Goal: Information Seeking & Learning: Learn about a topic

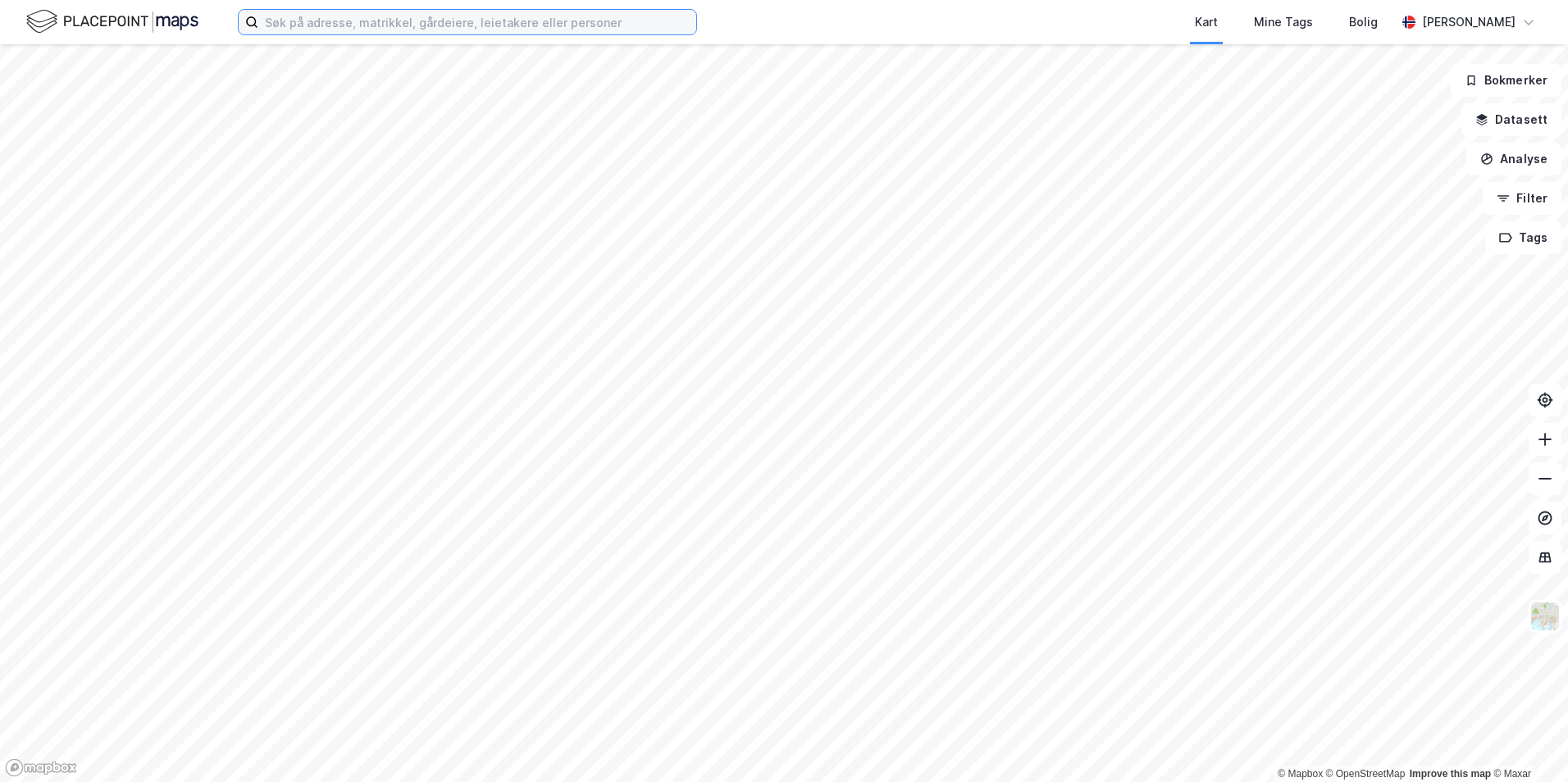
click at [529, 18] on input at bounding box center [478, 22] width 438 height 25
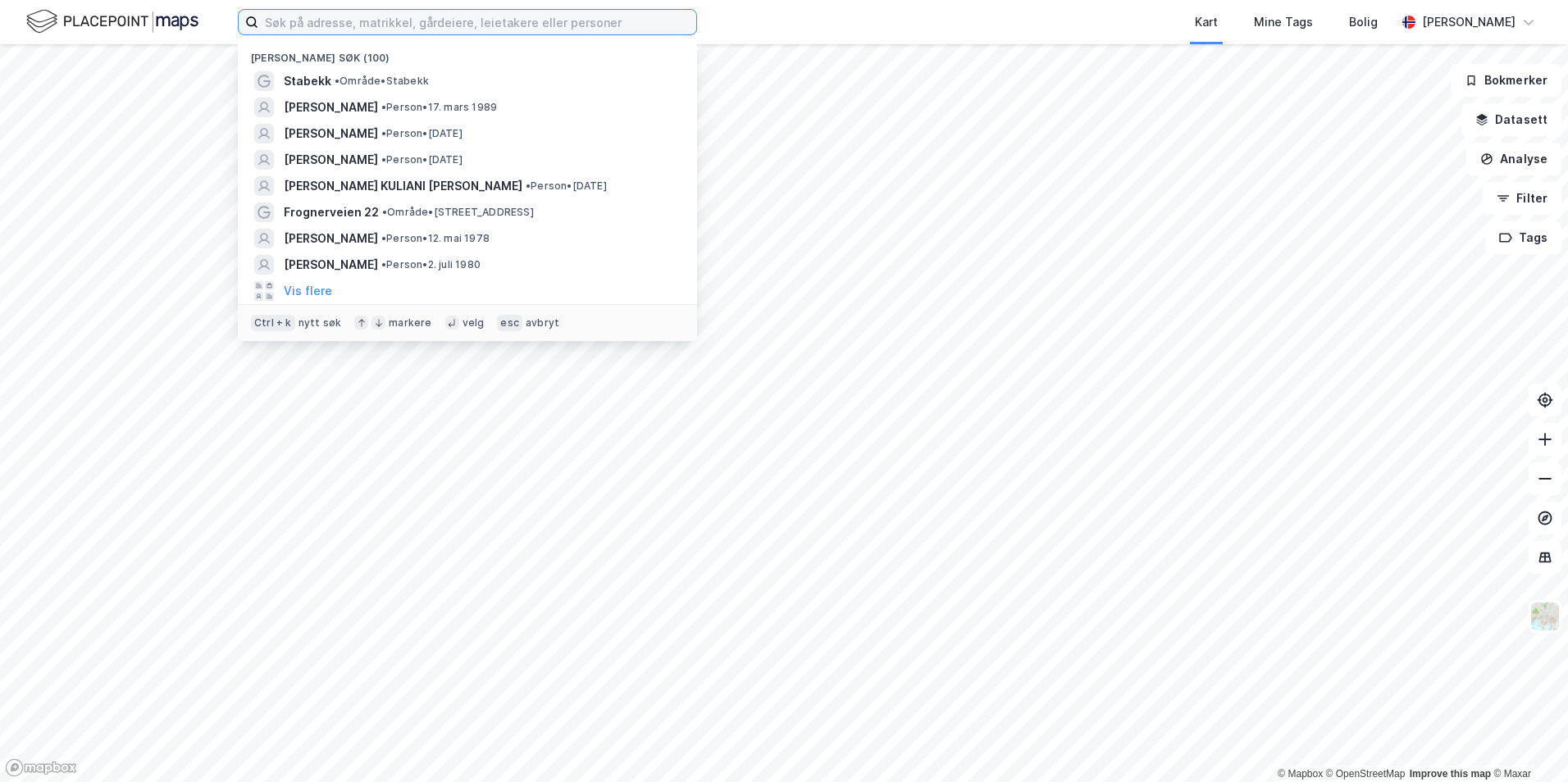
type input "a"
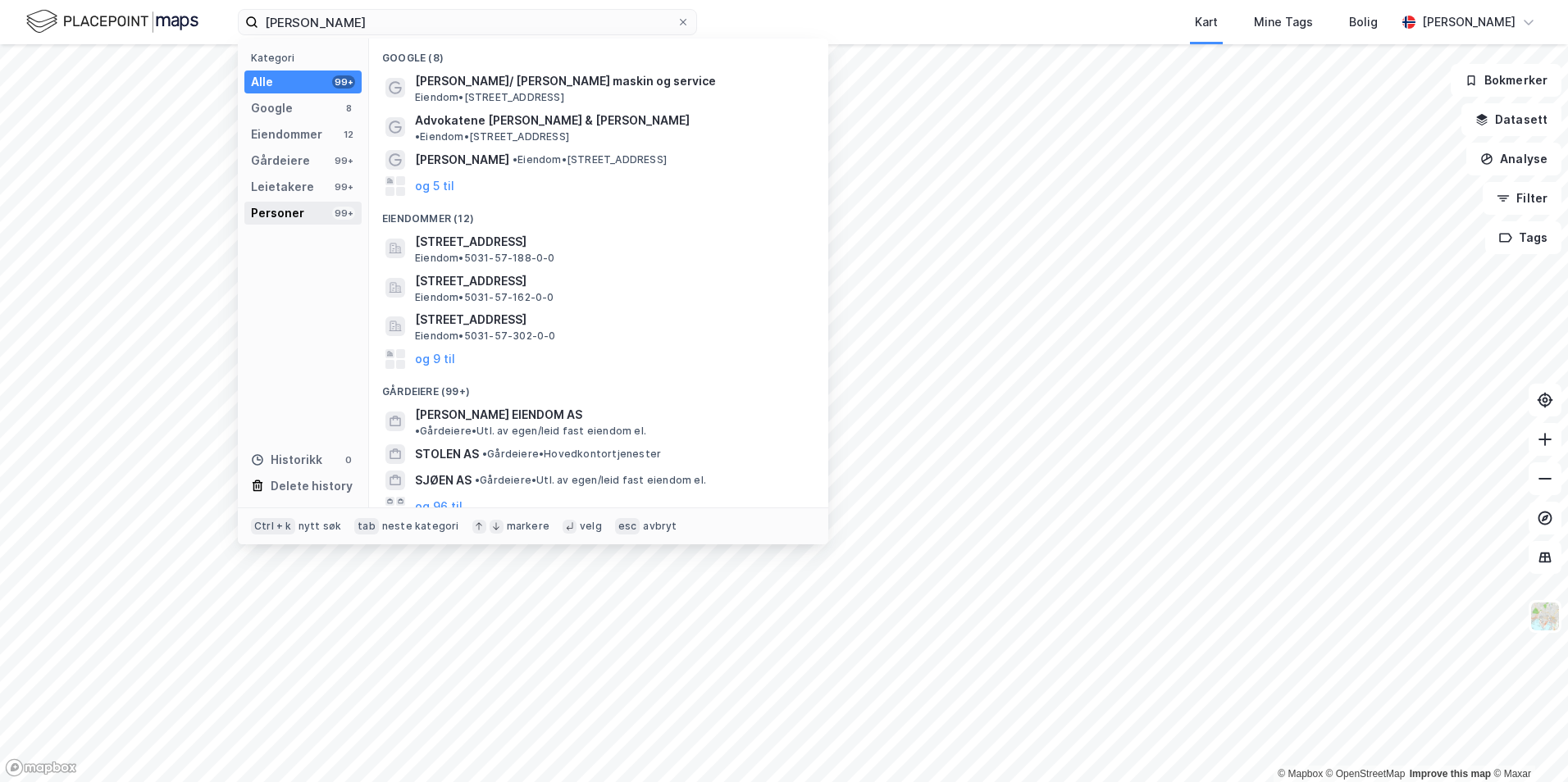
click at [279, 212] on div "Personer" at bounding box center [277, 213] width 54 height 19
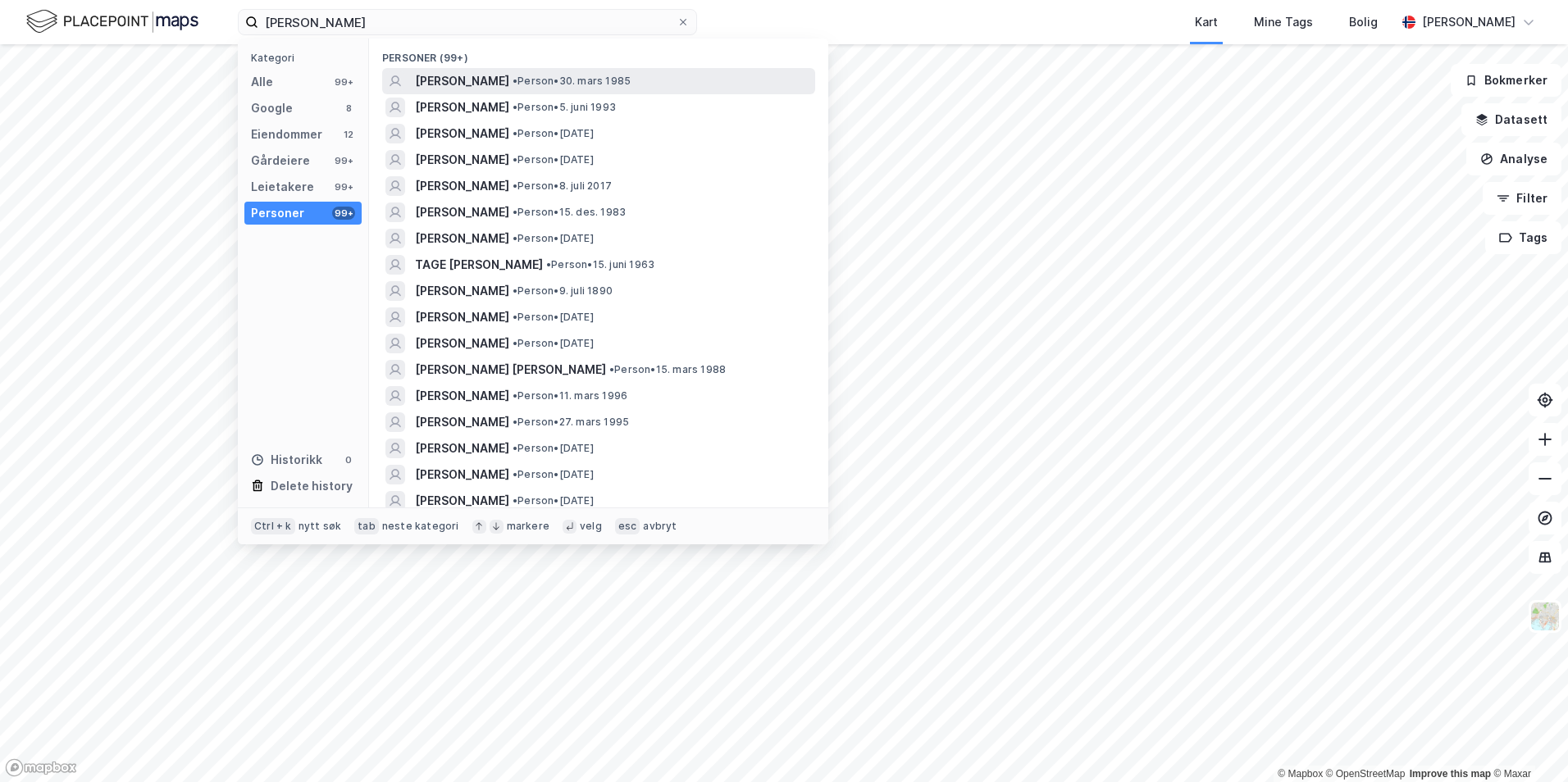
click at [641, 82] on div "[PERSON_NAME] • Person • 30. mars 1985" at bounding box center [613, 81] width 397 height 19
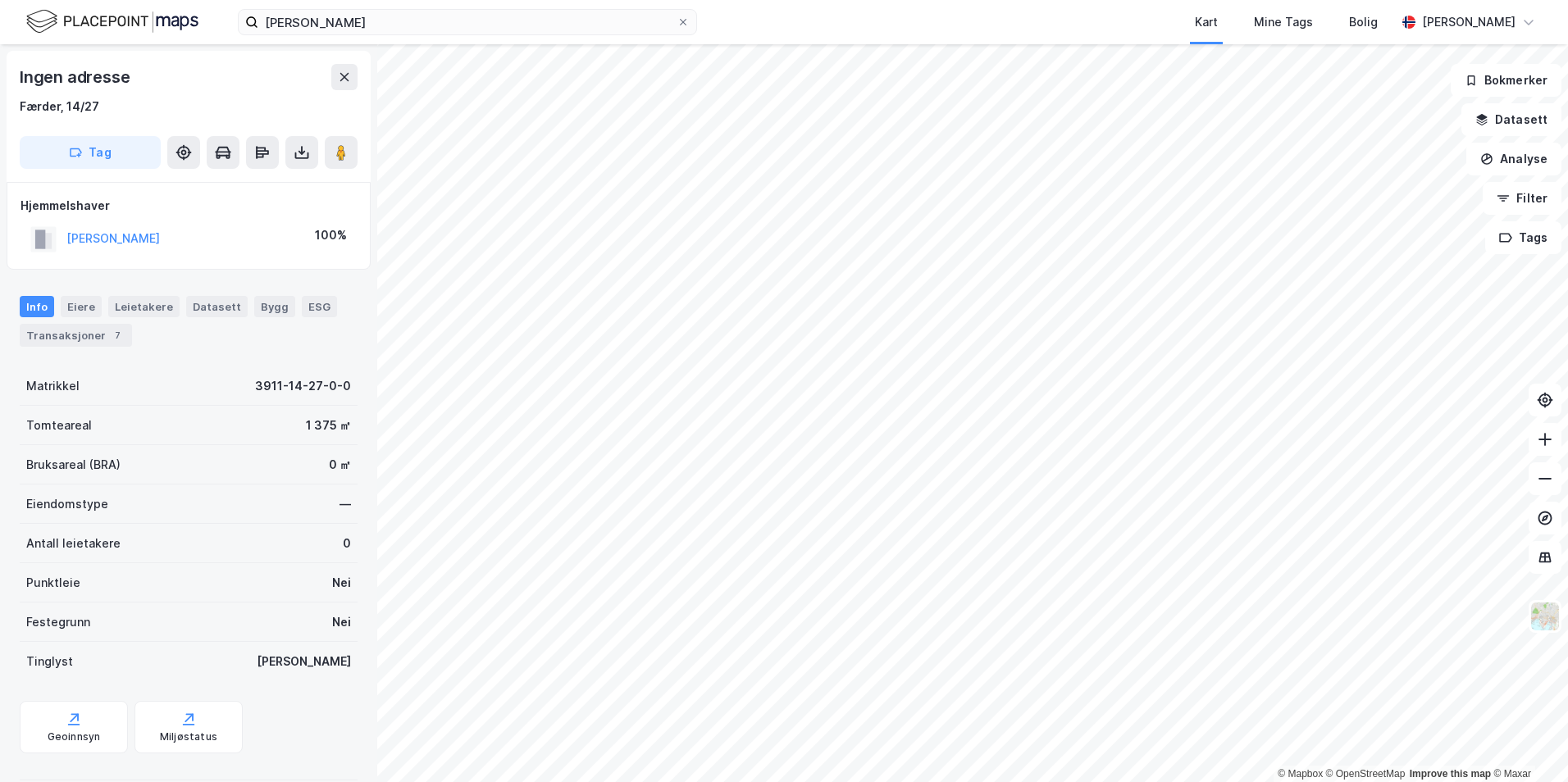
click at [100, 323] on div "Info [PERSON_NAME] Datasett Bygg ESG Transaksjoner 7" at bounding box center [188, 322] width 338 height 51
click at [84, 333] on div "Transaksjoner 7" at bounding box center [76, 335] width 113 height 23
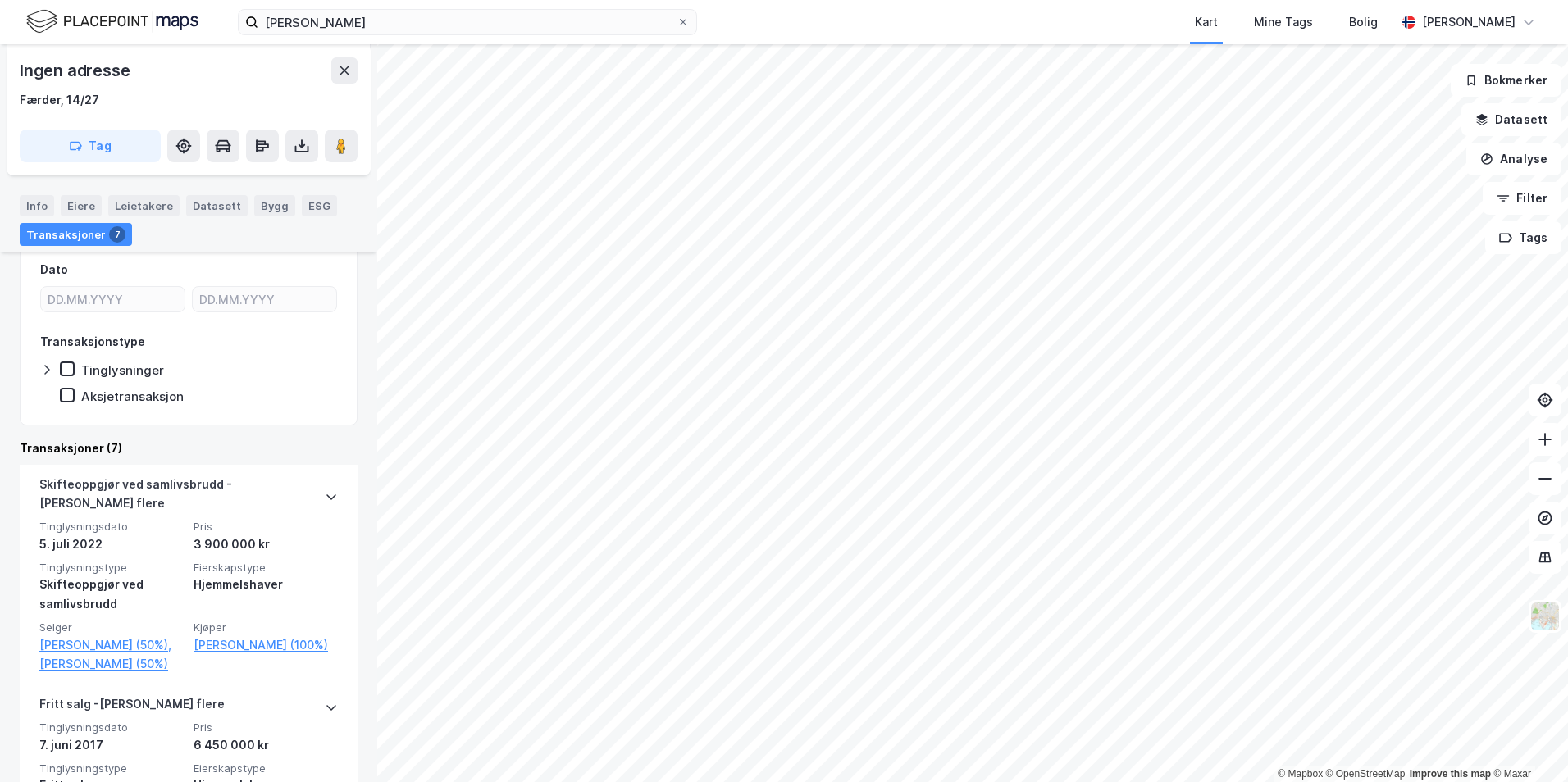
scroll to position [190, 0]
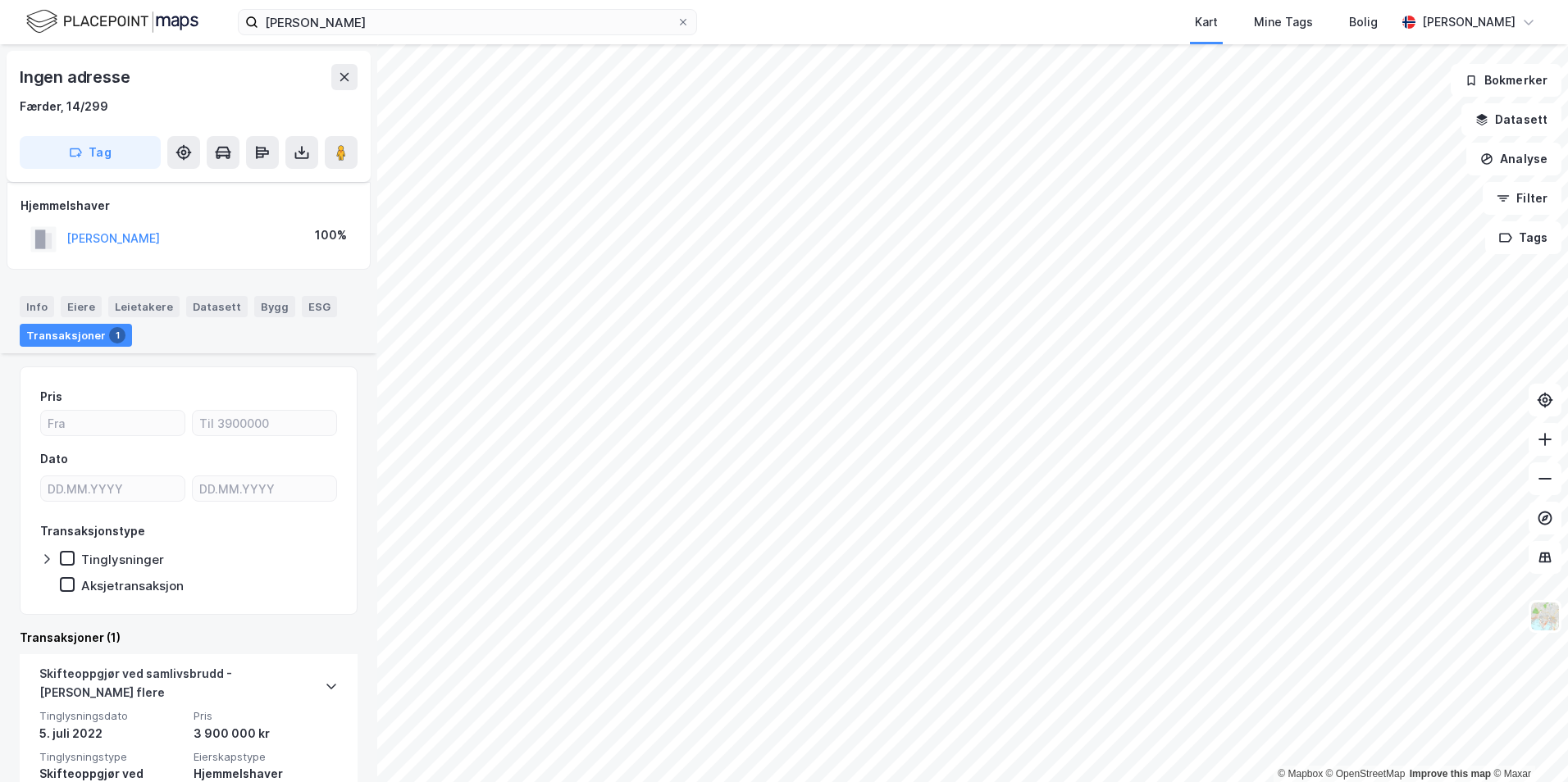
scroll to position [112, 0]
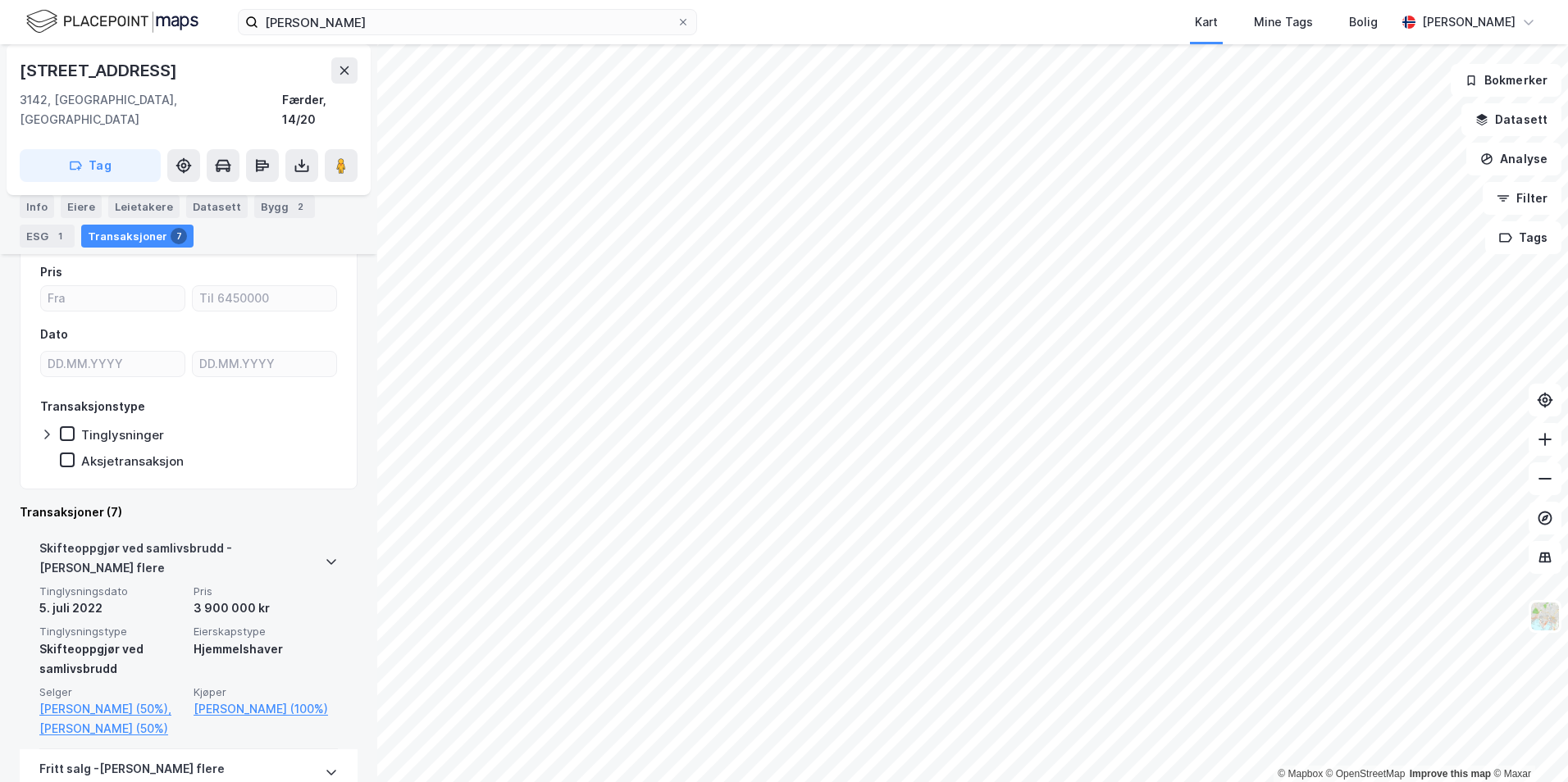
scroll to position [200, 0]
click at [107, 718] on link "[PERSON_NAME] (50%)" at bounding box center [112, 727] width 144 height 19
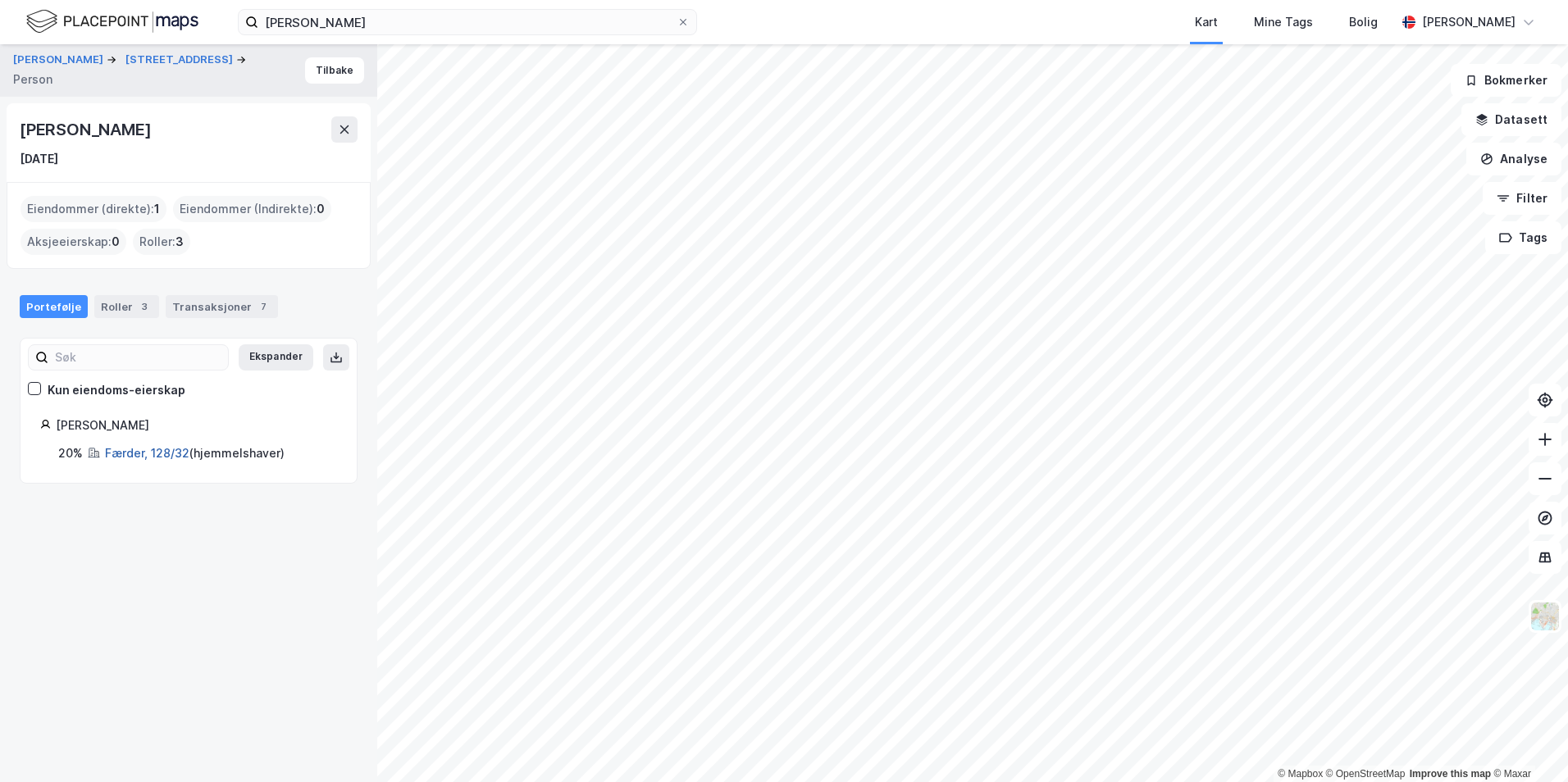
click at [141, 449] on link "Færder, 128/32" at bounding box center [147, 453] width 84 height 14
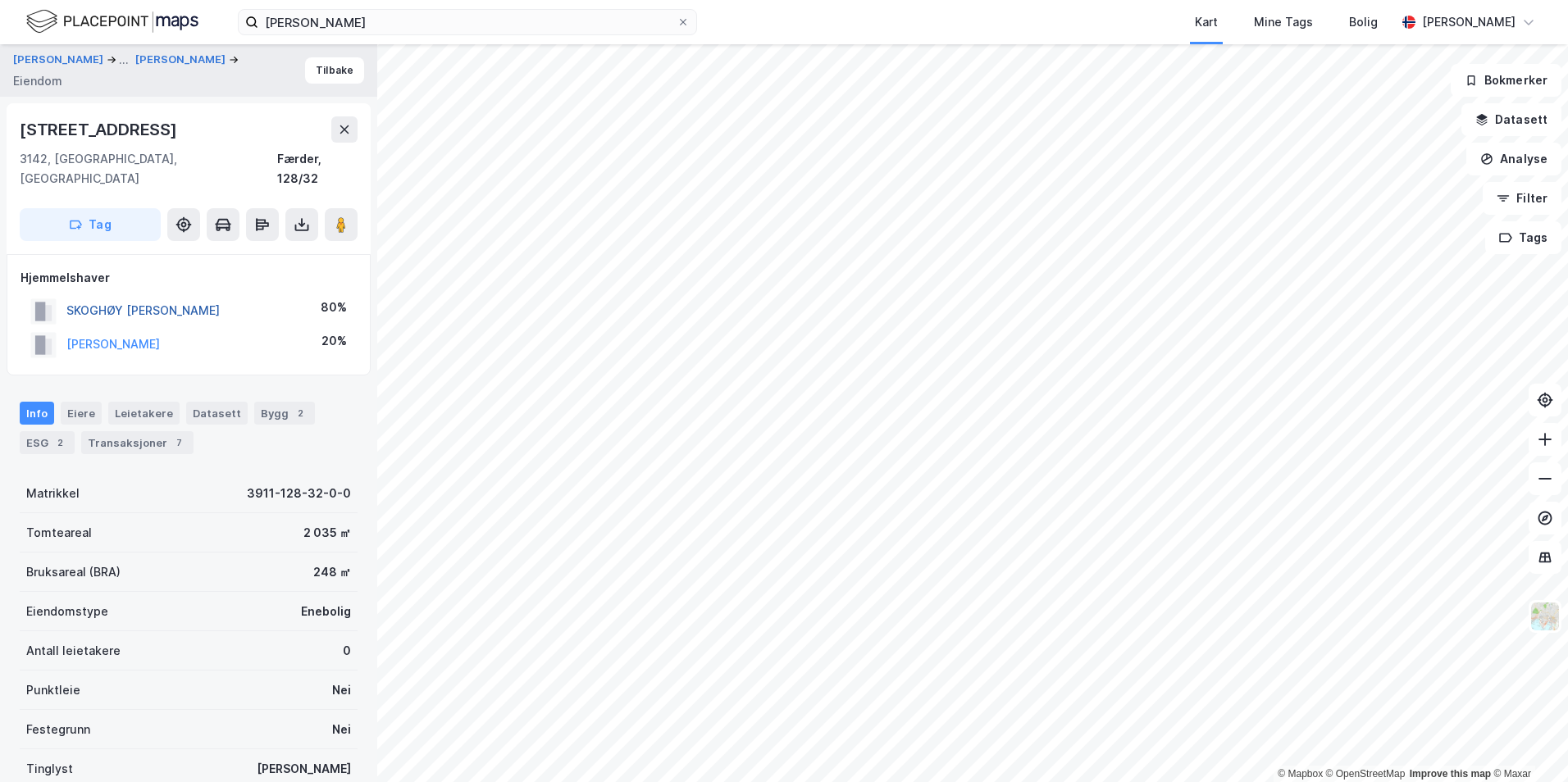
click at [0, 0] on button "SKOGHØY [PERSON_NAME]" at bounding box center [0, 0] width 0 height 0
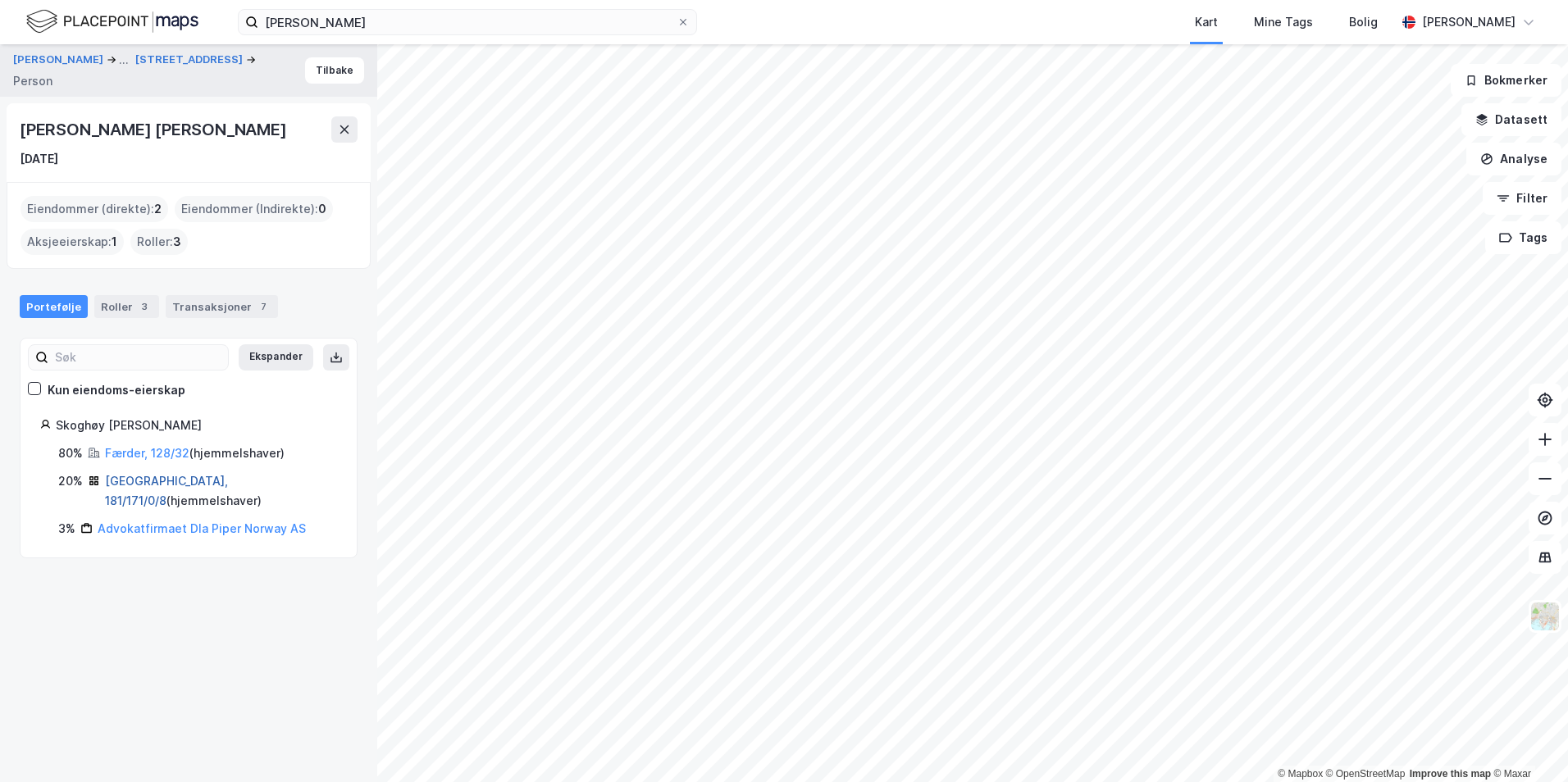
click at [159, 484] on link "[GEOGRAPHIC_DATA], 181/171/0/8" at bounding box center [166, 491] width 123 height 33
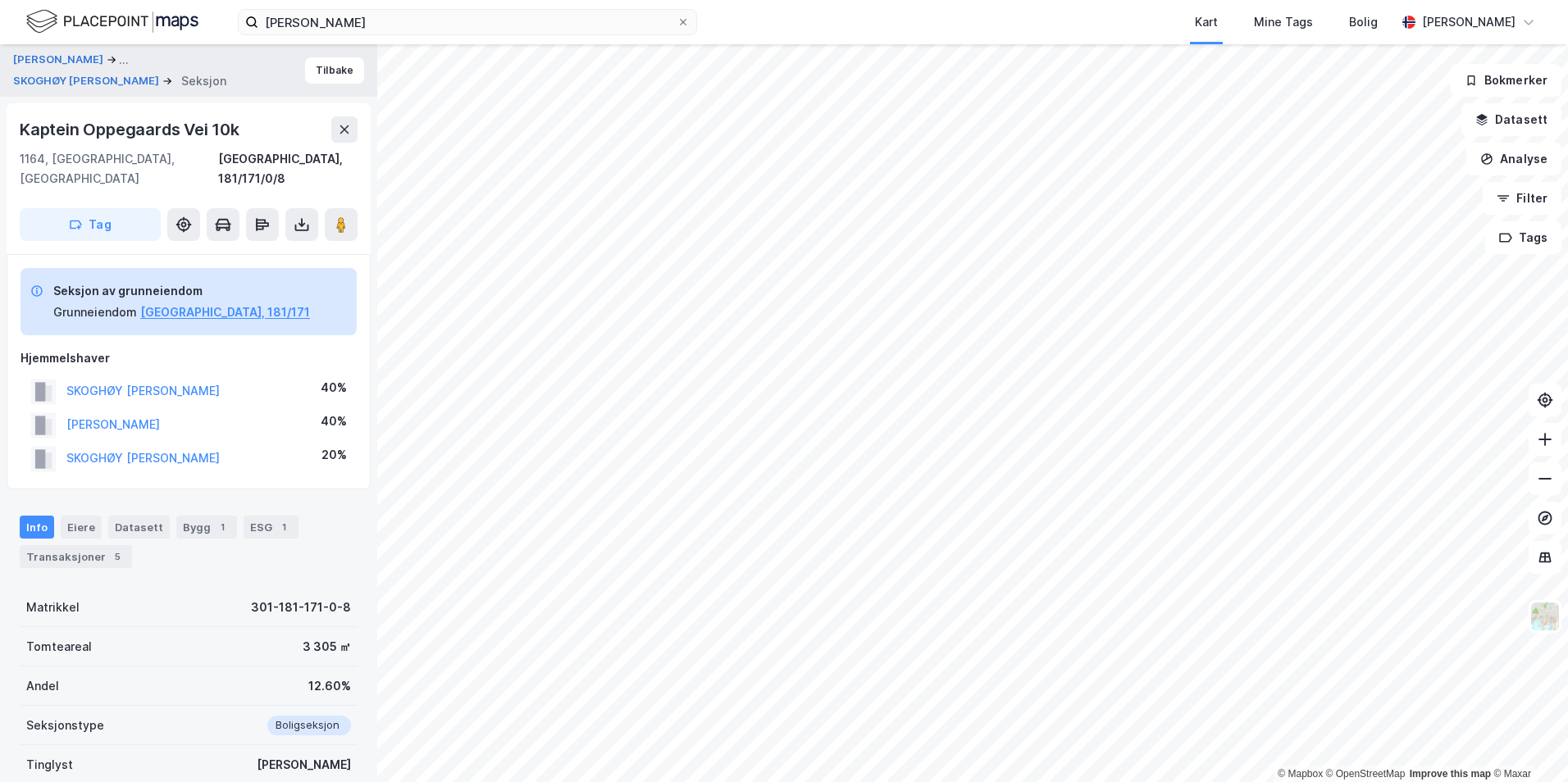
scroll to position [20, 0]
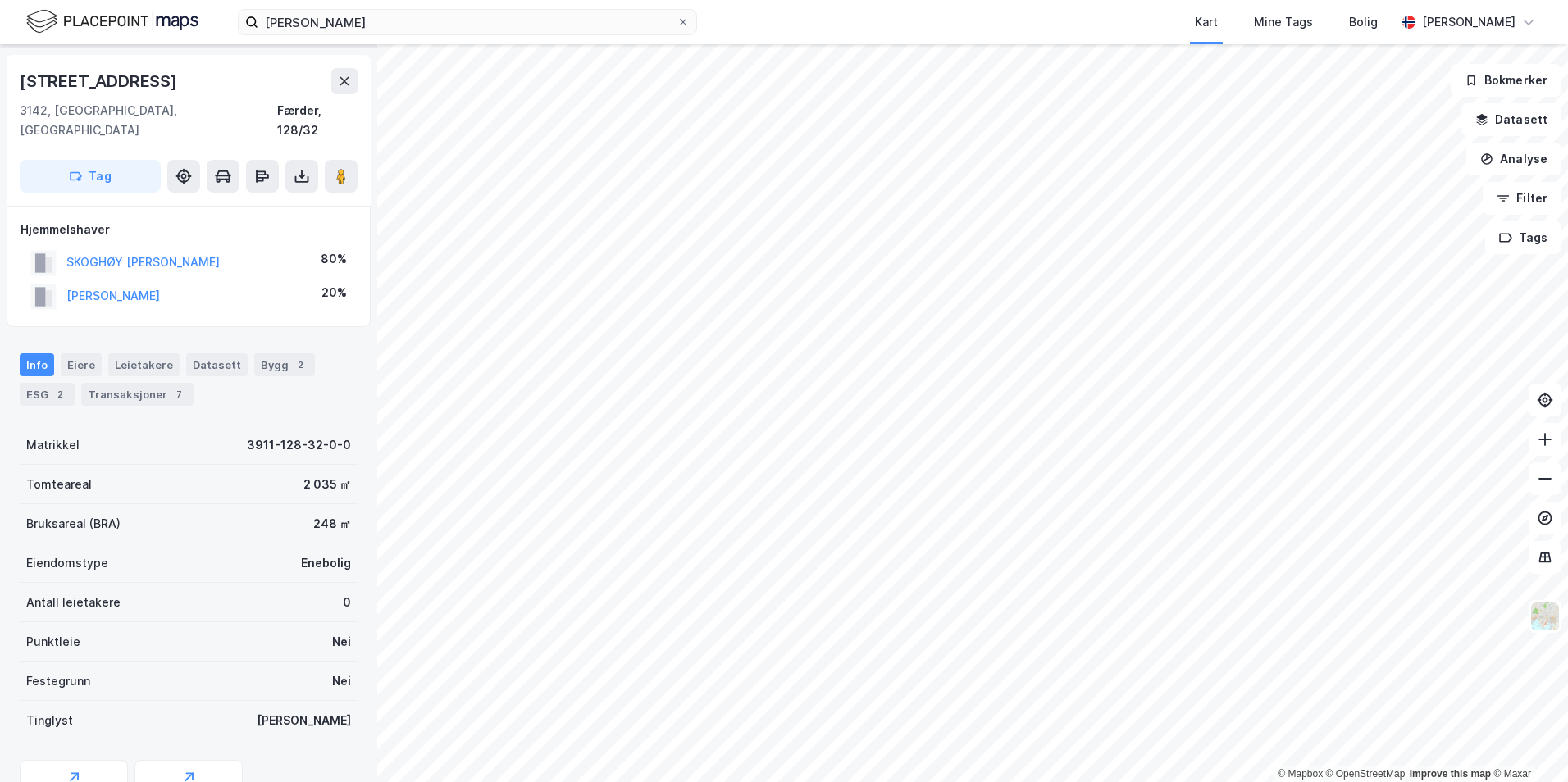
scroll to position [57, 0]
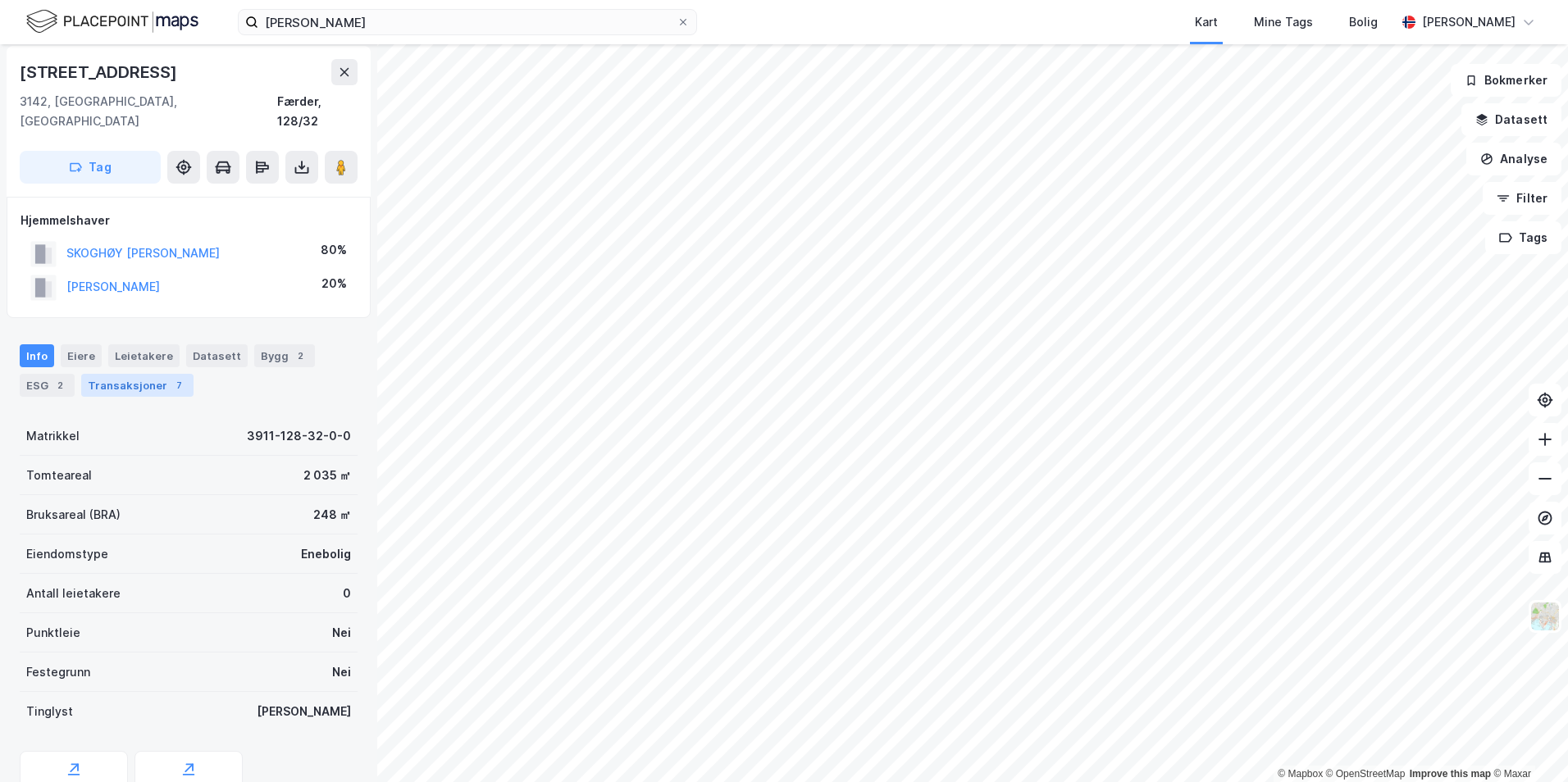
click at [139, 374] on div "Transaksjoner 7" at bounding box center [137, 385] width 113 height 23
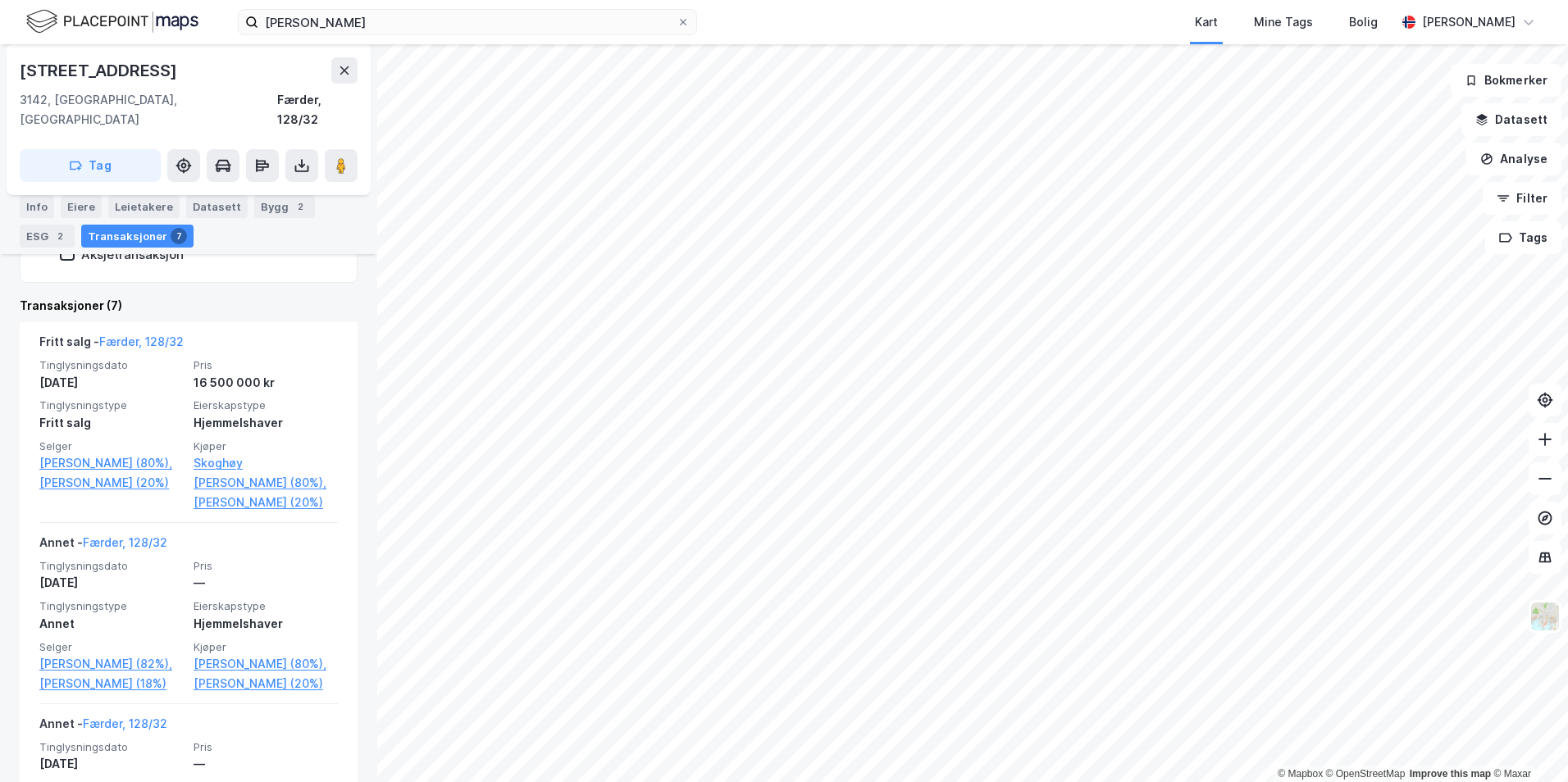
scroll to position [440, 0]
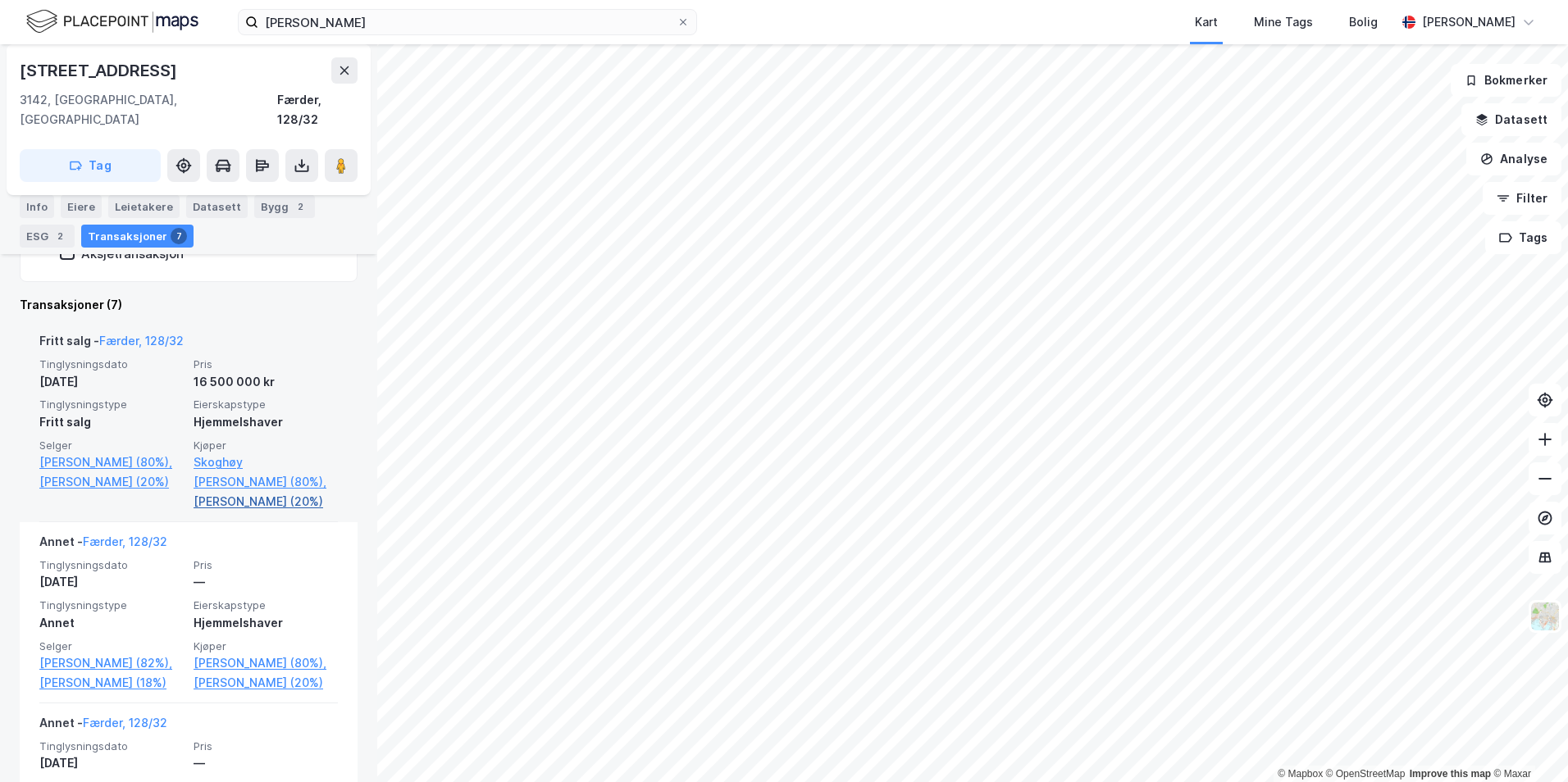
click at [231, 492] on link "[PERSON_NAME] (20%)" at bounding box center [266, 501] width 144 height 19
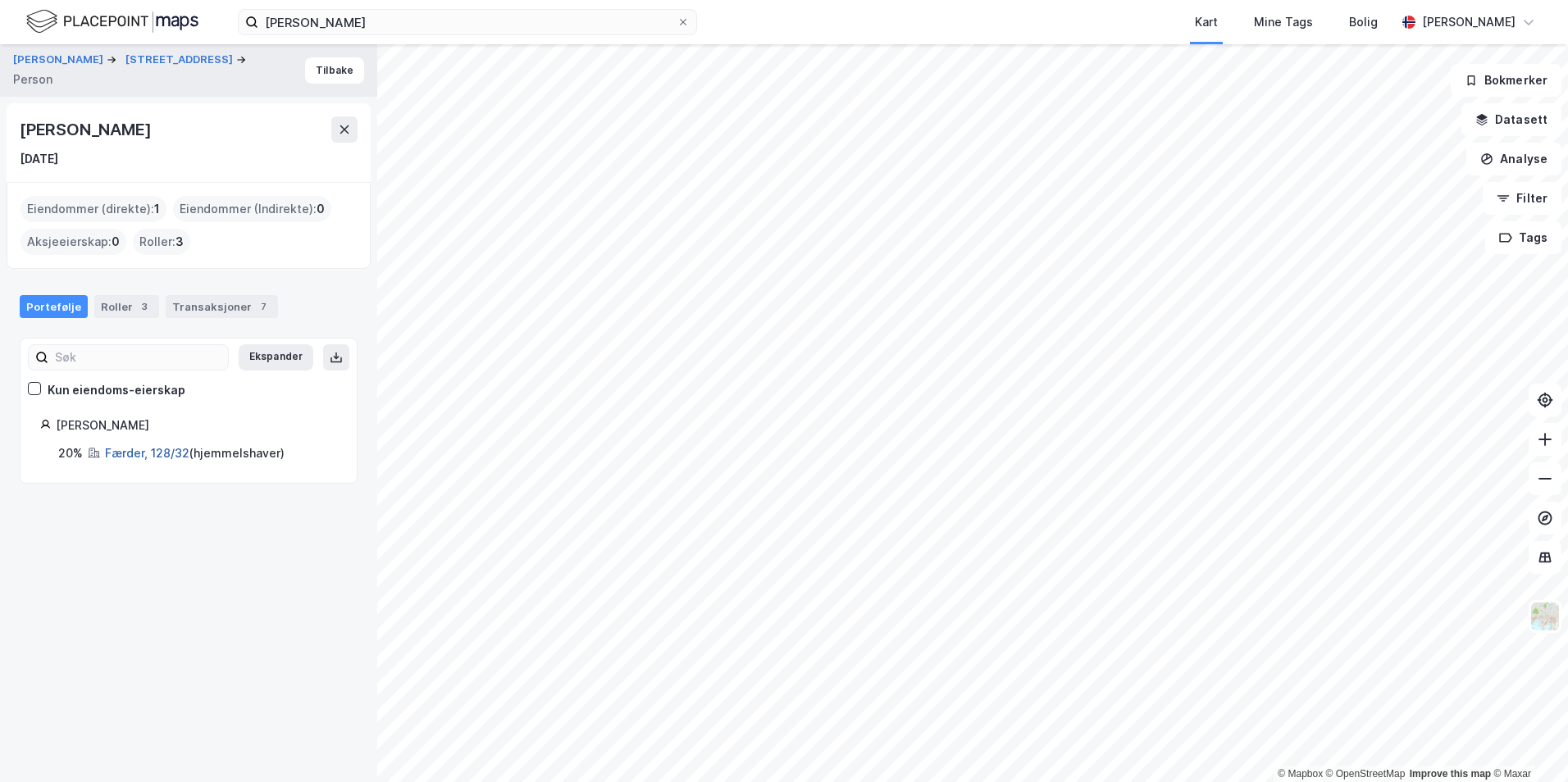
click at [149, 458] on link "Færder, 128/32" at bounding box center [147, 453] width 84 height 14
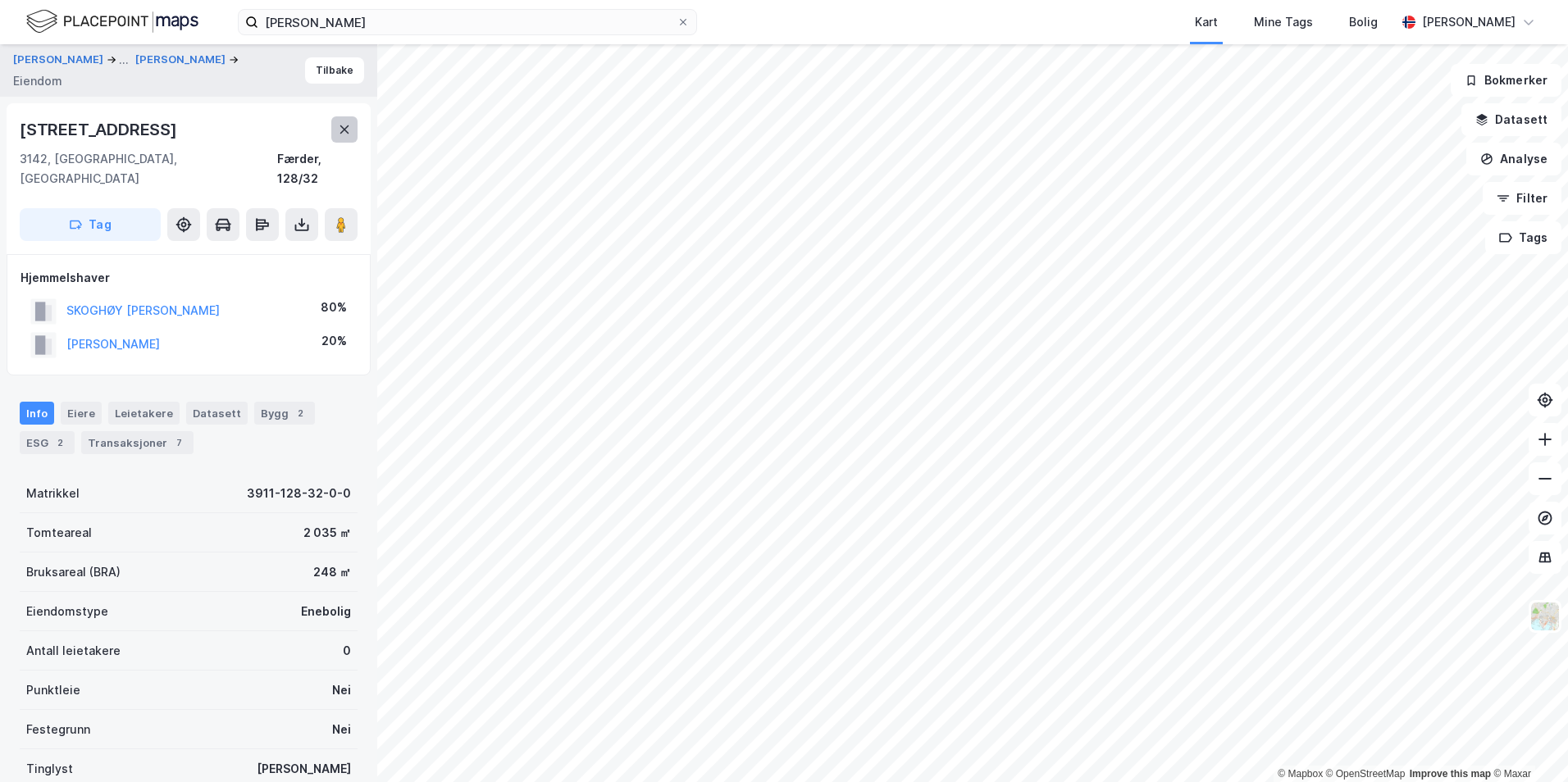
click at [333, 131] on button at bounding box center [345, 129] width 26 height 26
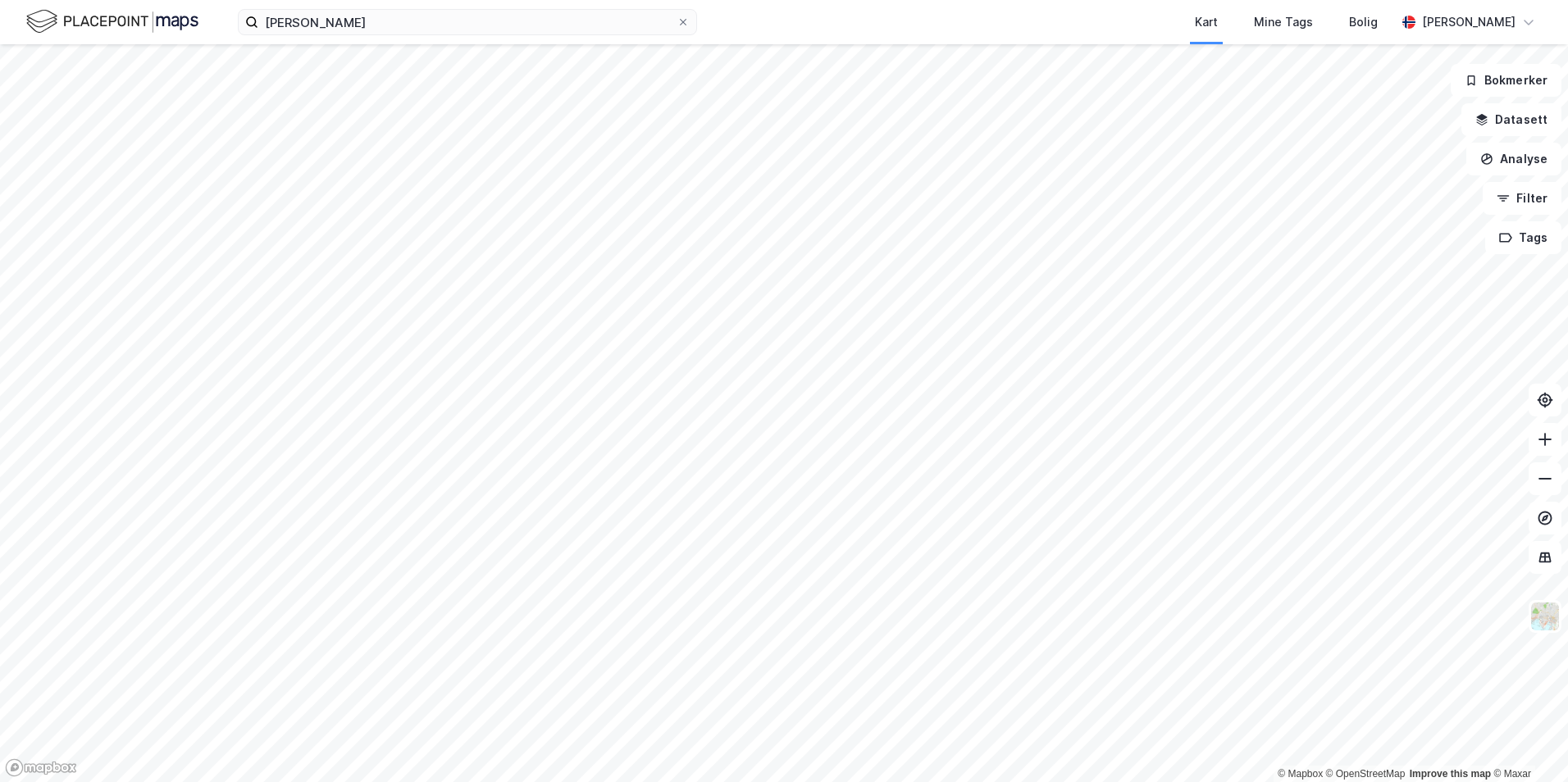
click at [379, 40] on div "[PERSON_NAME] Kart Mine Tags [PERSON_NAME] [PERSON_NAME]" at bounding box center [784, 22] width 1568 height 44
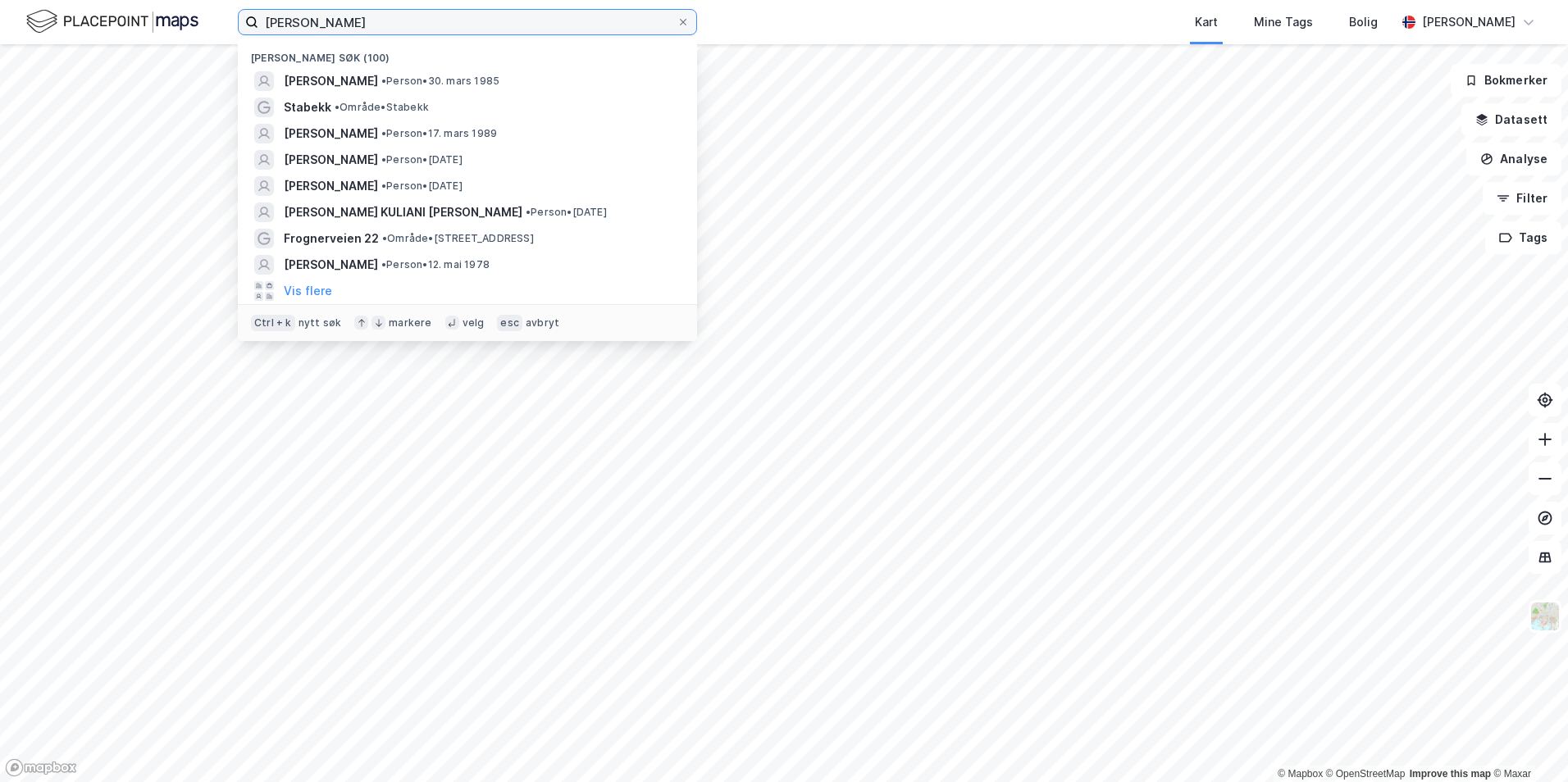
click at [370, 26] on input "[PERSON_NAME]" at bounding box center [467, 22] width 418 height 25
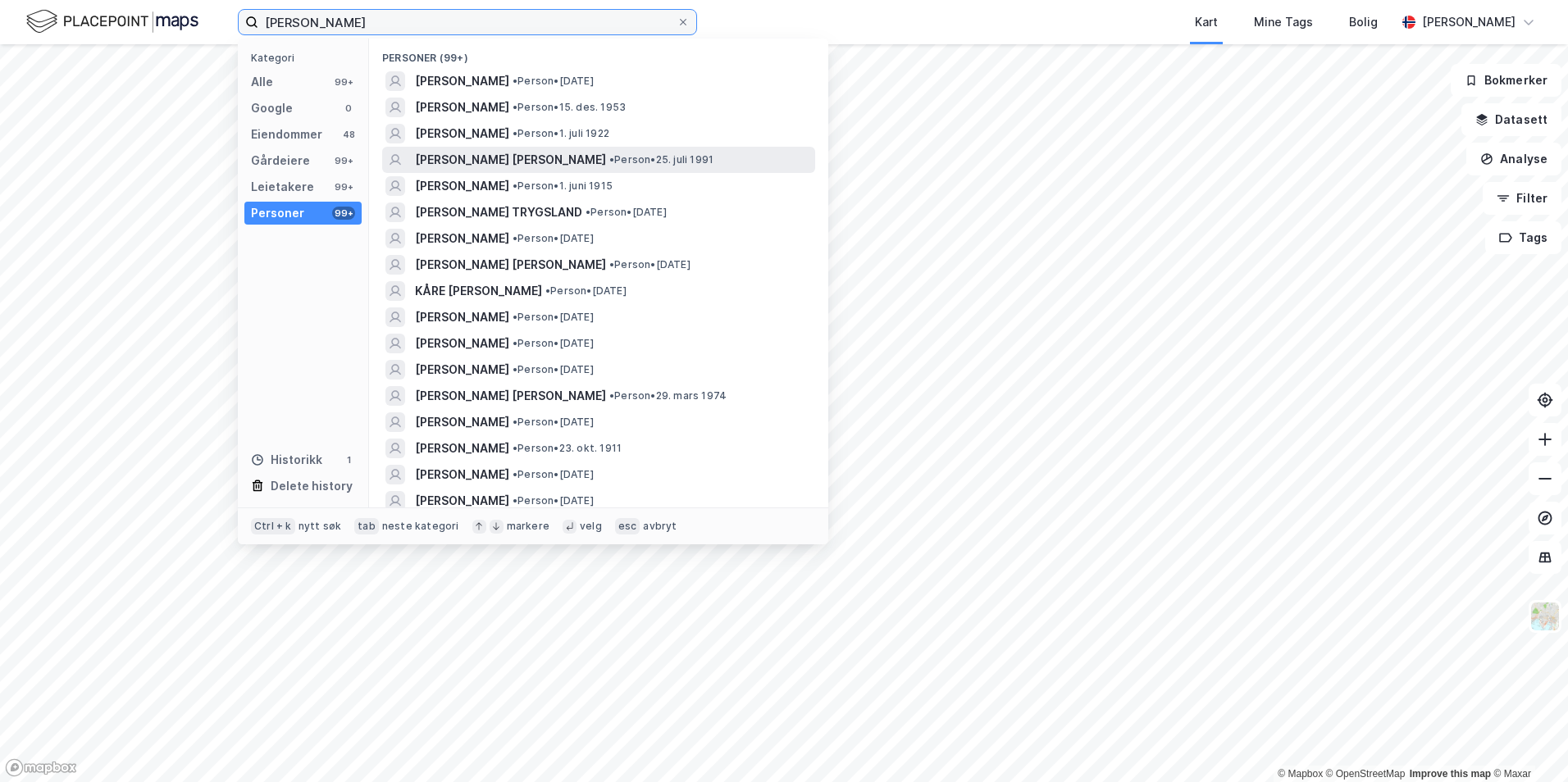
type input "[PERSON_NAME]"
click at [468, 154] on span "[PERSON_NAME] [PERSON_NAME]" at bounding box center [510, 160] width 191 height 19
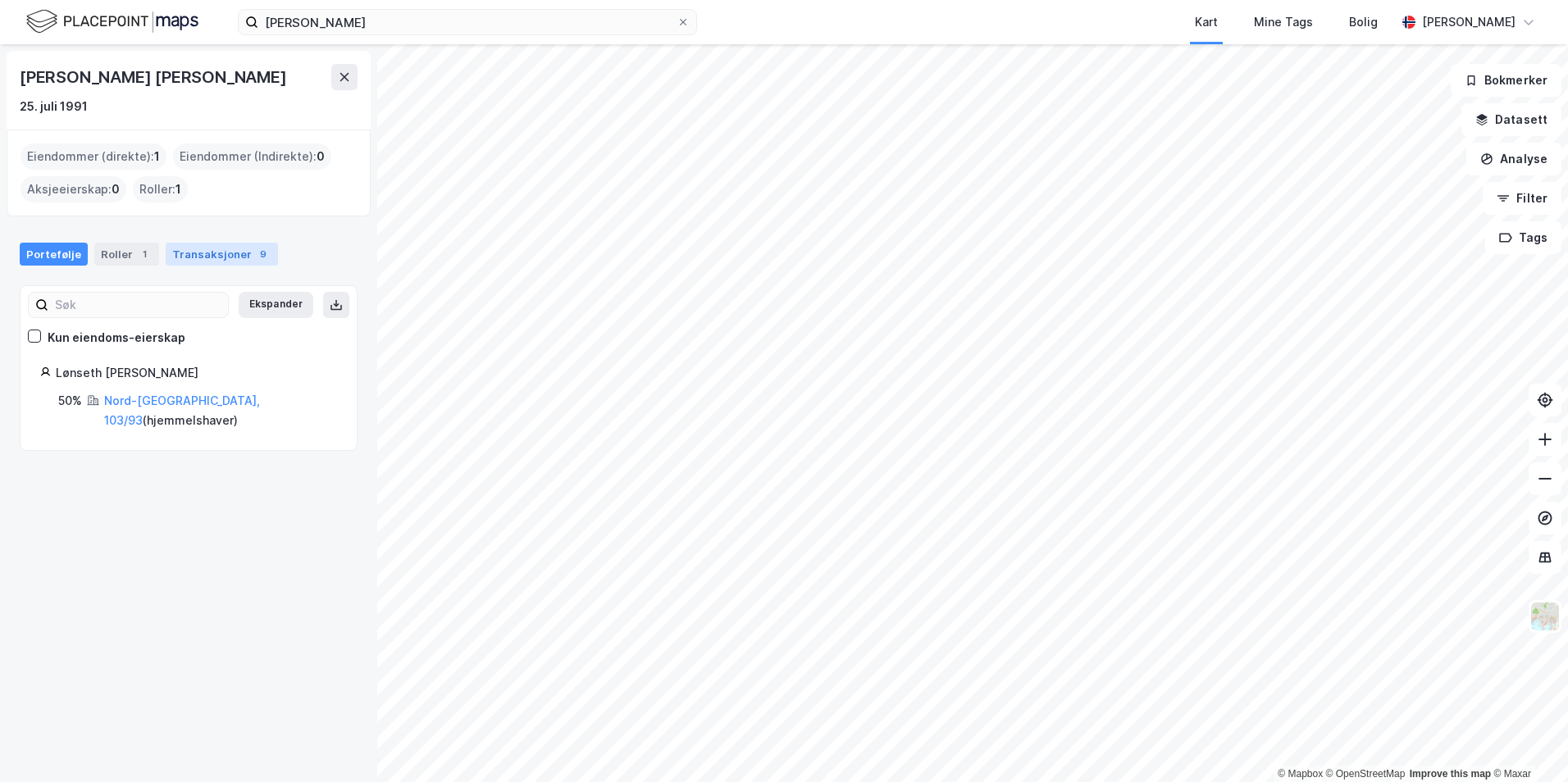
click at [227, 259] on div "Transaksjoner 9" at bounding box center [222, 254] width 113 height 23
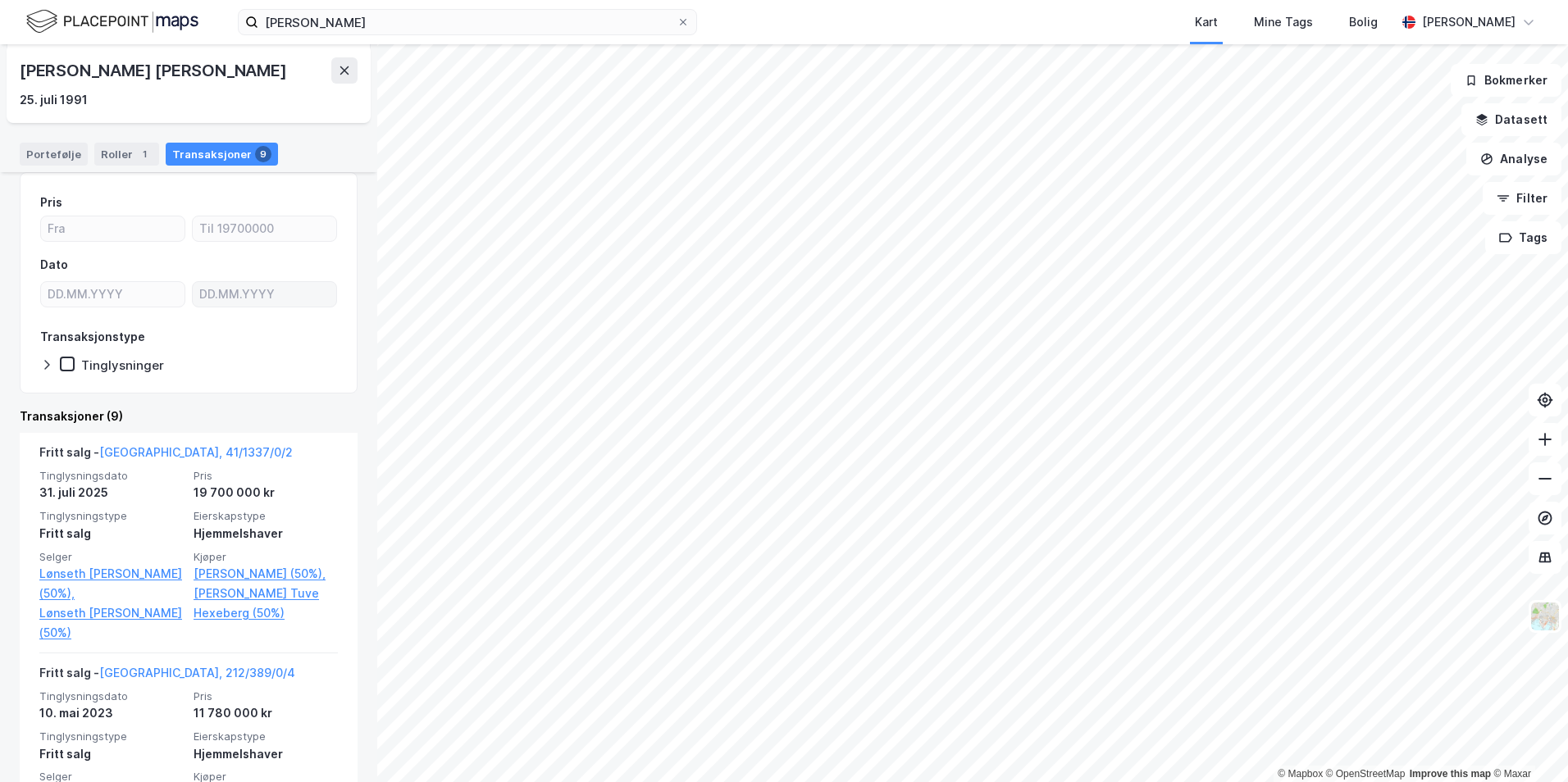
scroll to position [114, 0]
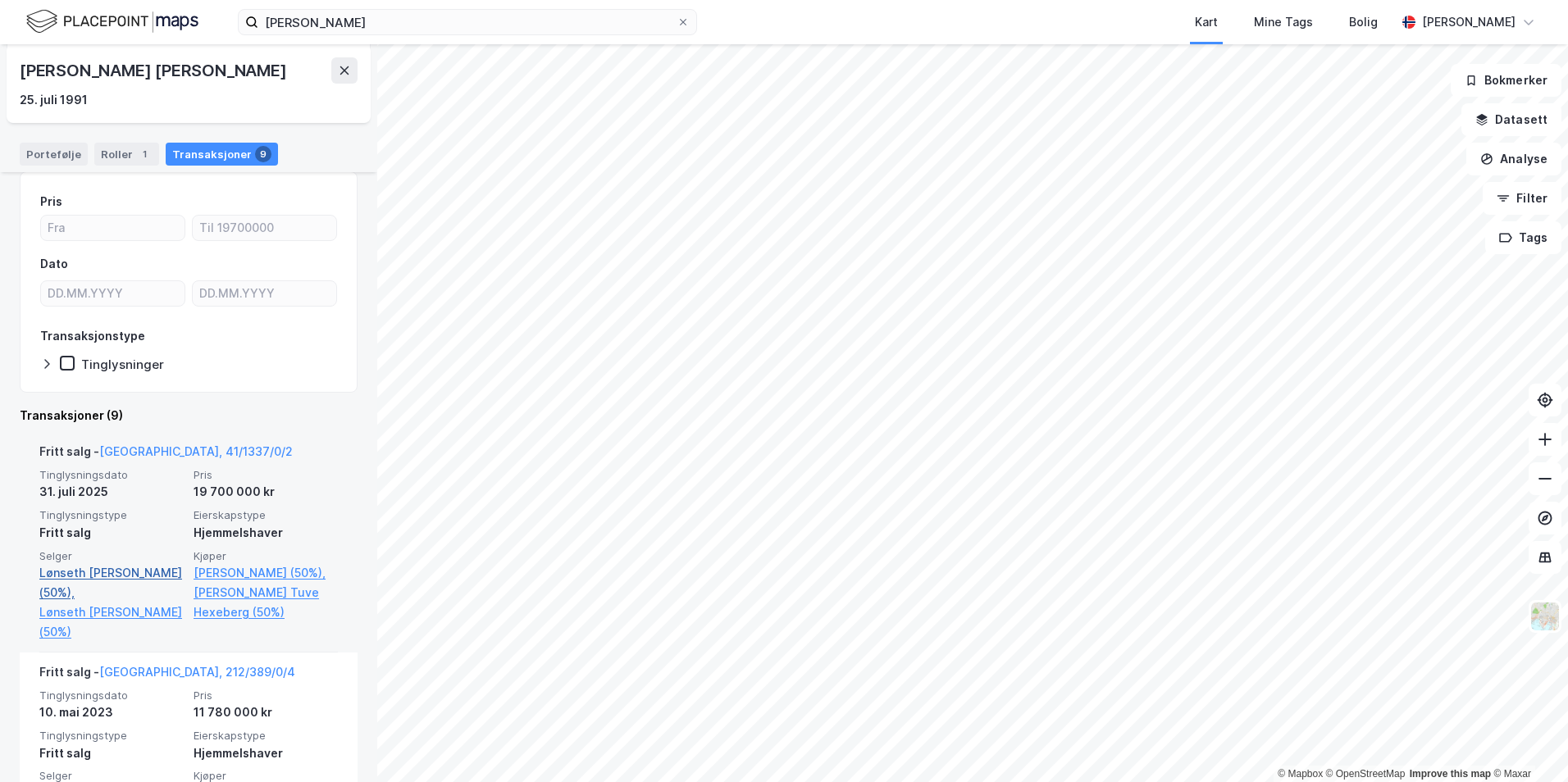
click at [133, 577] on link "Lønseth [PERSON_NAME] (50%)," at bounding box center [112, 582] width 144 height 40
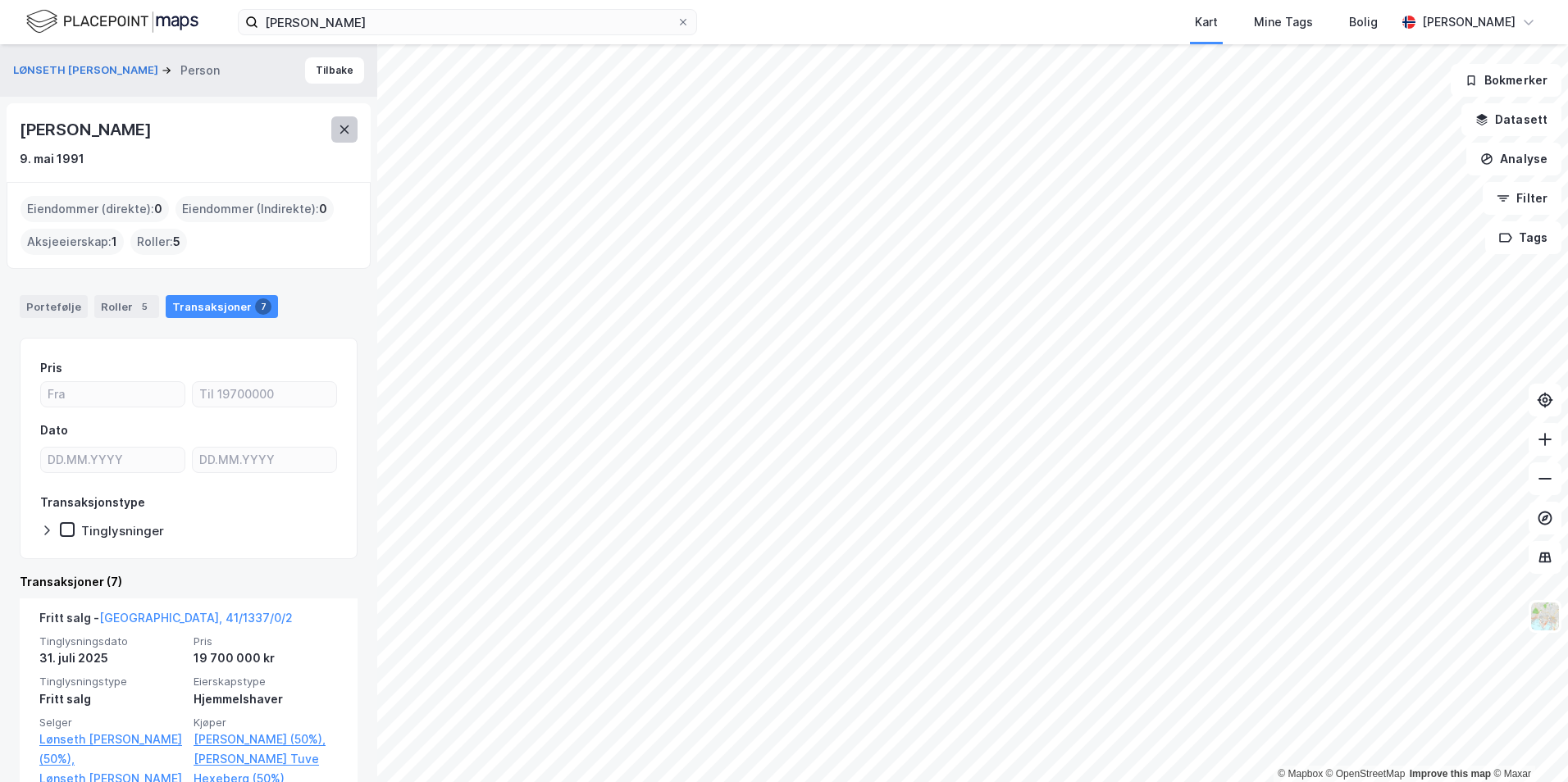
click at [348, 125] on icon at bounding box center [344, 129] width 13 height 13
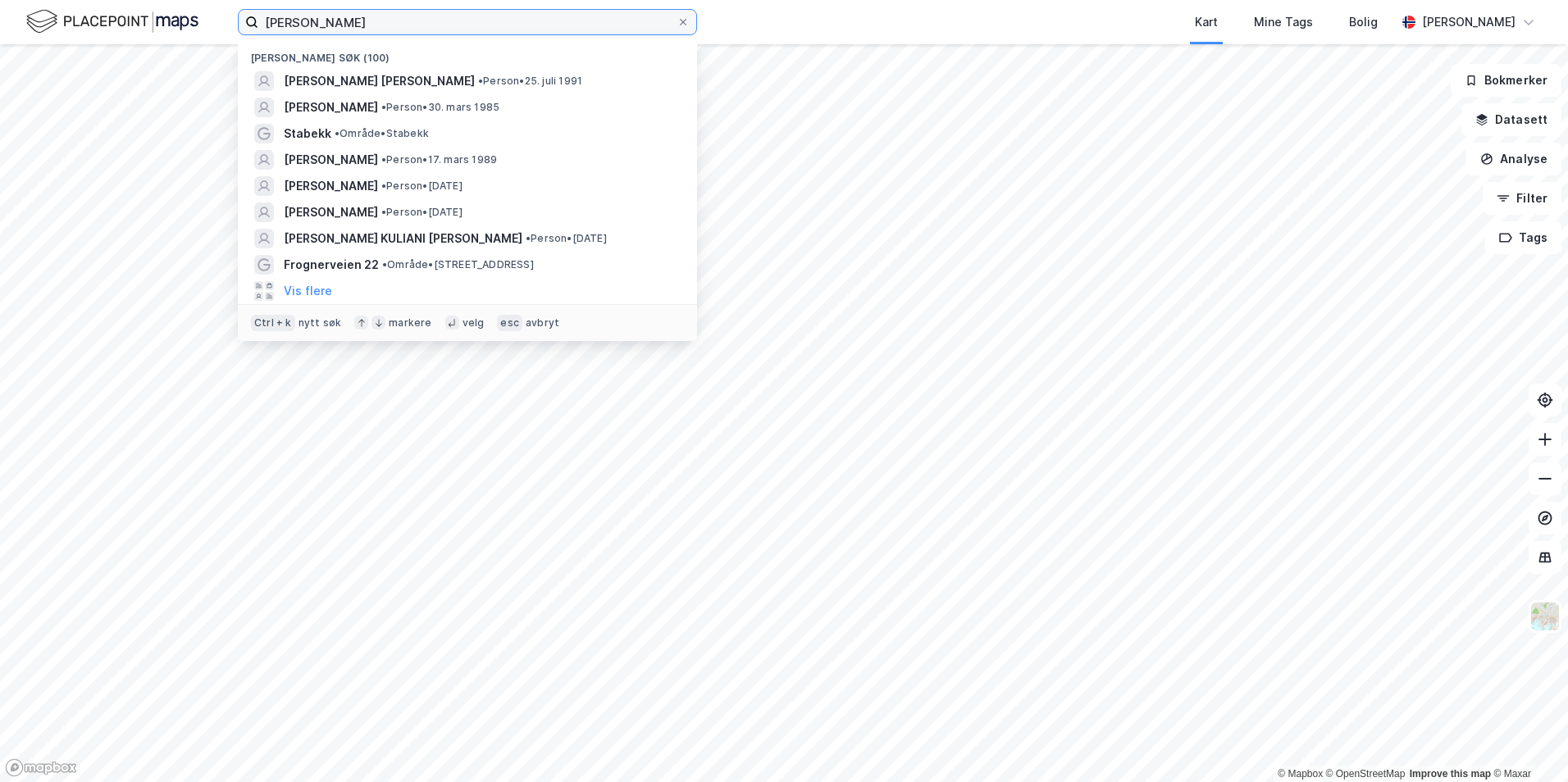
click at [667, 11] on input "[PERSON_NAME]" at bounding box center [467, 22] width 418 height 25
click at [687, 21] on icon at bounding box center [683, 22] width 10 height 10
click at [677, 21] on input "[PERSON_NAME]" at bounding box center [467, 22] width 418 height 25
click at [613, 31] on input at bounding box center [478, 22] width 438 height 25
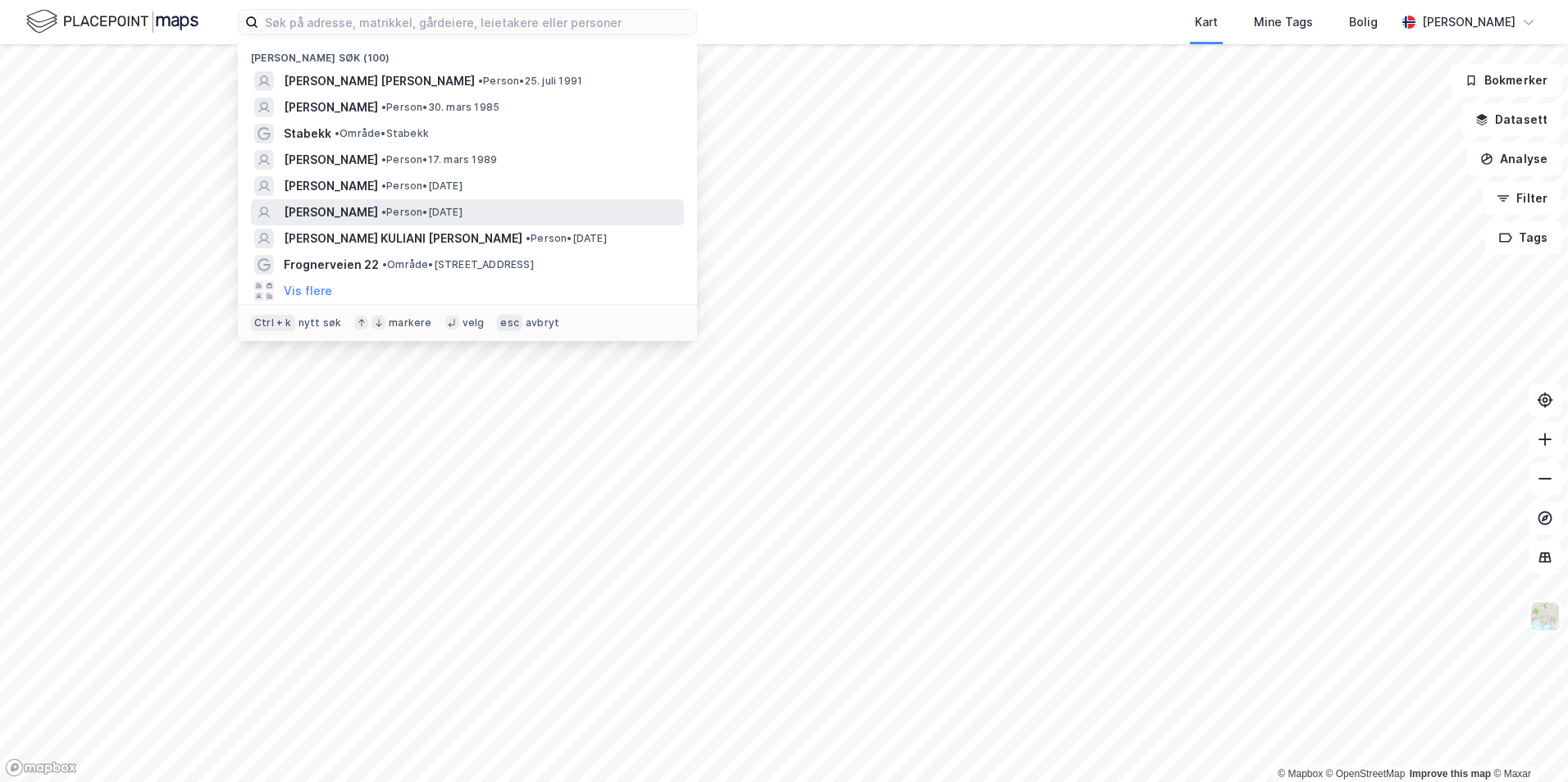
click at [386, 210] on span "•" at bounding box center [384, 212] width 5 height 12
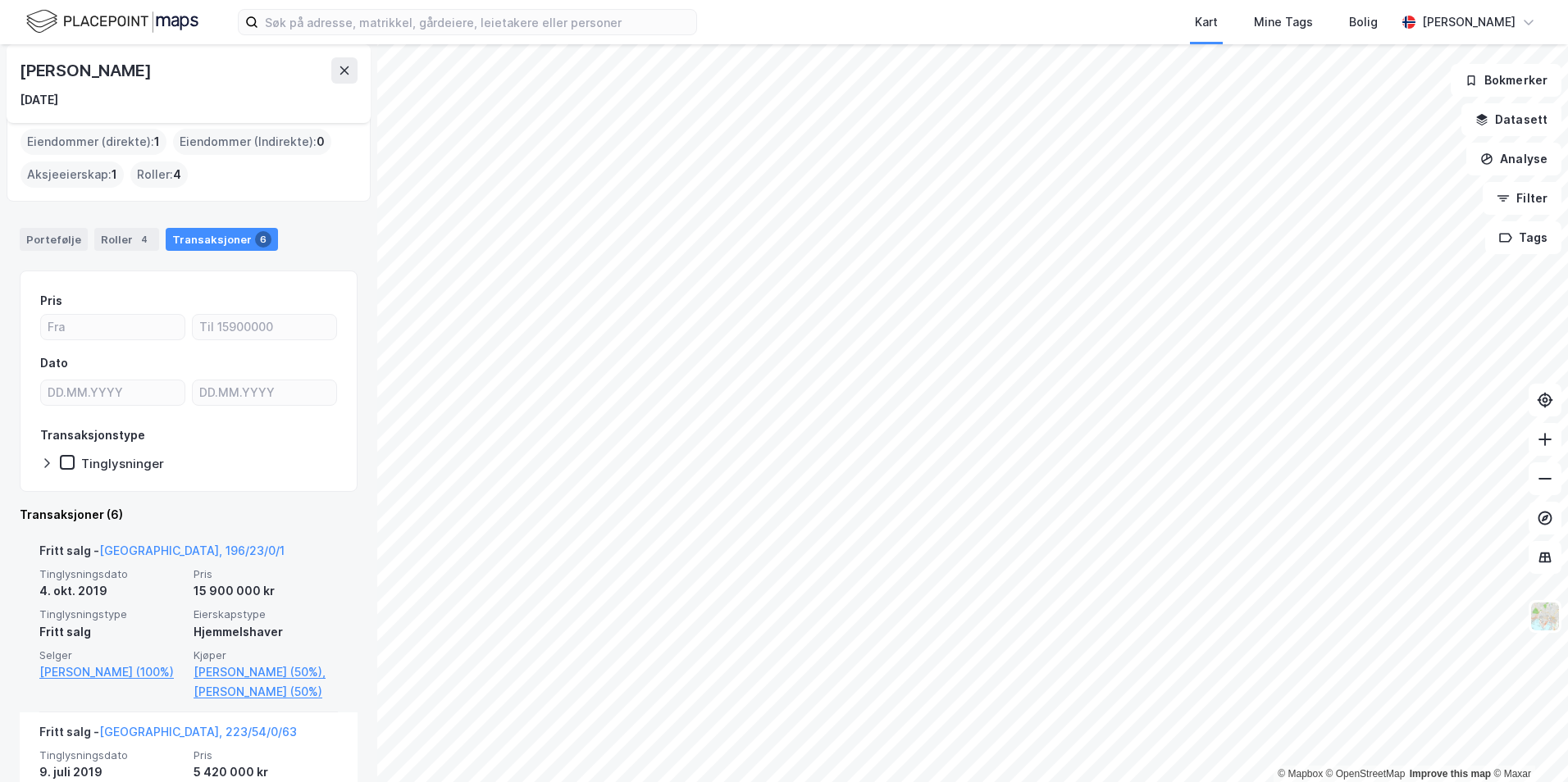
scroll to position [14, 0]
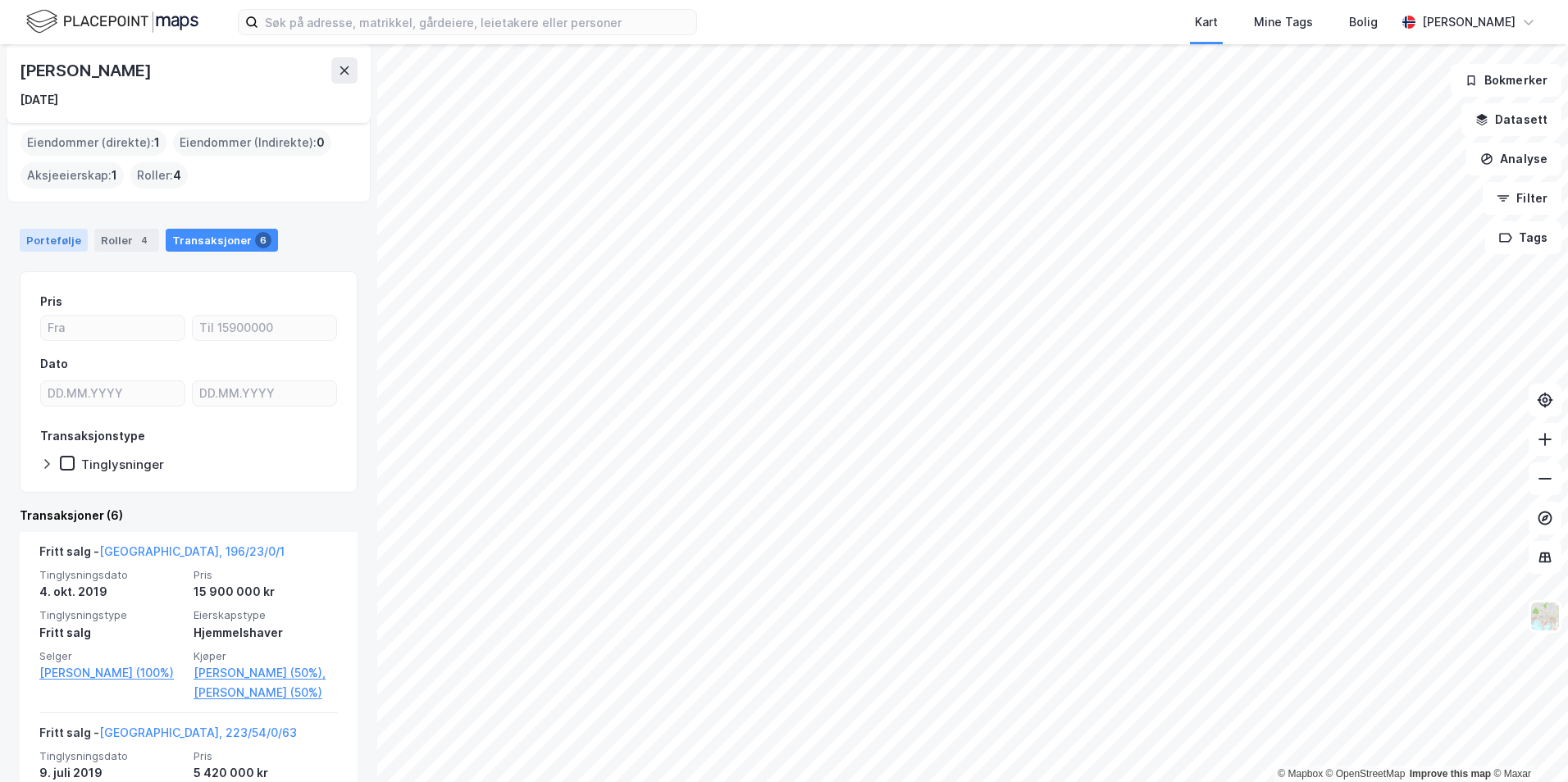
click at [59, 233] on div "Portefølje" at bounding box center [53, 240] width 68 height 23
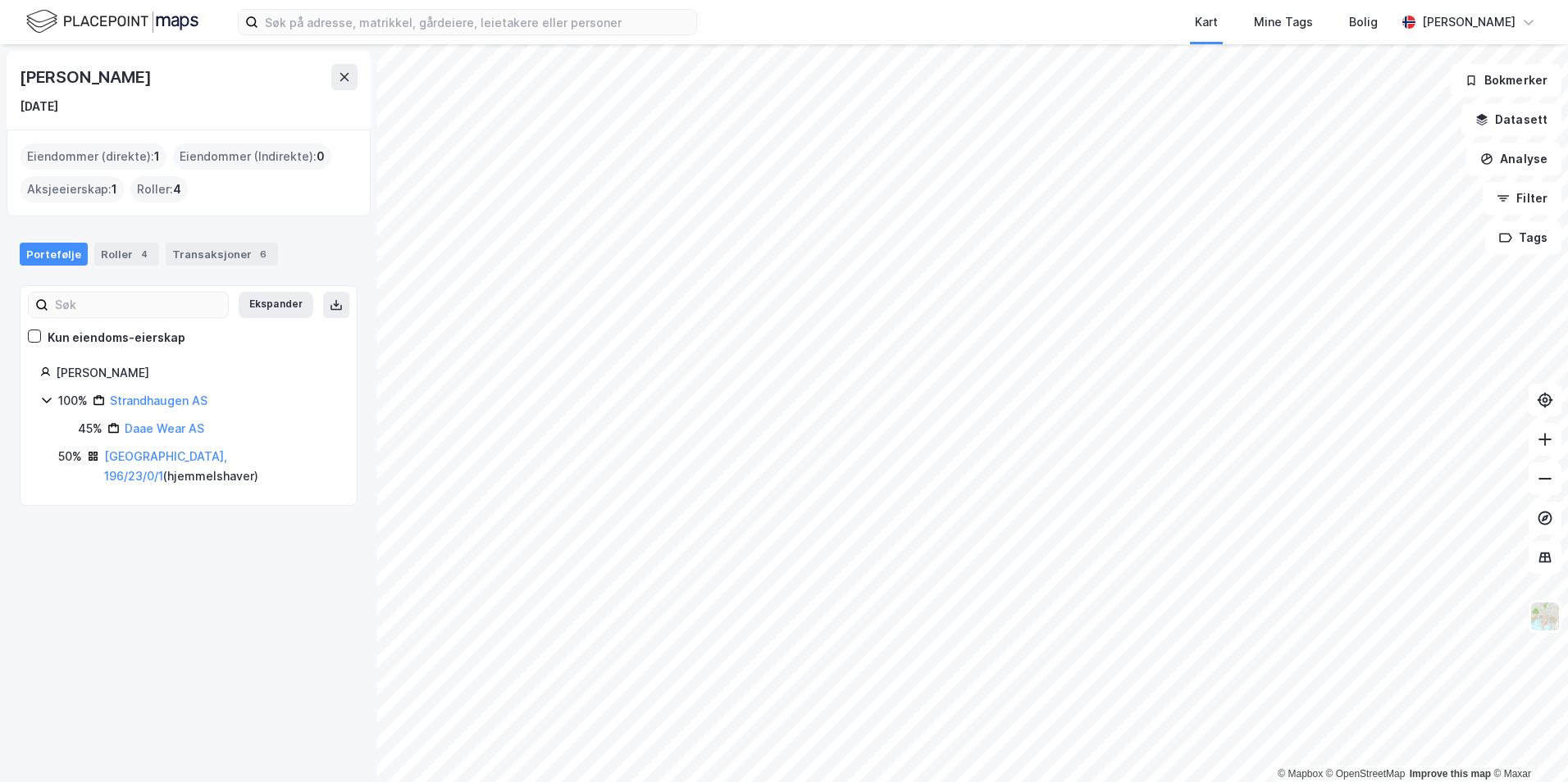
click at [357, 93] on div "[PERSON_NAME] [DATE]" at bounding box center [188, 90] width 364 height 78
click at [345, 81] on icon at bounding box center [344, 77] width 13 height 13
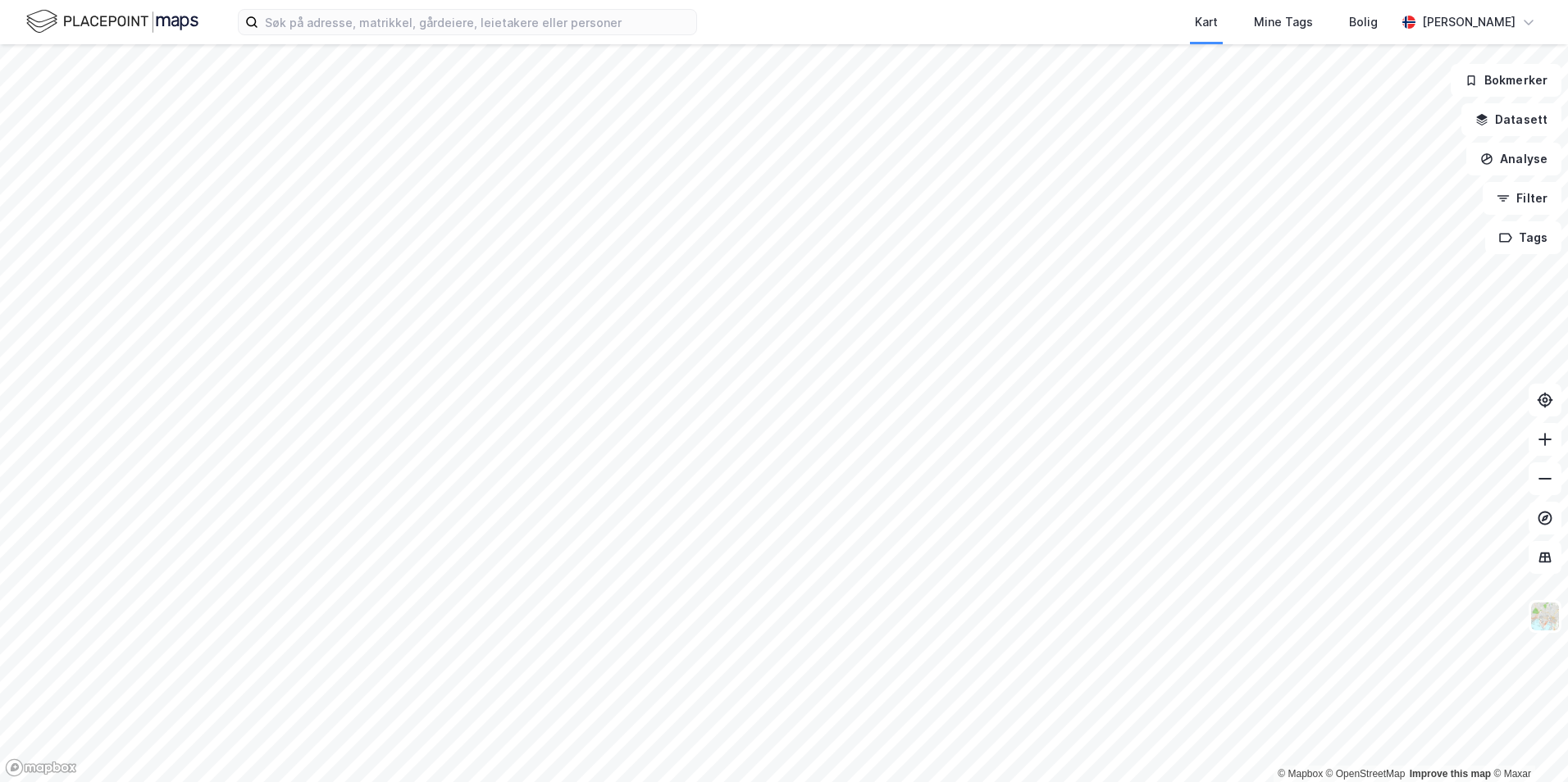
click at [932, 781] on html "Kart Mine Tags [PERSON_NAME] [PERSON_NAME] © Mapbox © OpenStreetMap Improve thi…" at bounding box center [784, 391] width 1568 height 782
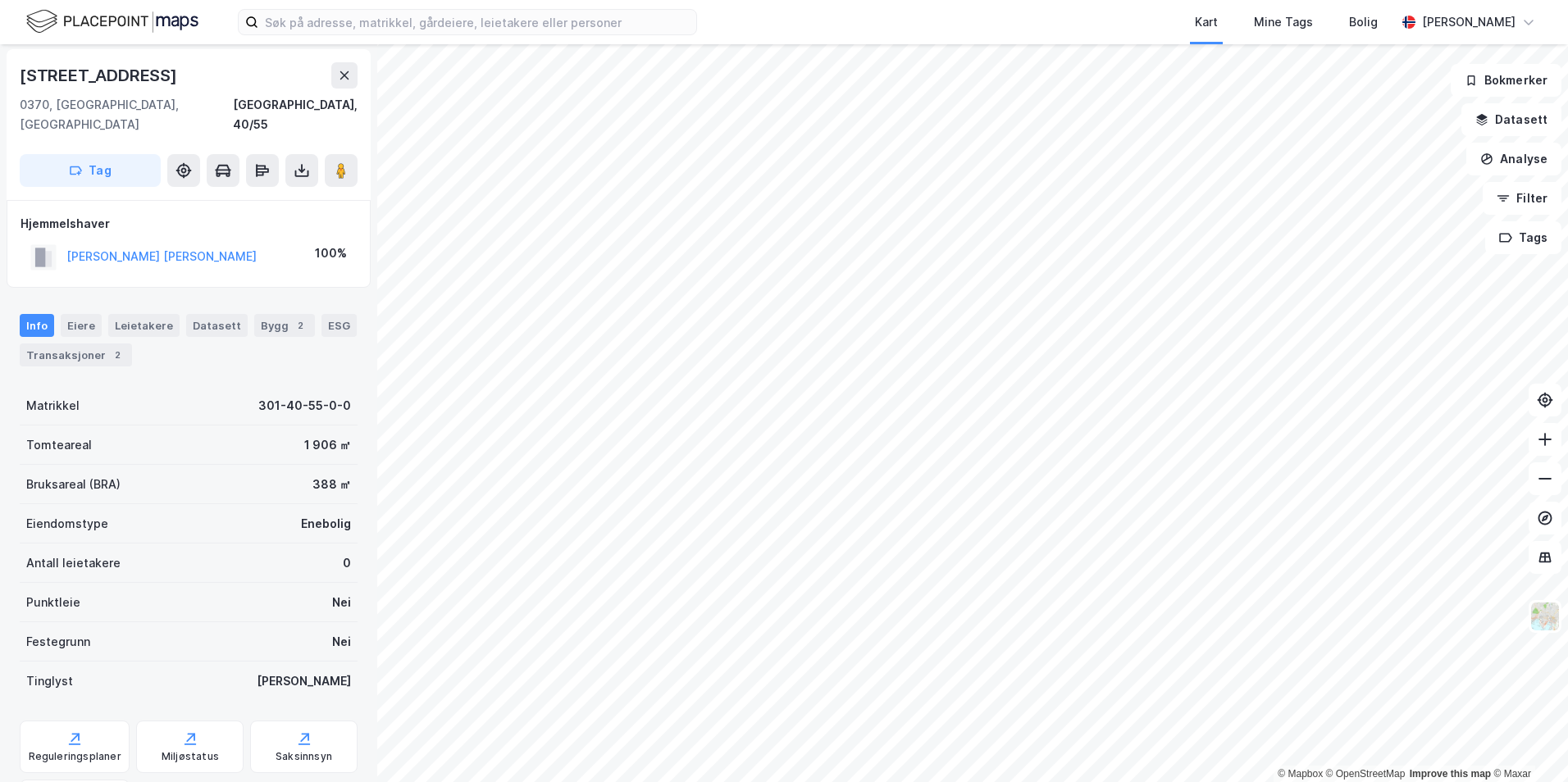
scroll to position [2, 0]
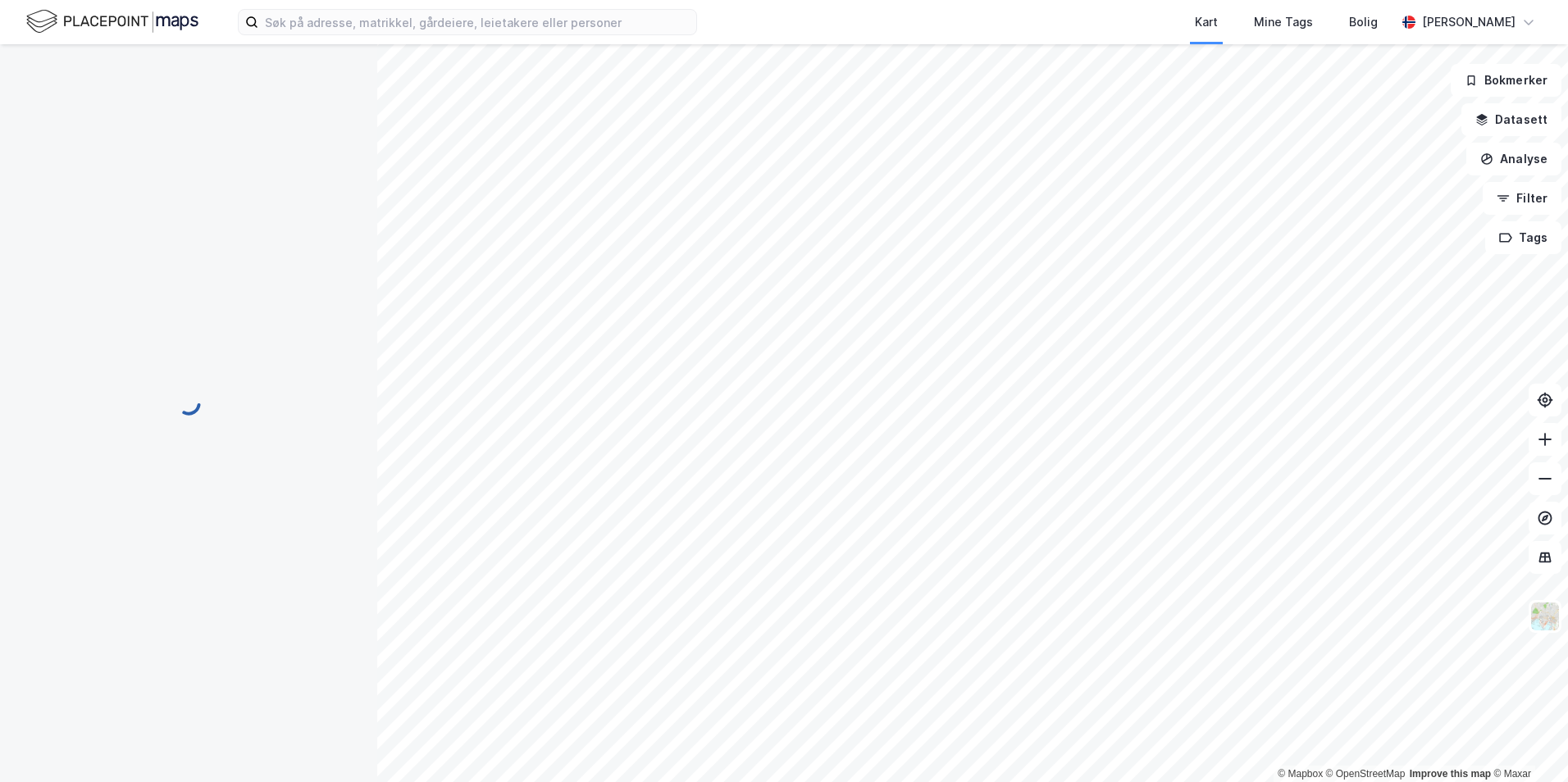
scroll to position [2, 0]
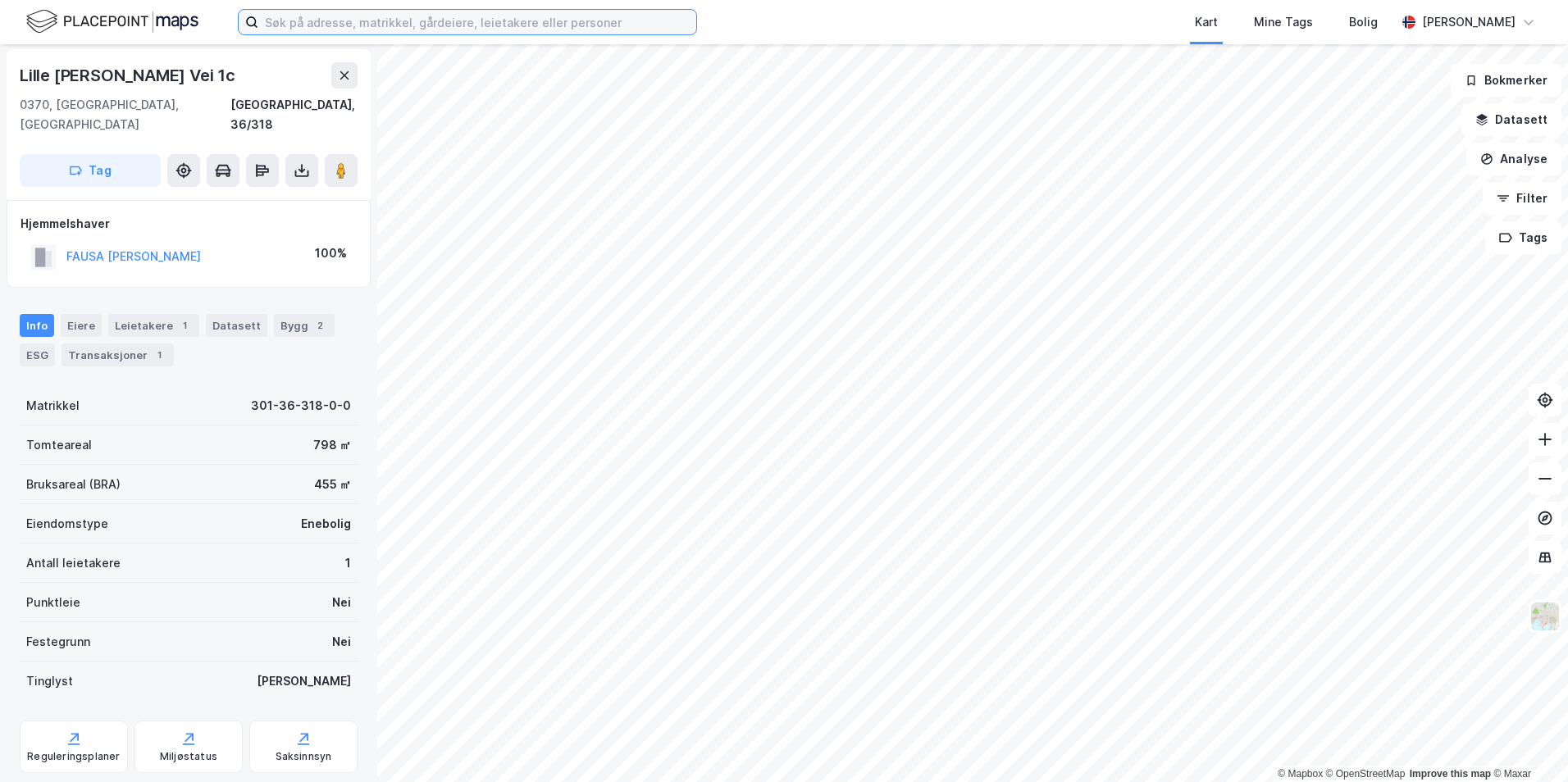
click at [462, 26] on input at bounding box center [478, 22] width 438 height 25
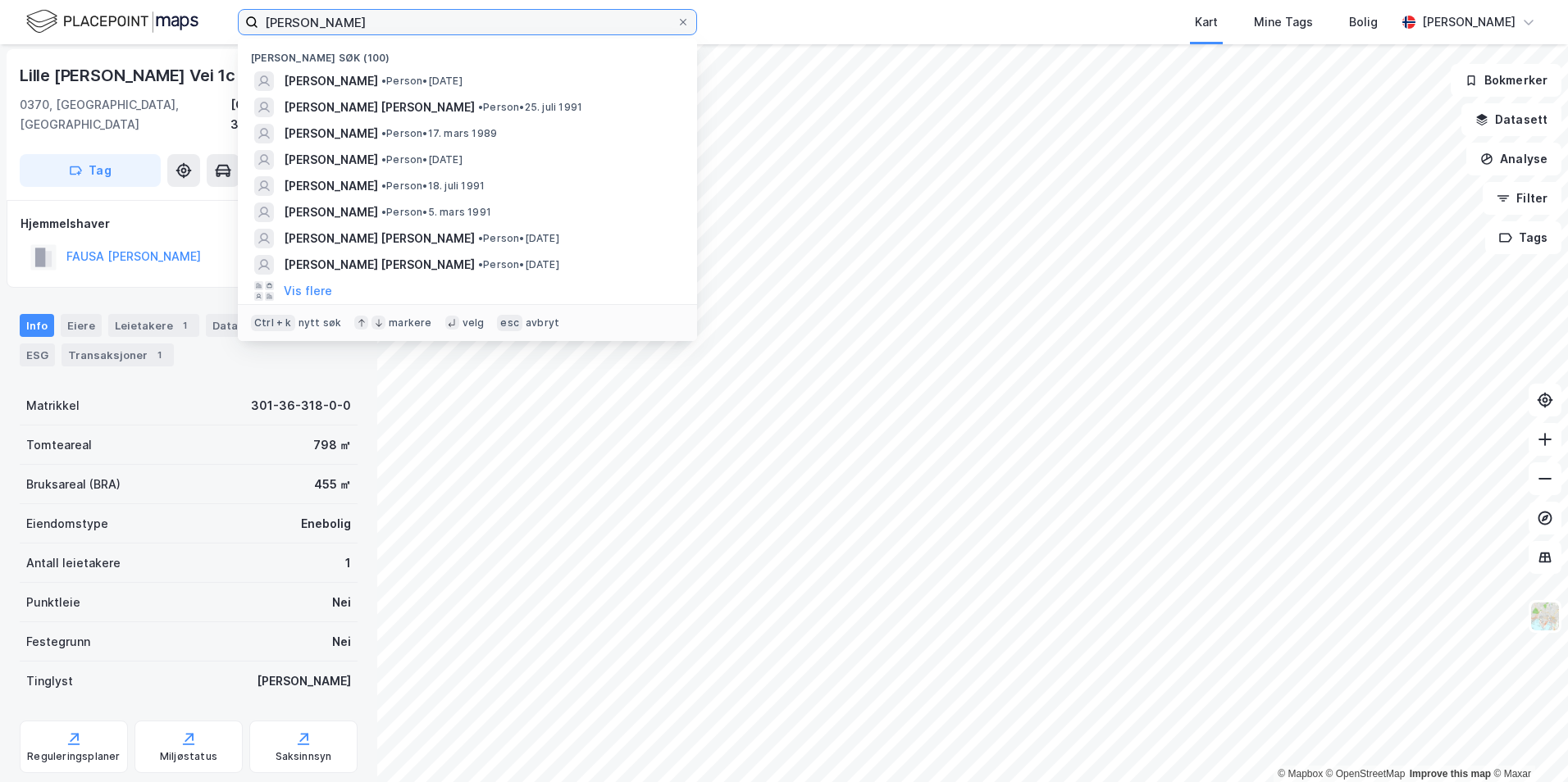
type input "[PERSON_NAME]"
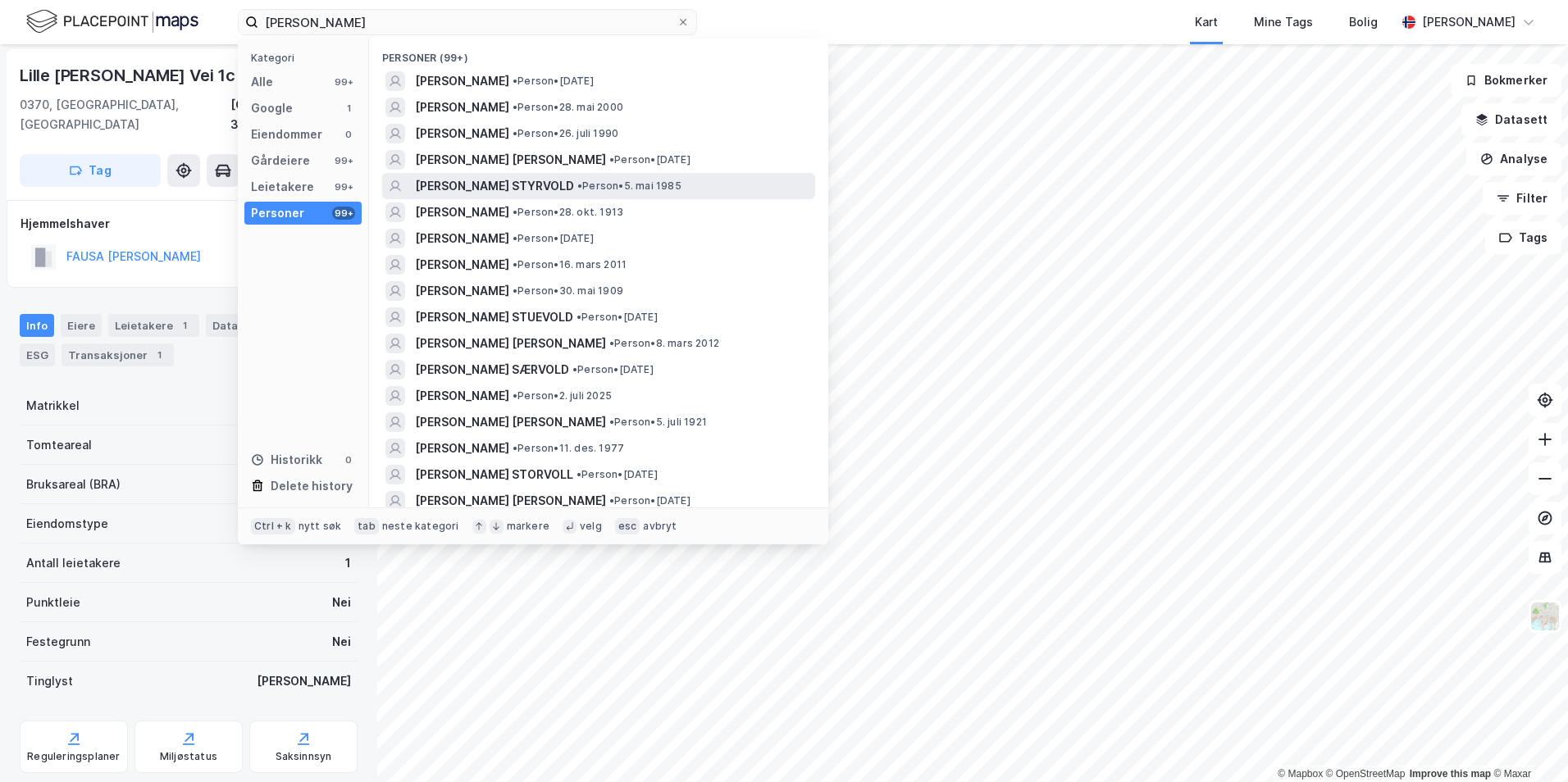
click at [490, 178] on span "[PERSON_NAME] STYRVOLD" at bounding box center [495, 186] width 159 height 19
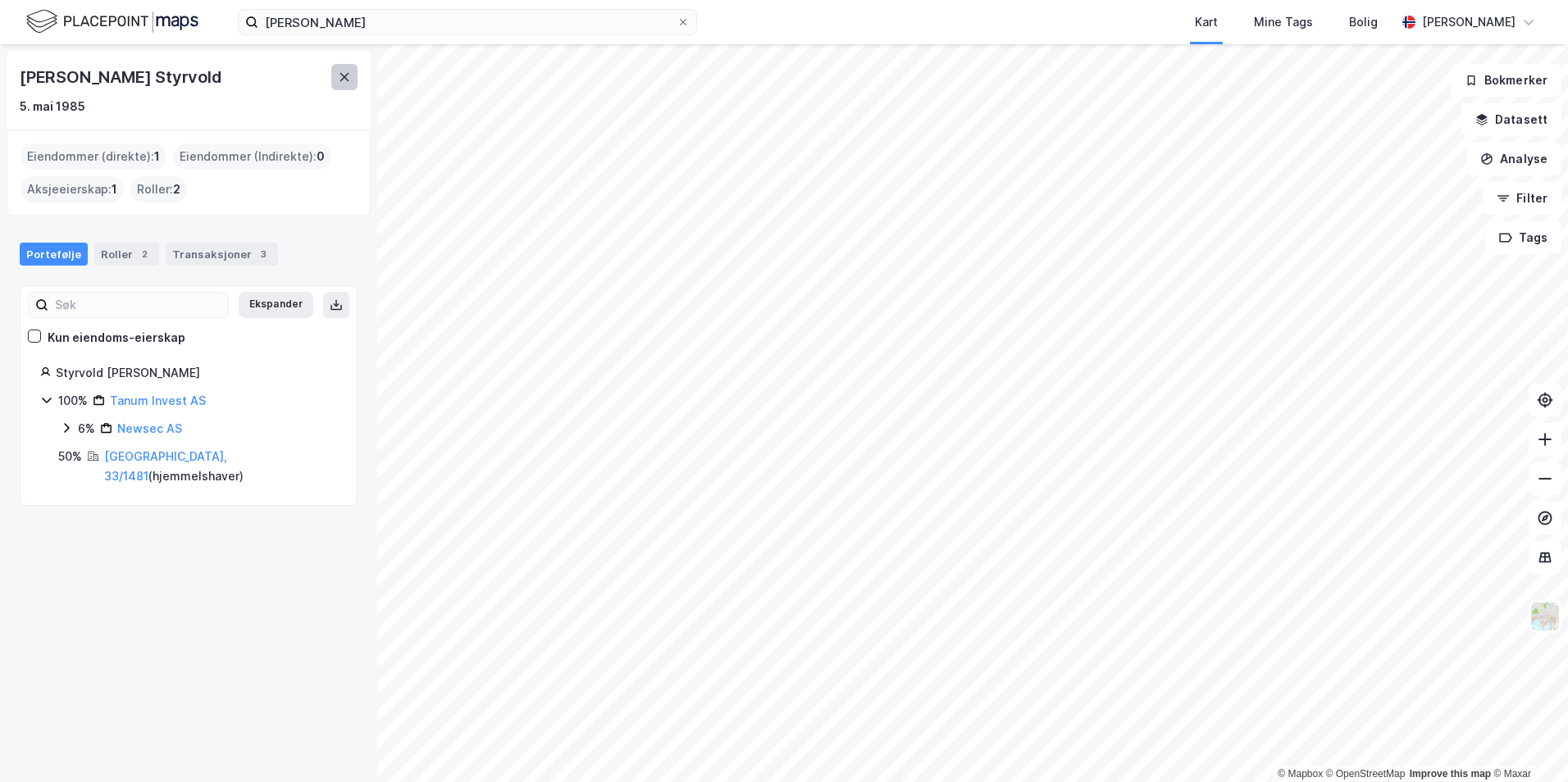
click at [346, 84] on button at bounding box center [345, 77] width 26 height 26
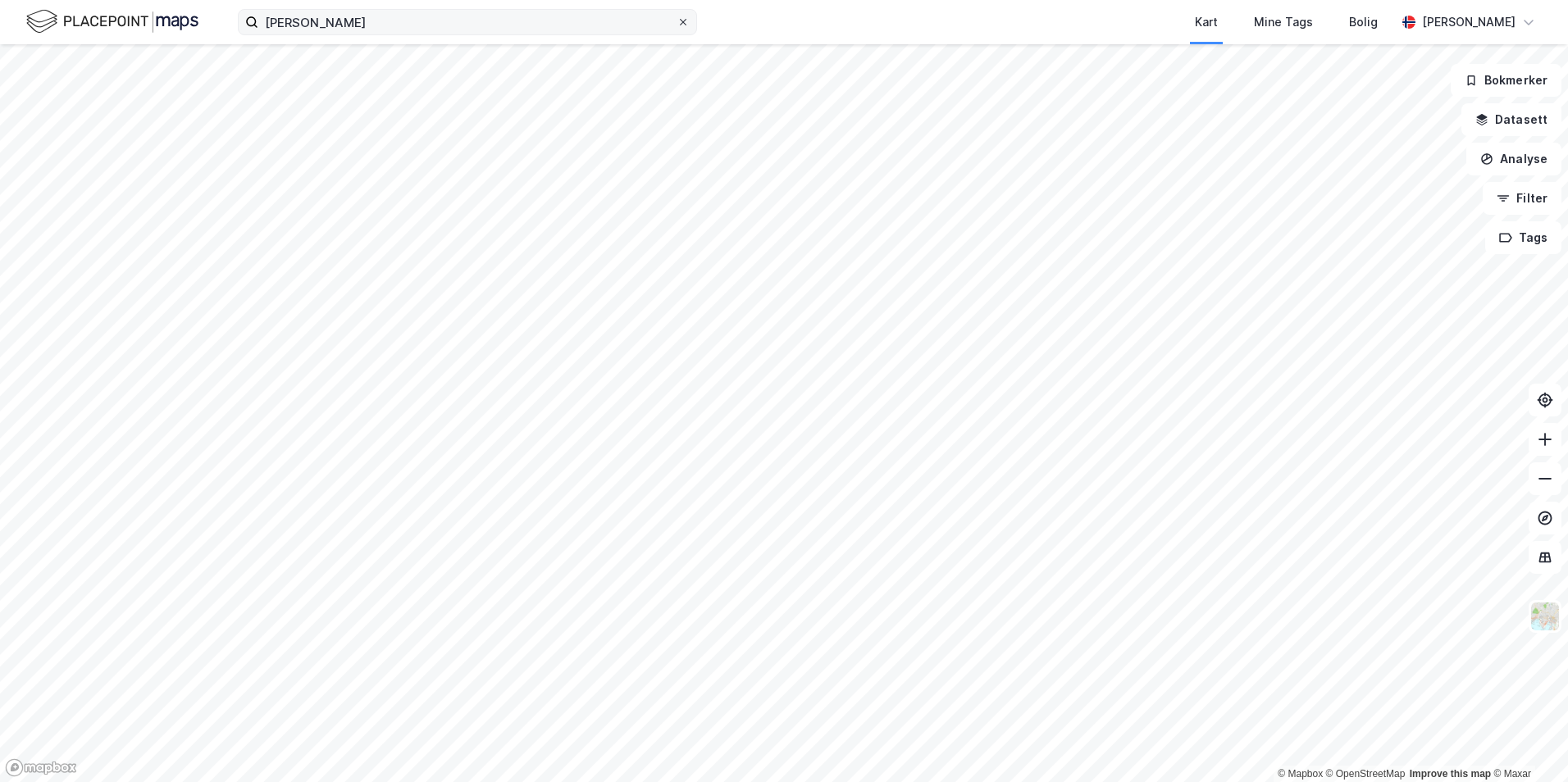
click at [679, 25] on icon at bounding box center [683, 22] width 10 height 10
click at [677, 25] on input "[PERSON_NAME]" at bounding box center [467, 22] width 418 height 25
click at [407, 18] on input at bounding box center [478, 22] width 438 height 25
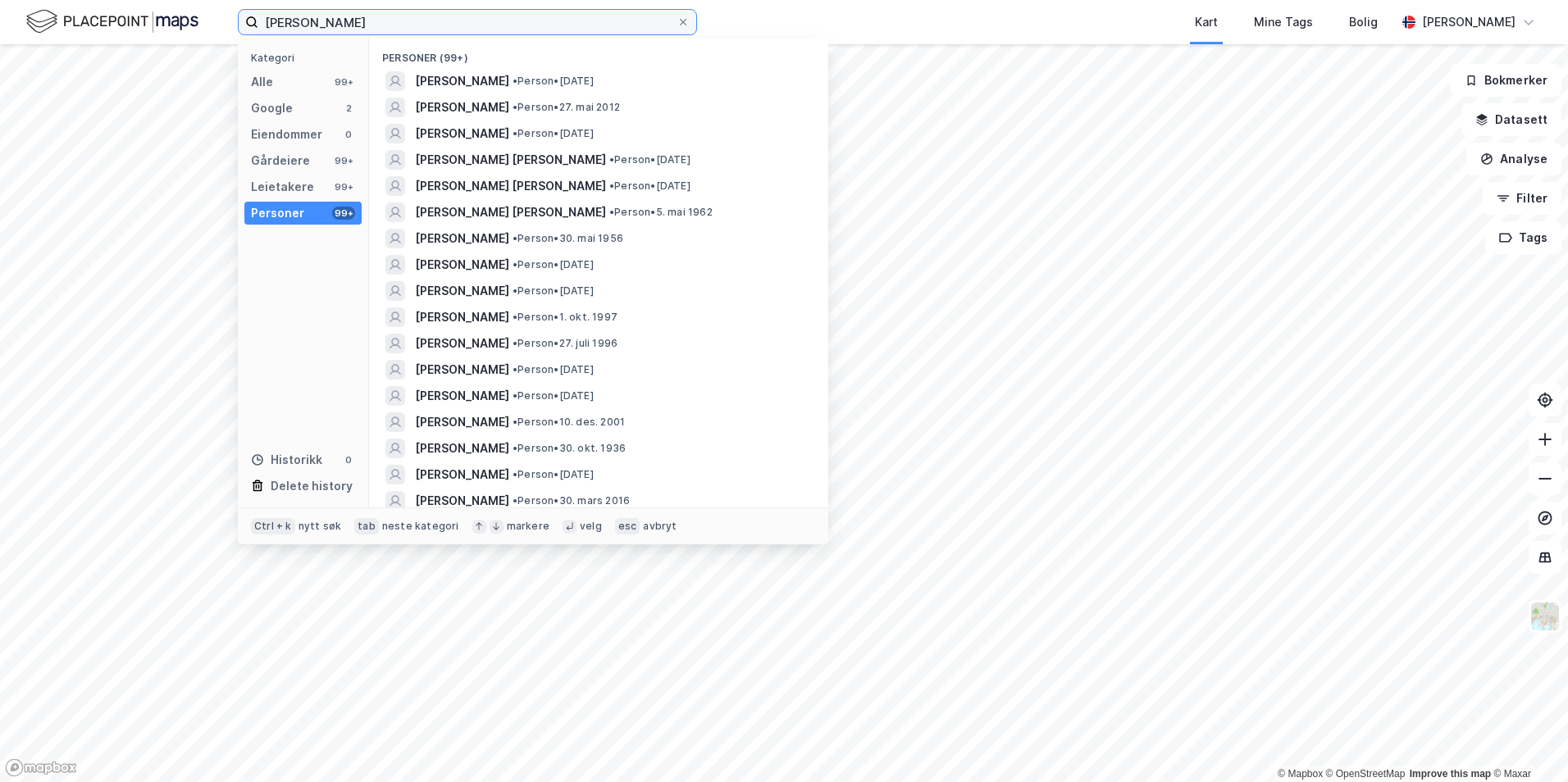
type input "[PERSON_NAME]"
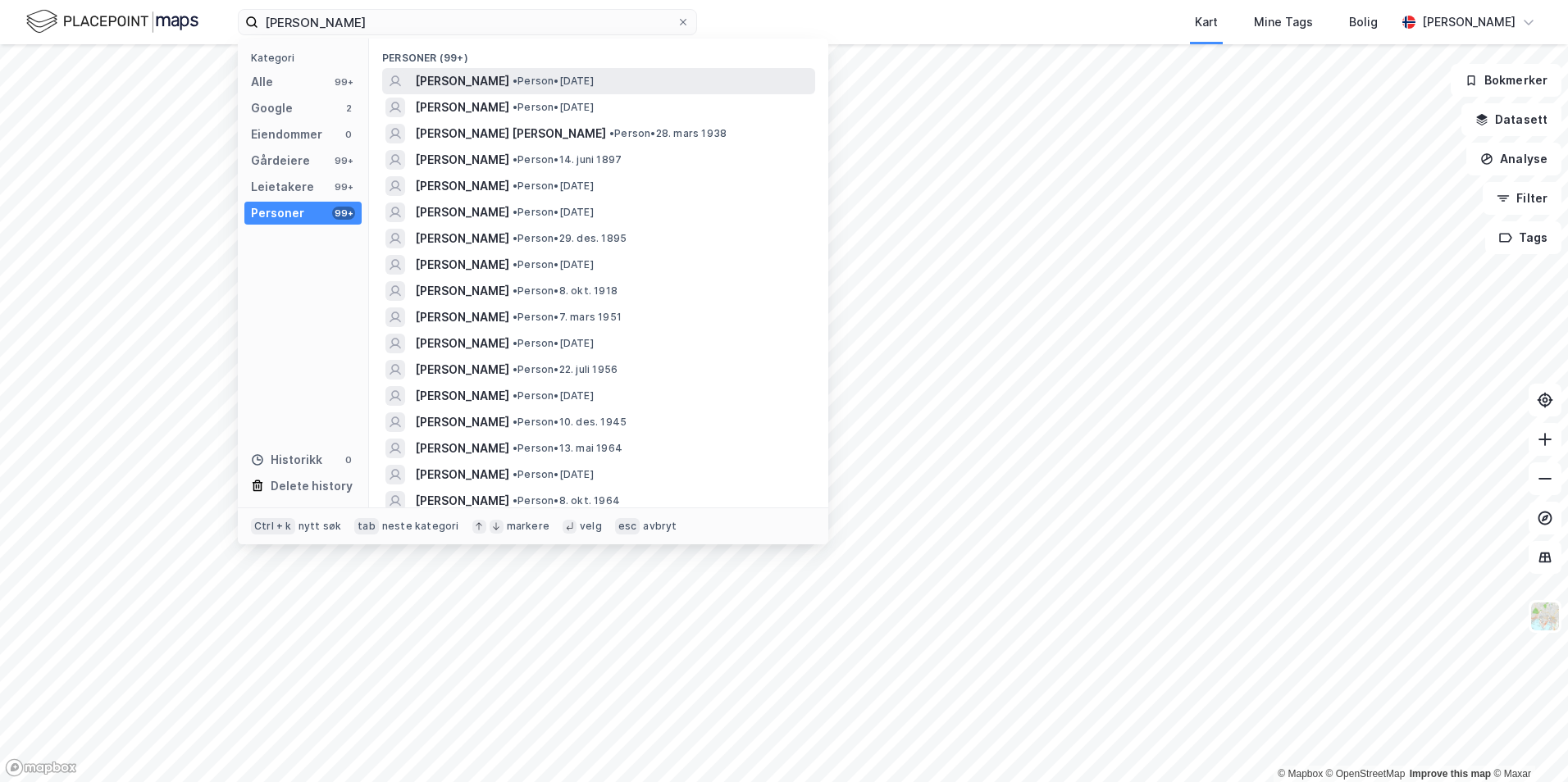
click at [468, 91] on span "[PERSON_NAME]" at bounding box center [462, 81] width 94 height 19
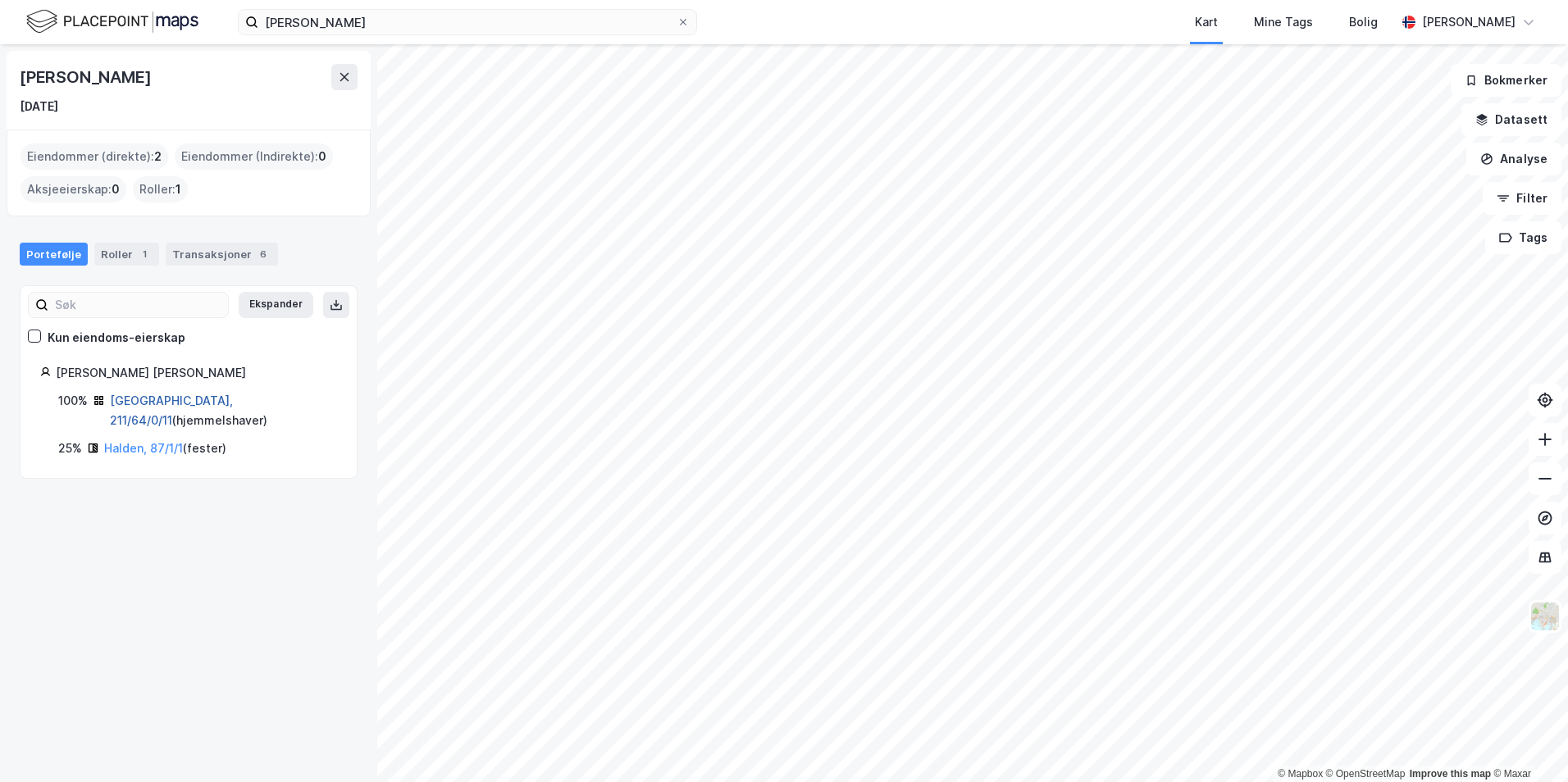
click at [141, 404] on link "[GEOGRAPHIC_DATA], 211/64/0/11" at bounding box center [172, 410] width 123 height 33
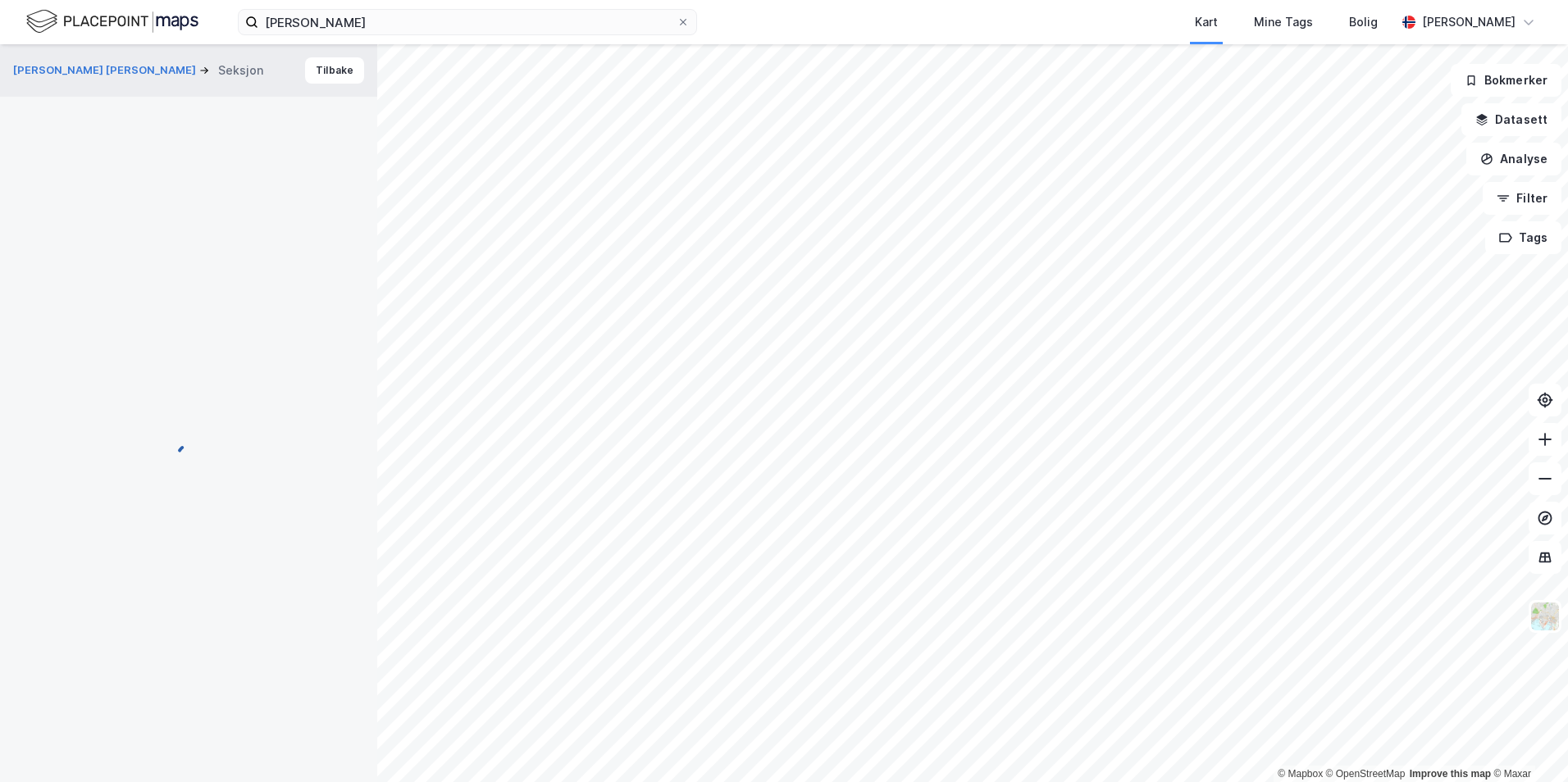
scroll to position [2, 0]
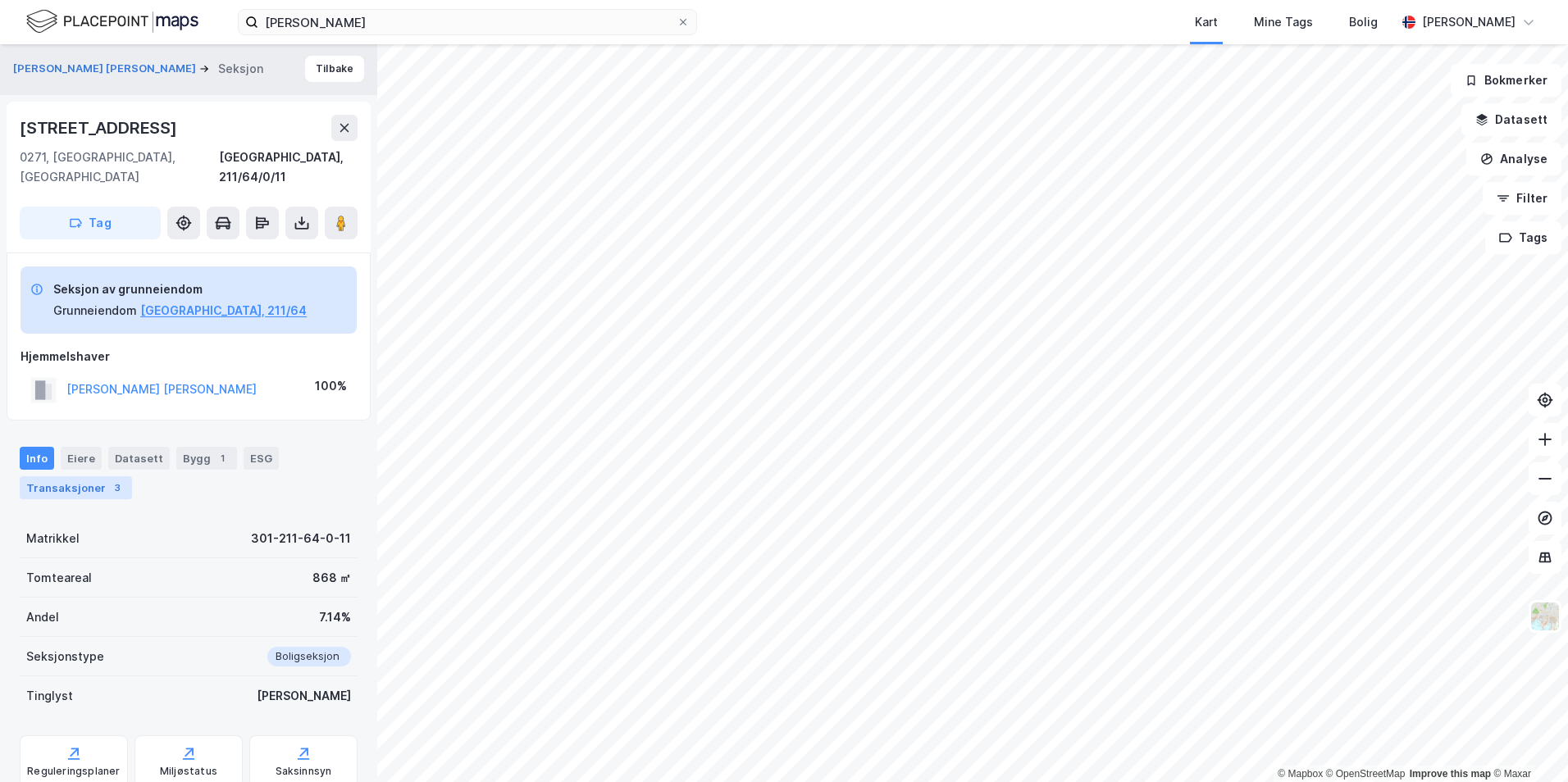
click at [109, 479] on div "3" at bounding box center [117, 487] width 17 height 17
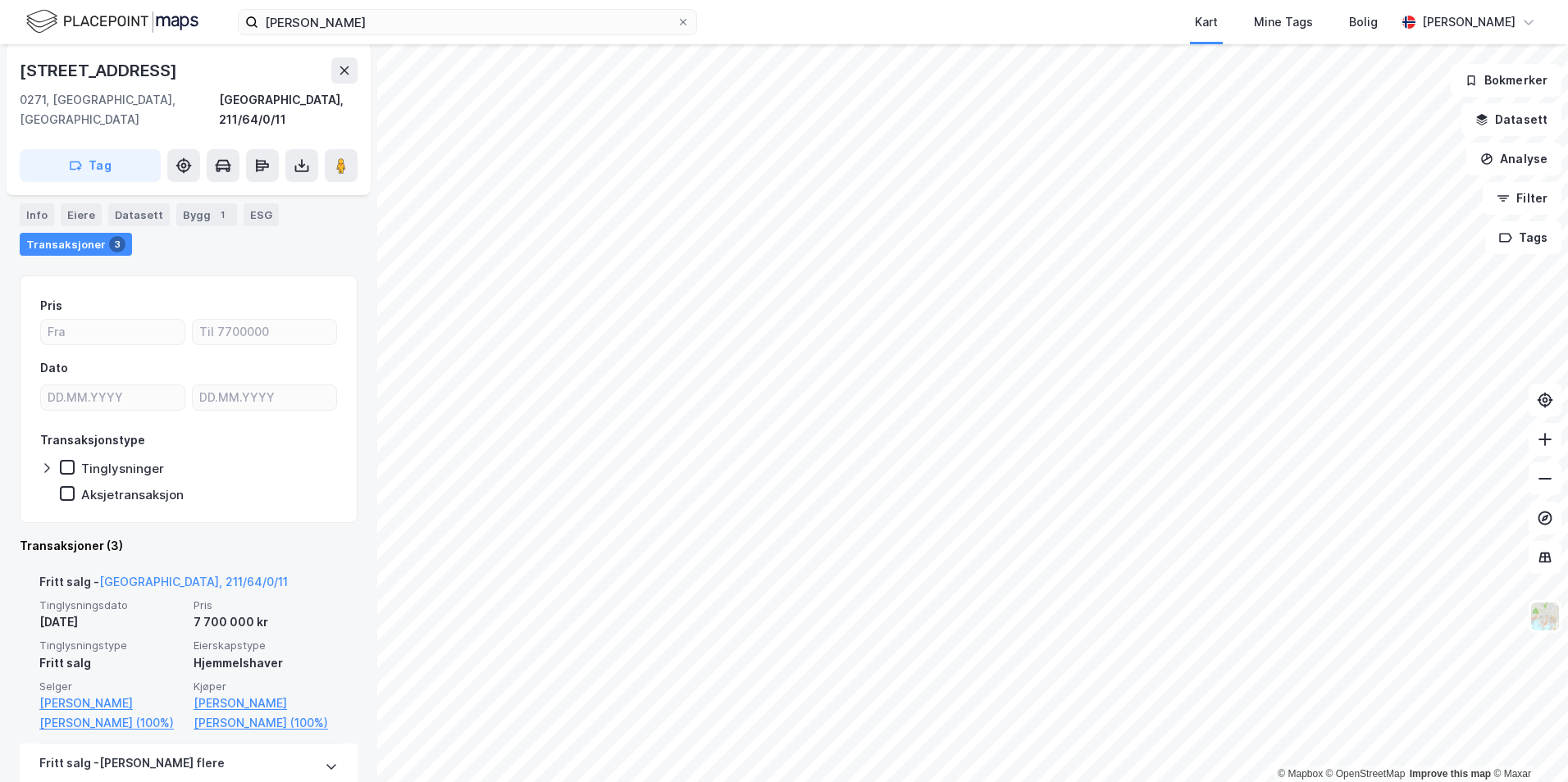
scroll to position [153, 0]
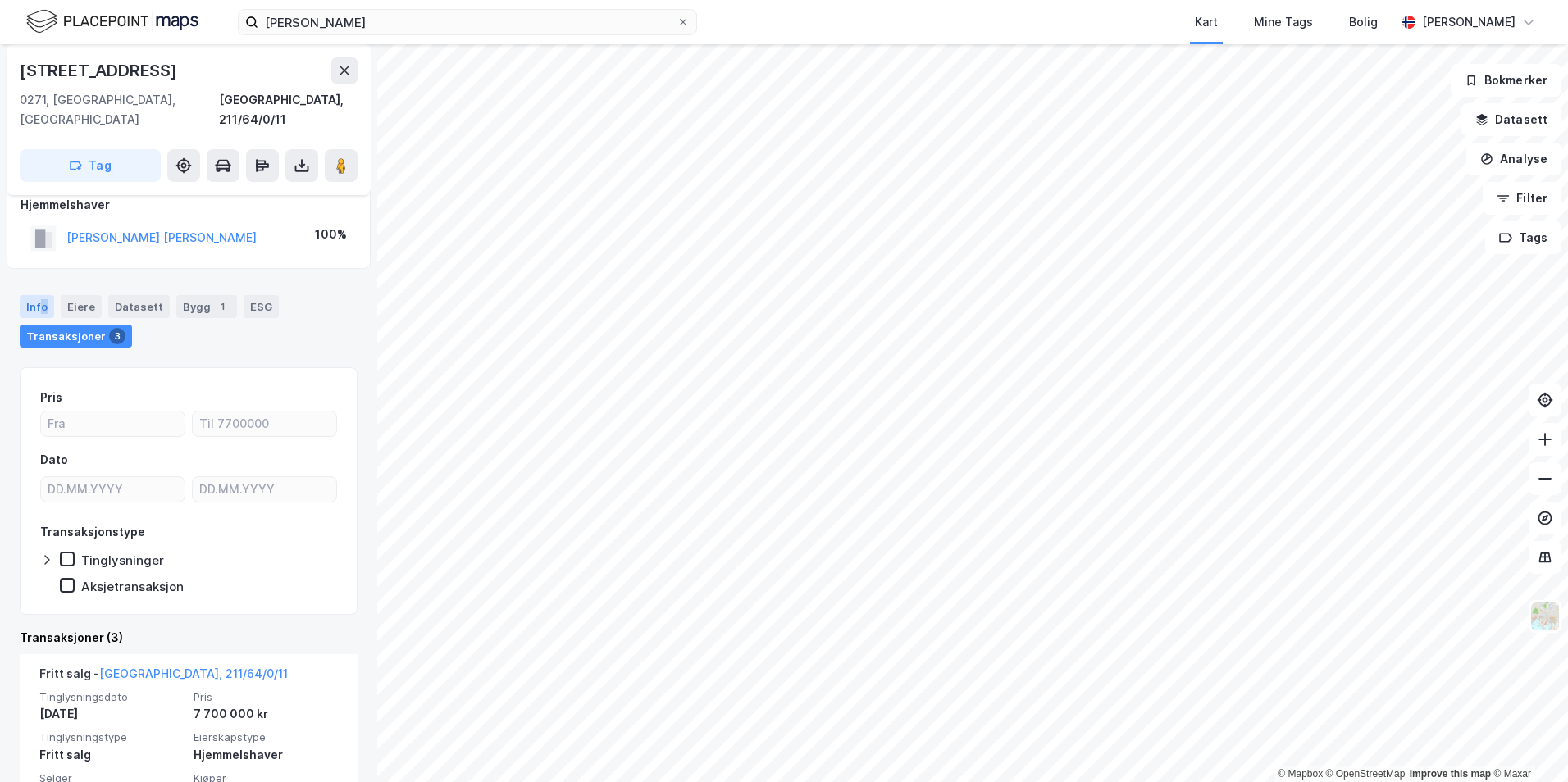
click at [42, 296] on div "Info" at bounding box center [36, 307] width 34 height 23
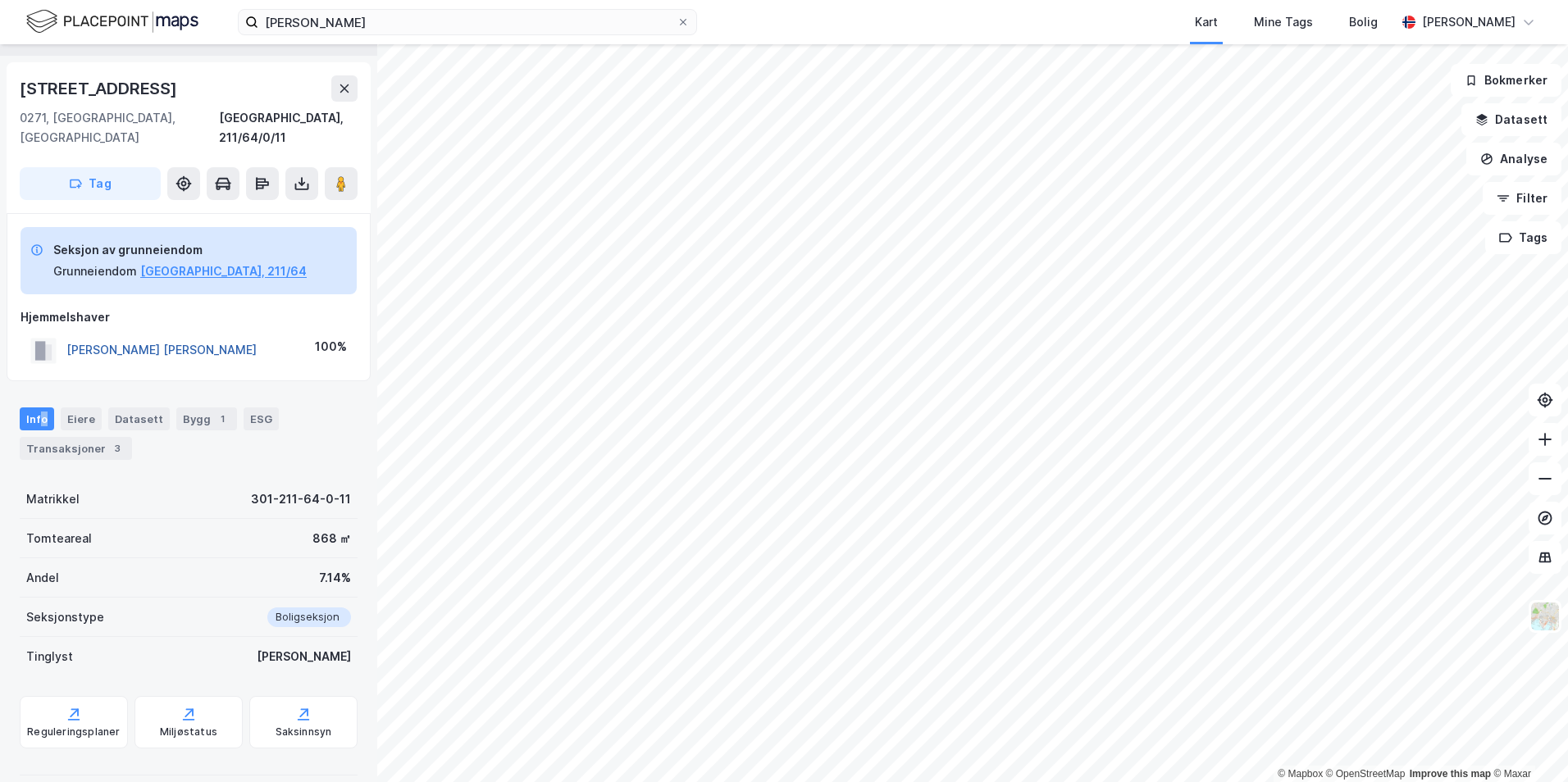
click at [0, 0] on button "[PERSON_NAME] [PERSON_NAME]" at bounding box center [0, 0] width 0 height 0
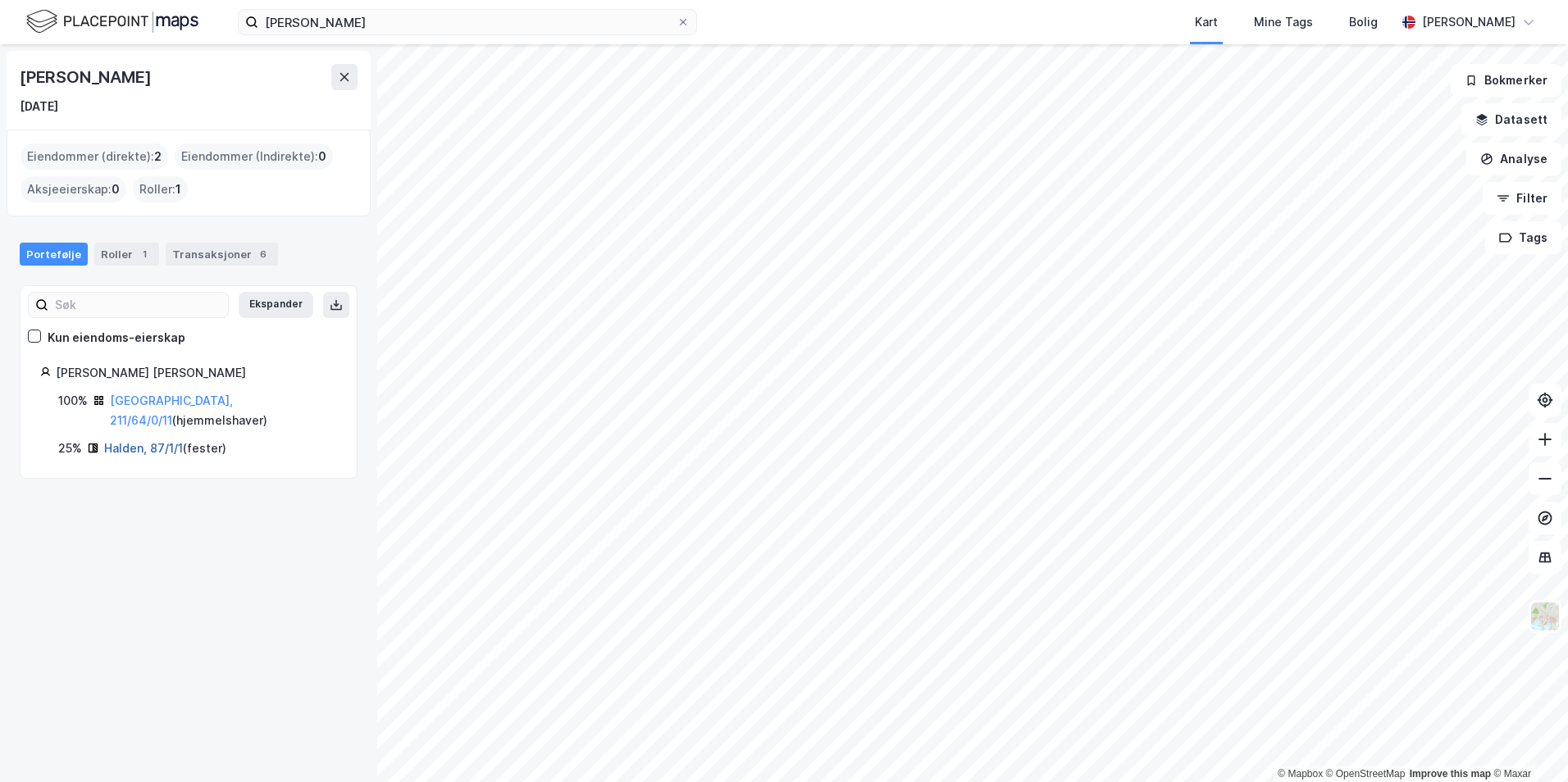
click at [143, 442] on link "Halden, 87/1/1" at bounding box center [143, 449] width 78 height 14
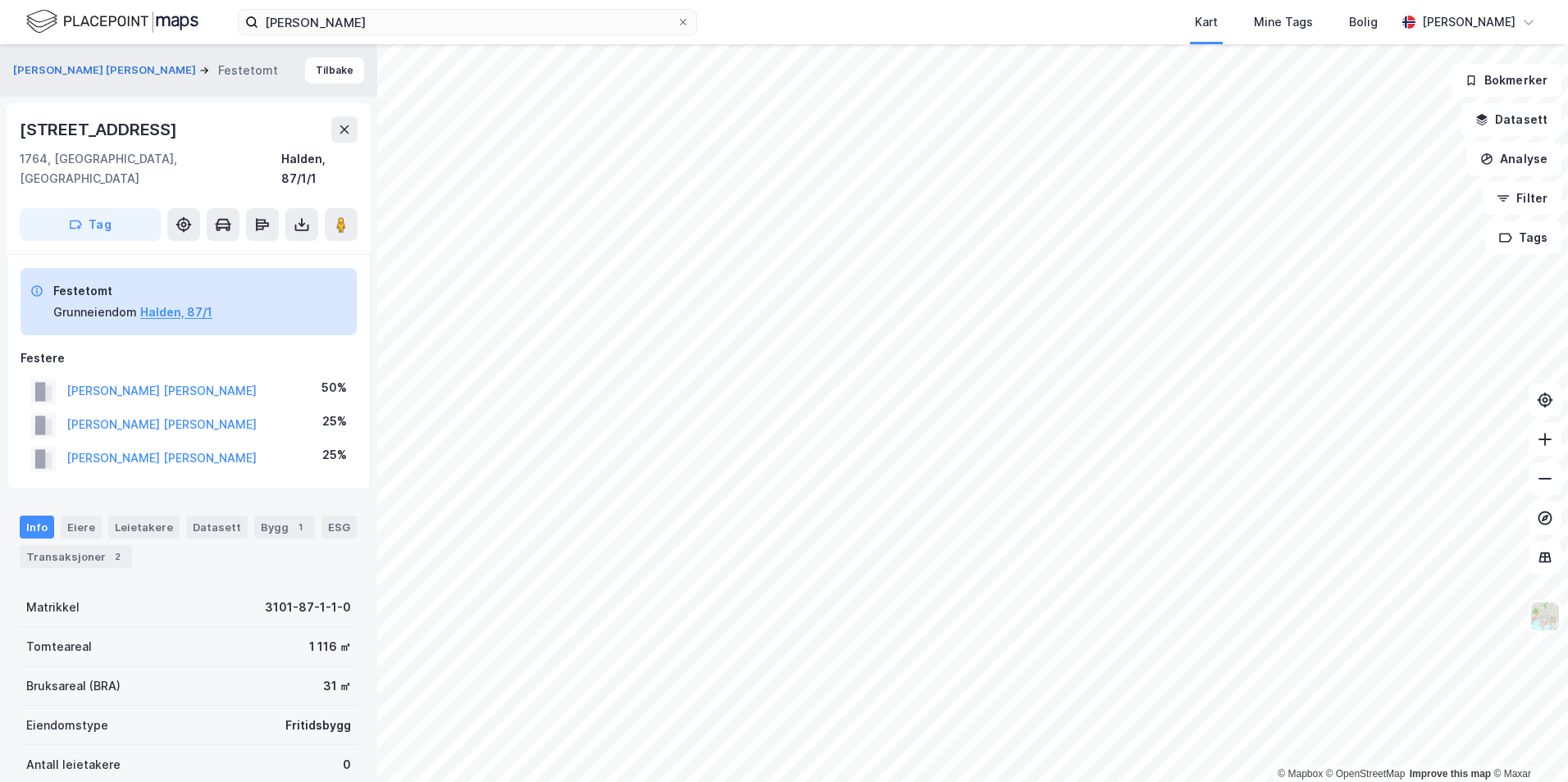
scroll to position [41, 0]
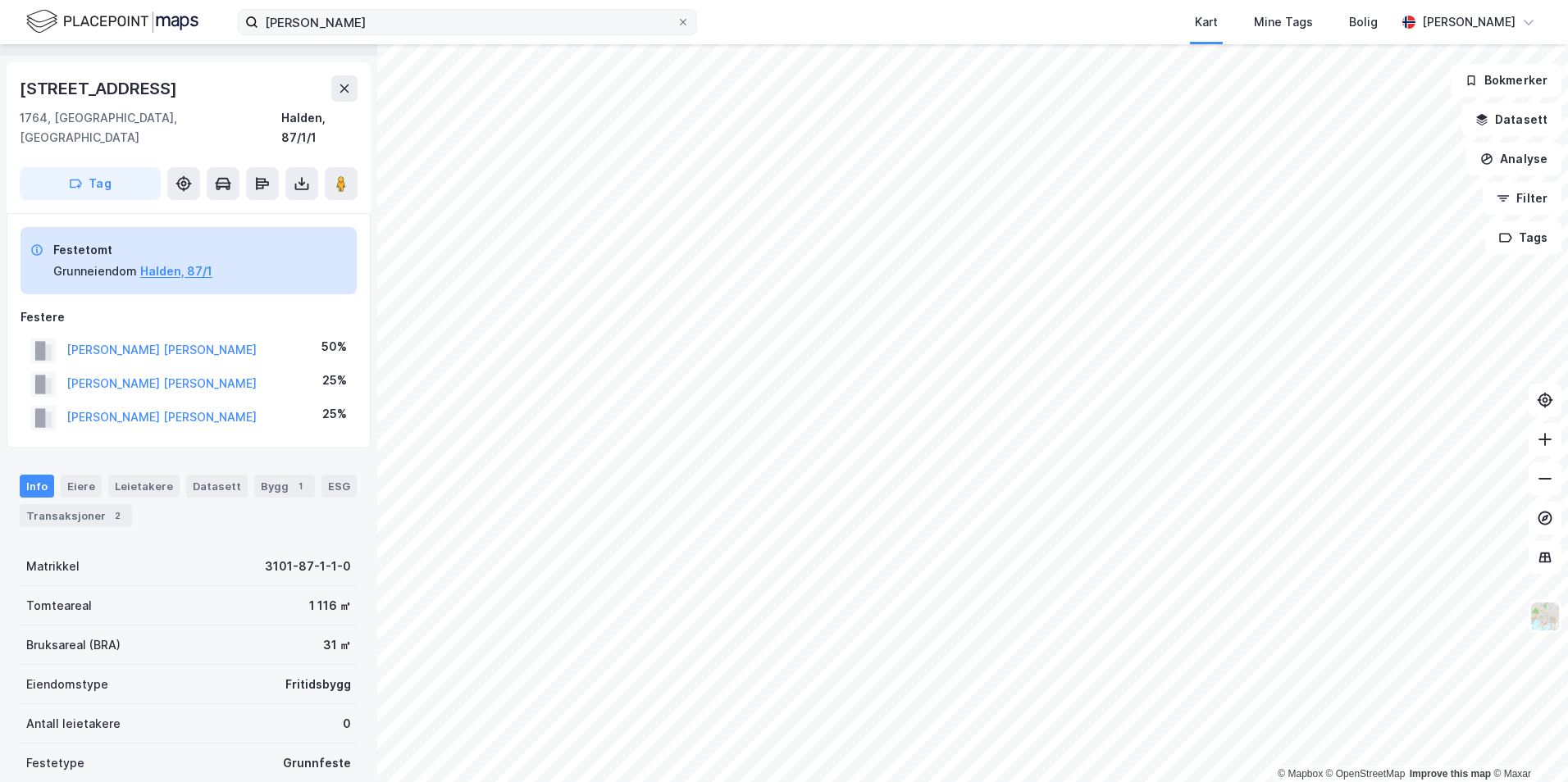
click at [682, 21] on icon at bounding box center [683, 22] width 10 height 10
click at [677, 21] on input "[PERSON_NAME]" at bounding box center [467, 22] width 418 height 25
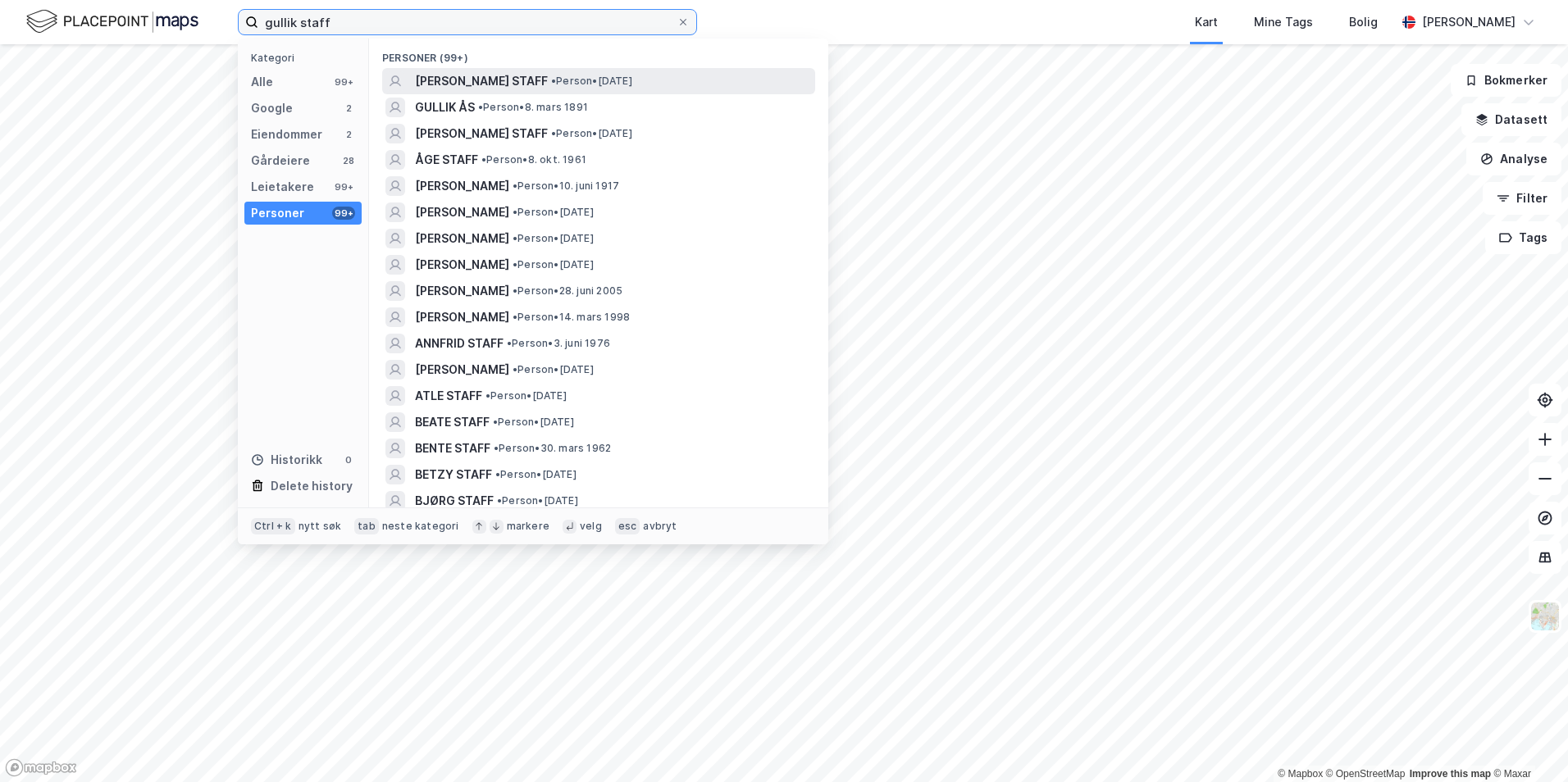
type input "gullik staff"
click at [501, 71] on span "[PERSON_NAME] STAFF" at bounding box center [481, 81] width 133 height 19
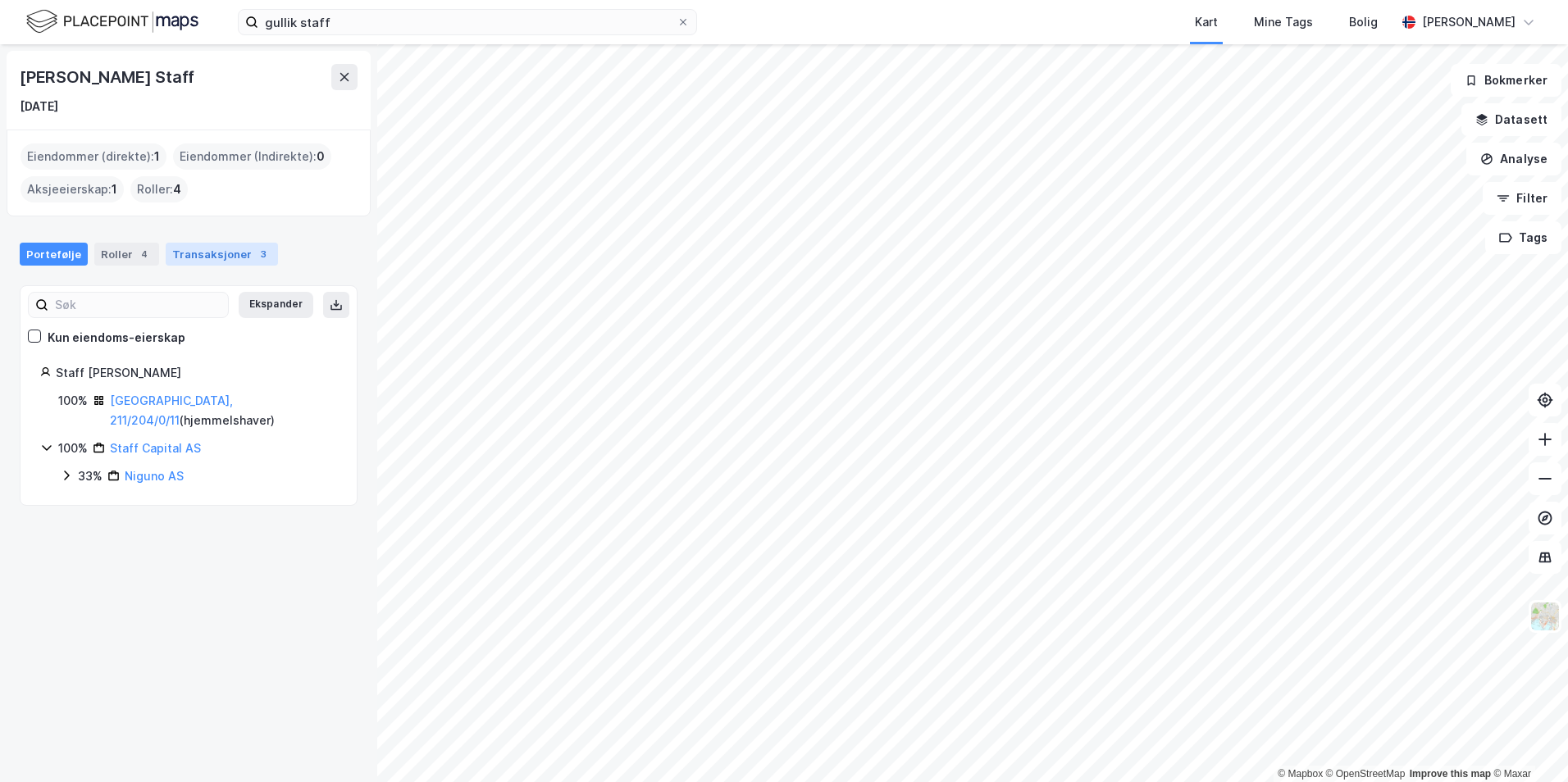
click at [194, 263] on div "Transaksjoner 3" at bounding box center [222, 254] width 113 height 23
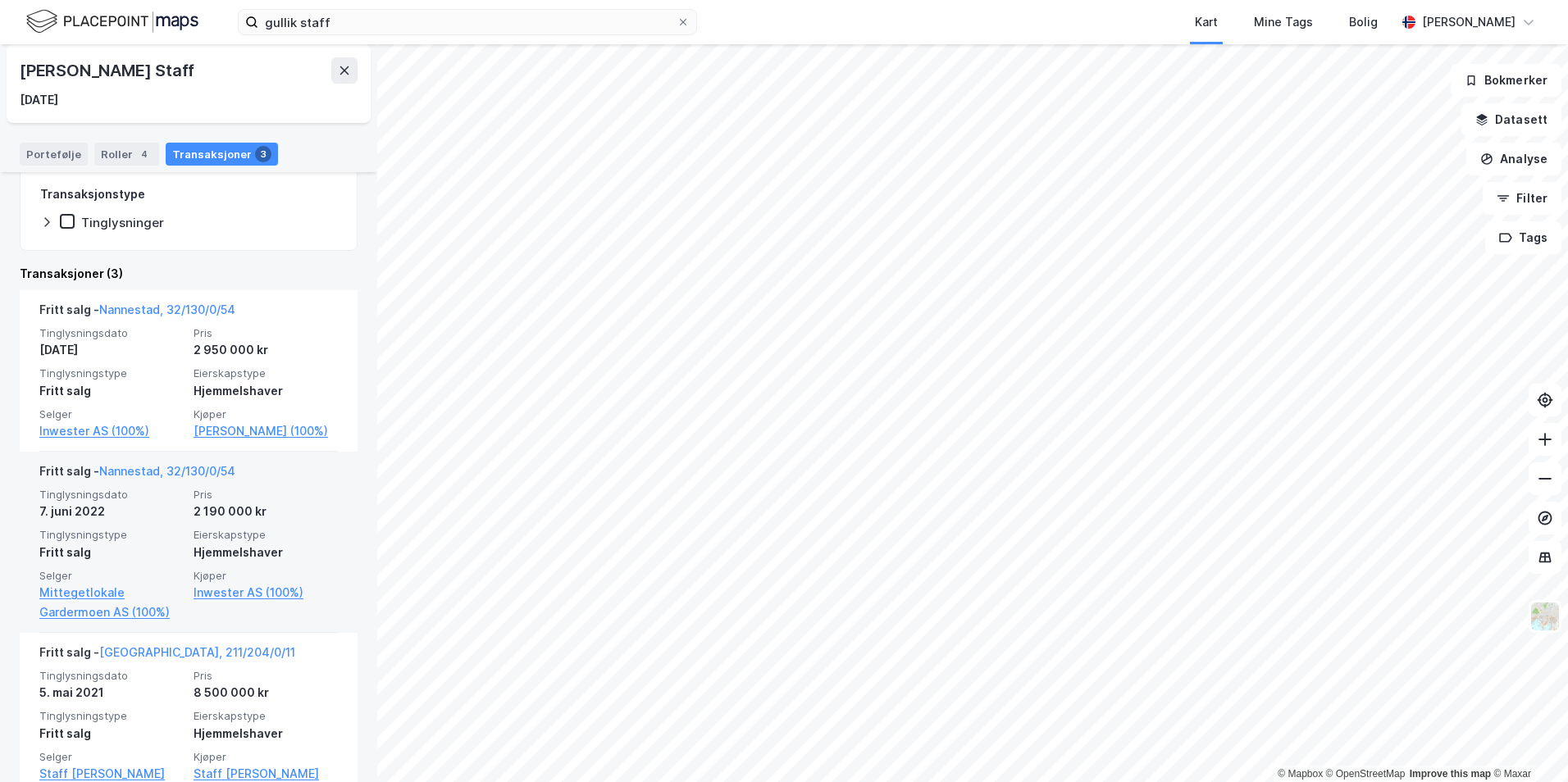
scroll to position [307, 0]
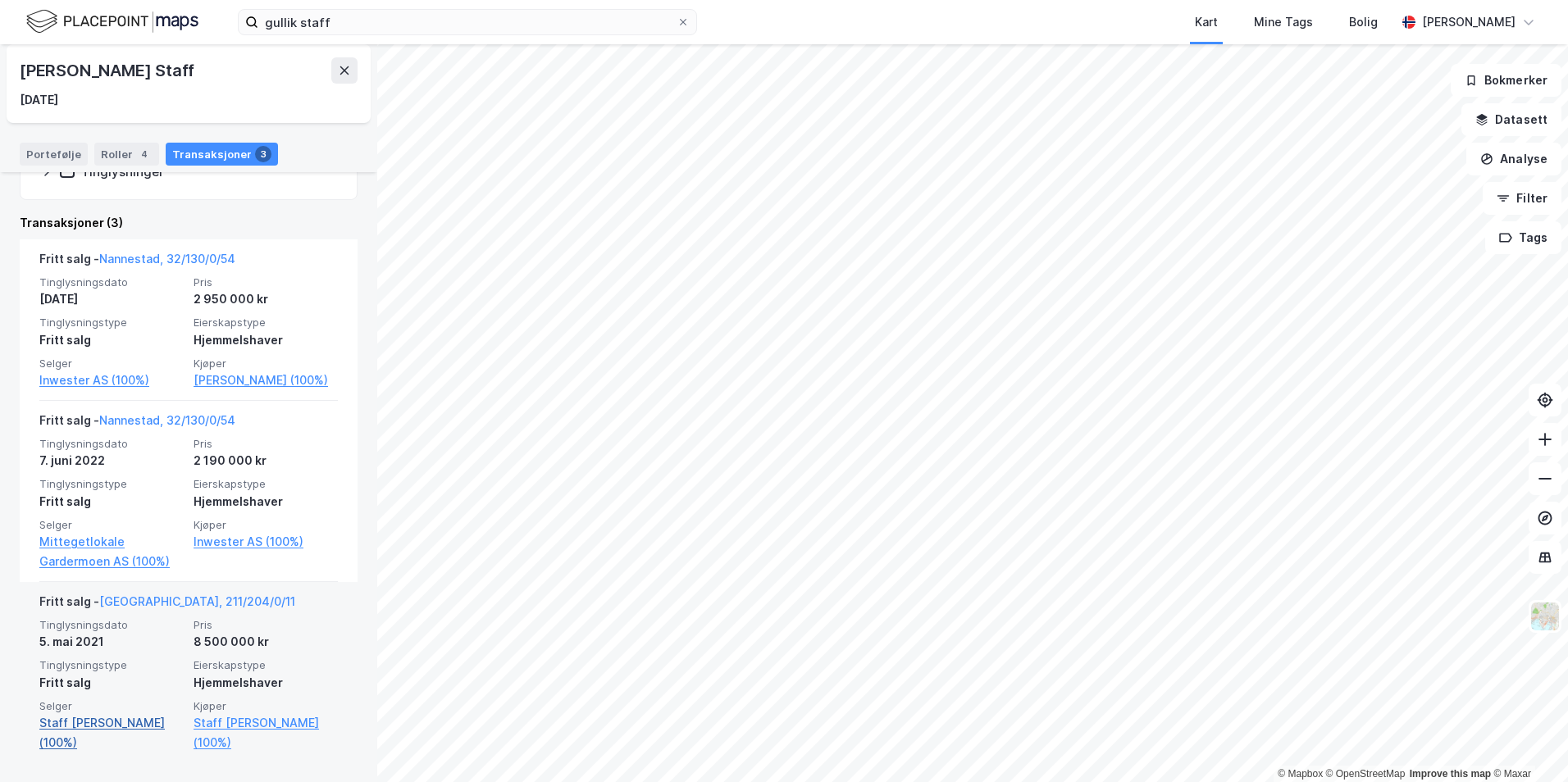
click at [120, 742] on link "Staff [PERSON_NAME] (100%)" at bounding box center [112, 733] width 144 height 40
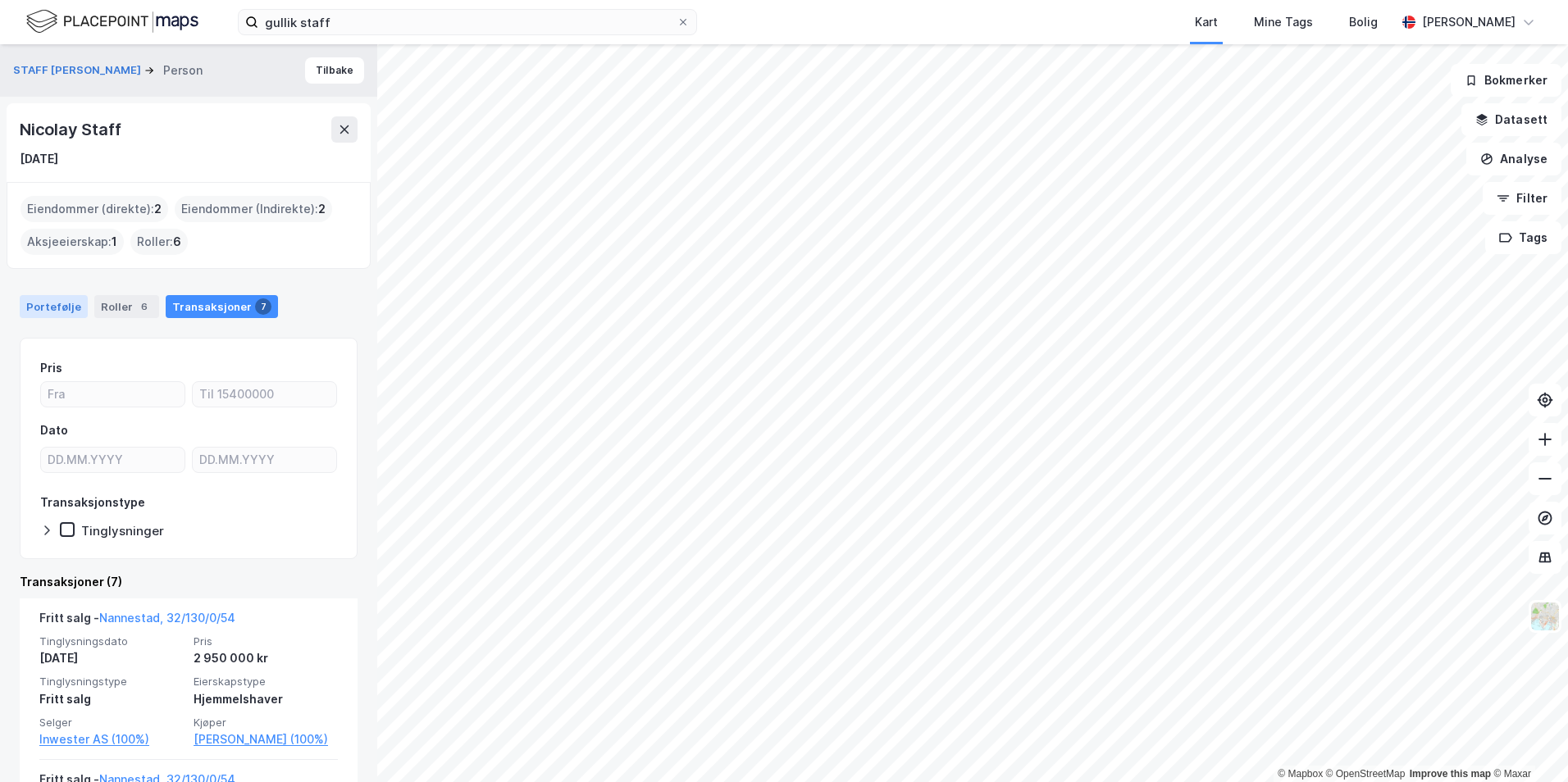
click at [55, 296] on div "Portefølje" at bounding box center [53, 307] width 68 height 23
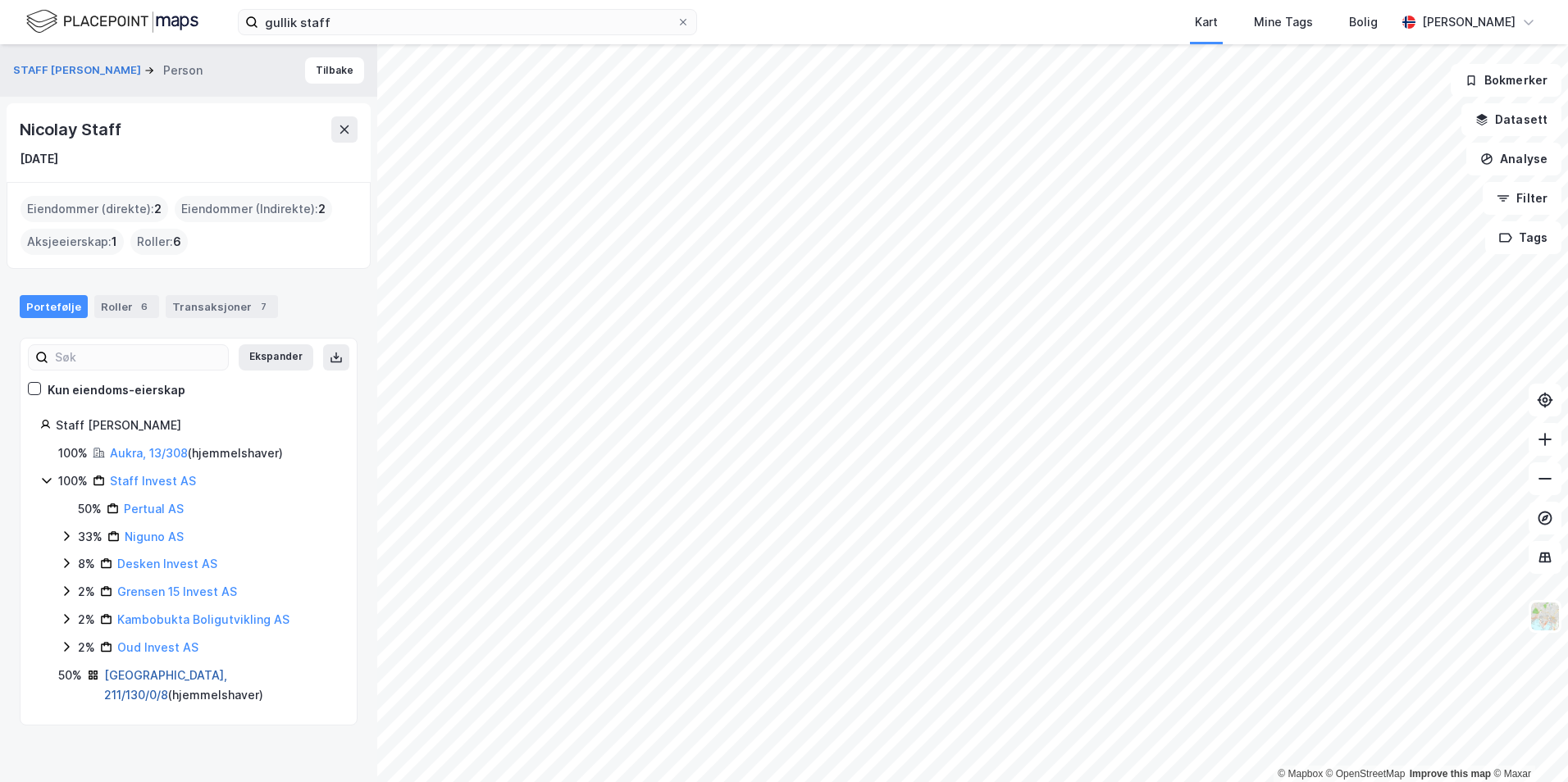
click at [164, 671] on link "[GEOGRAPHIC_DATA], 211/130/0/8" at bounding box center [165, 685] width 123 height 33
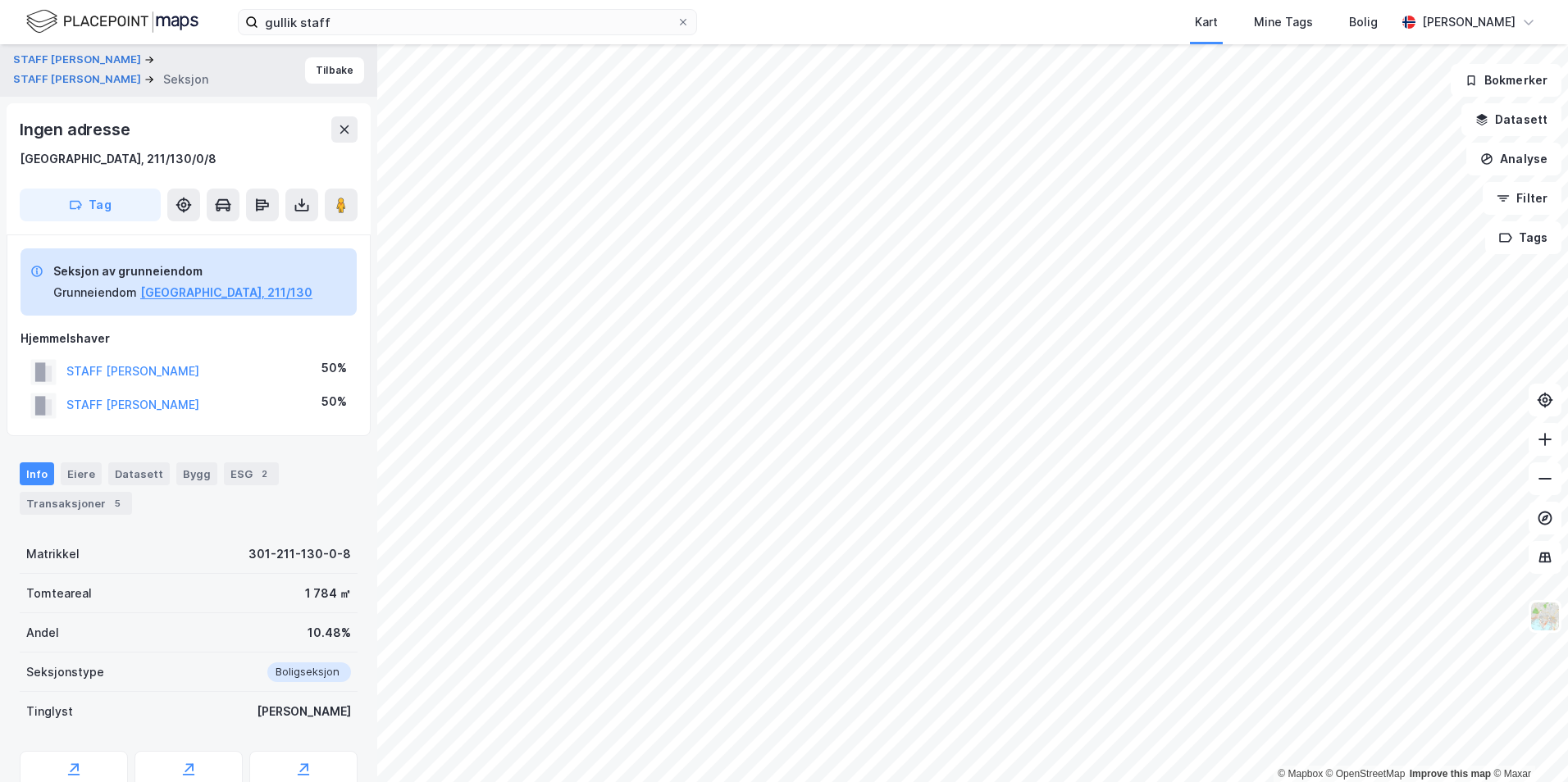
scroll to position [41, 0]
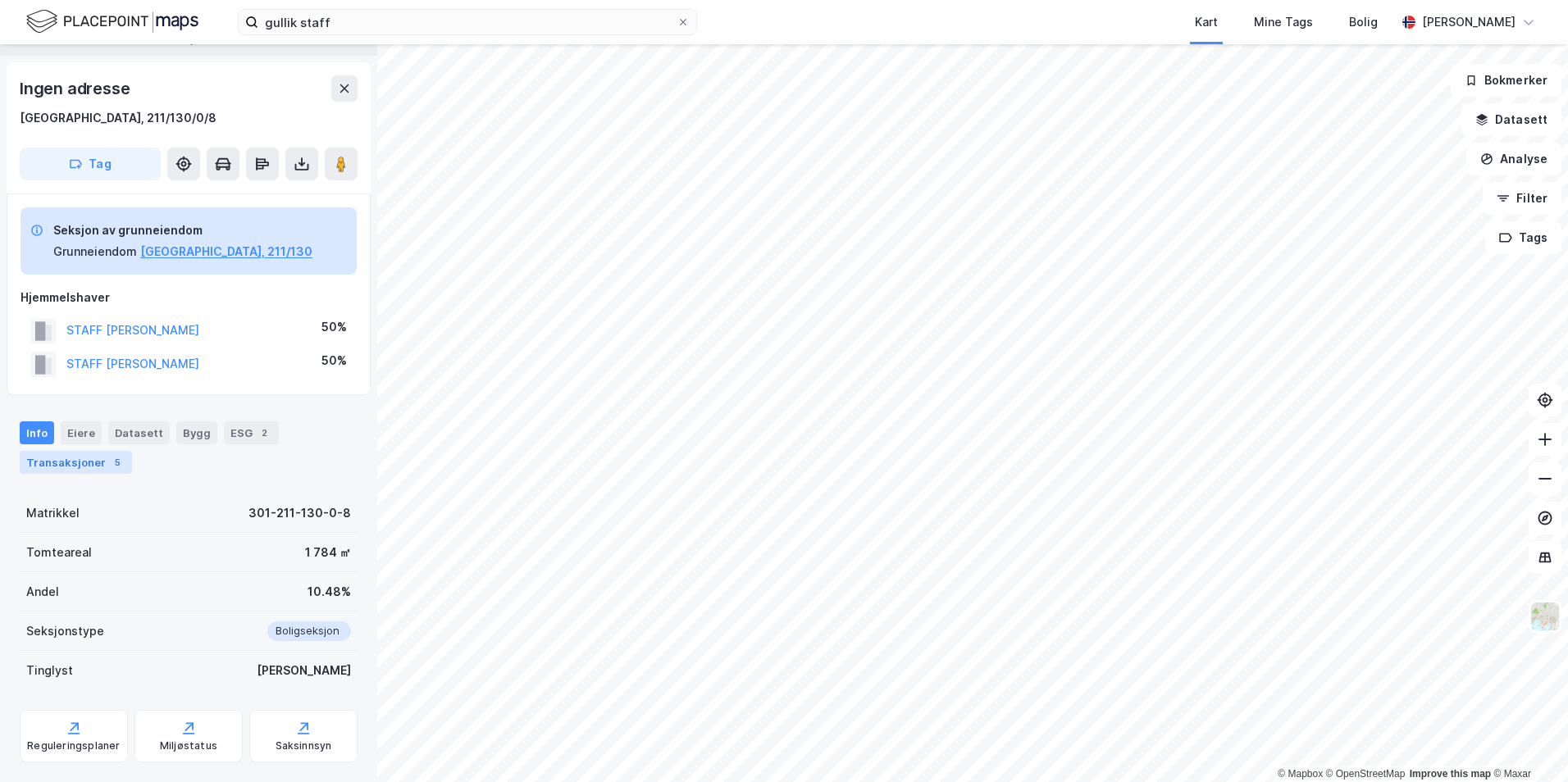
click at [91, 471] on div "Transaksjoner 5" at bounding box center [76, 463] width 113 height 23
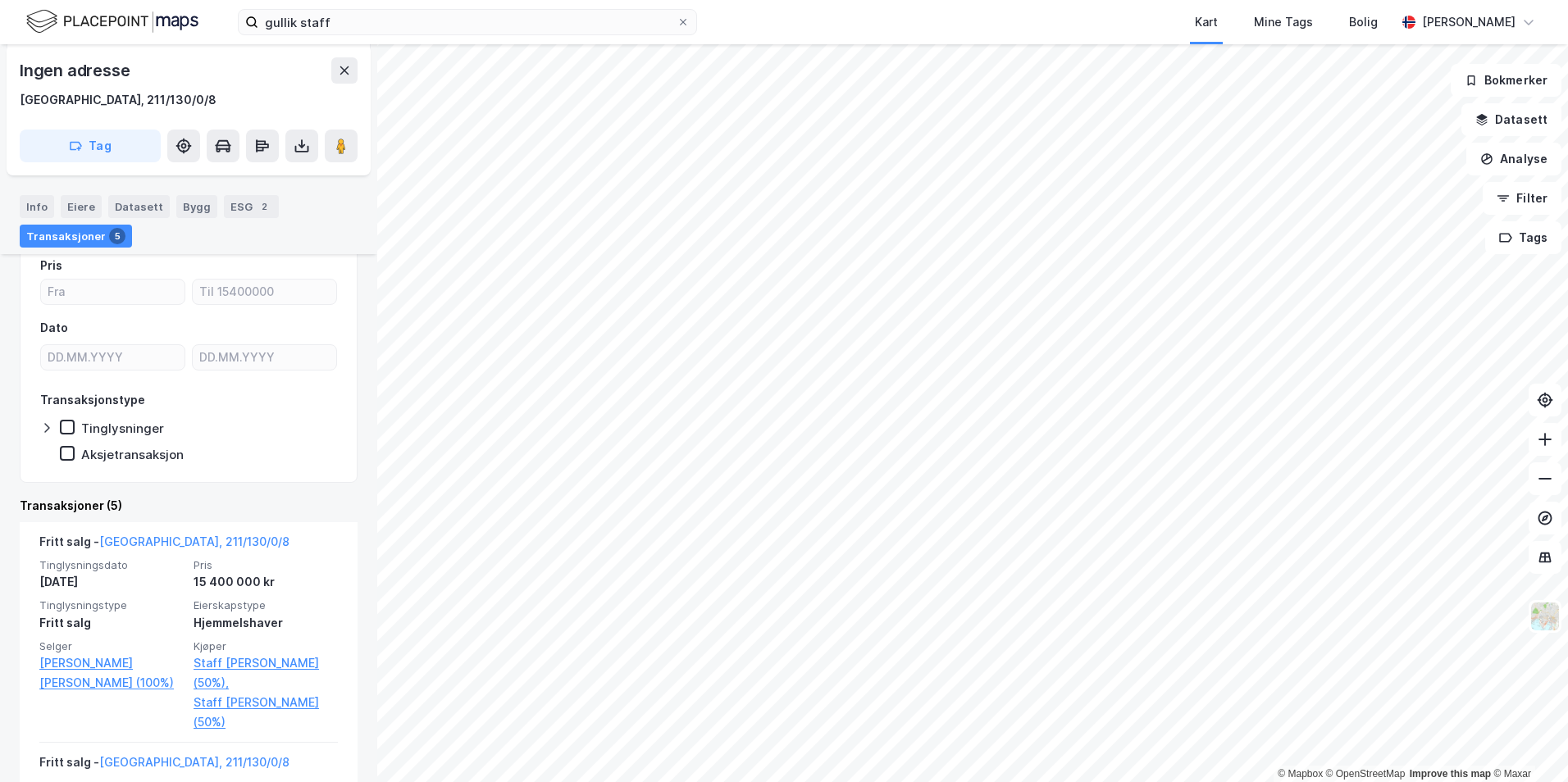
scroll to position [124, 0]
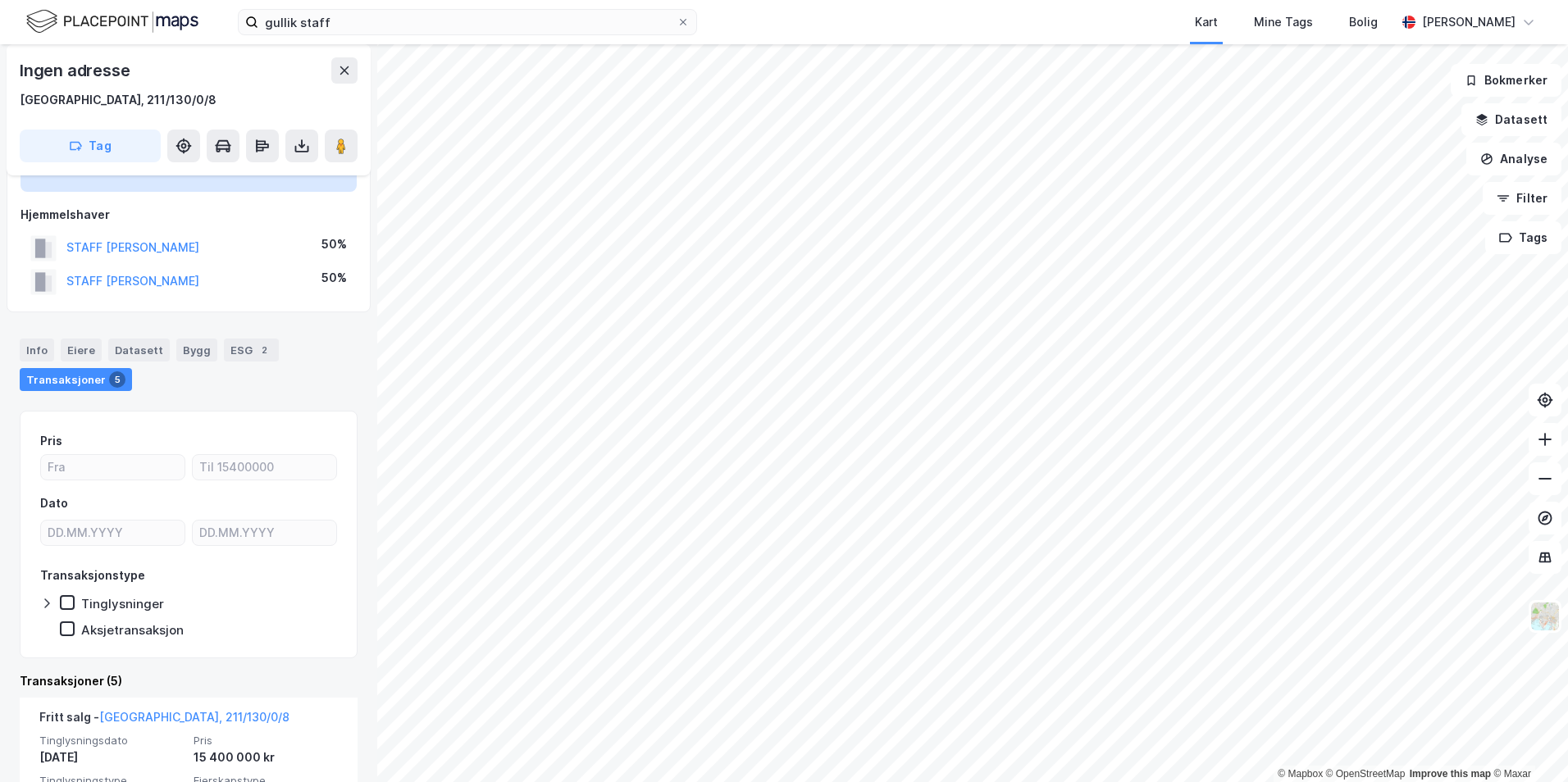
click at [106, 239] on div "STAFF [PERSON_NAME]" at bounding box center [133, 247] width 133 height 19
click at [0, 0] on button "STAFF [PERSON_NAME]" at bounding box center [0, 0] width 0 height 0
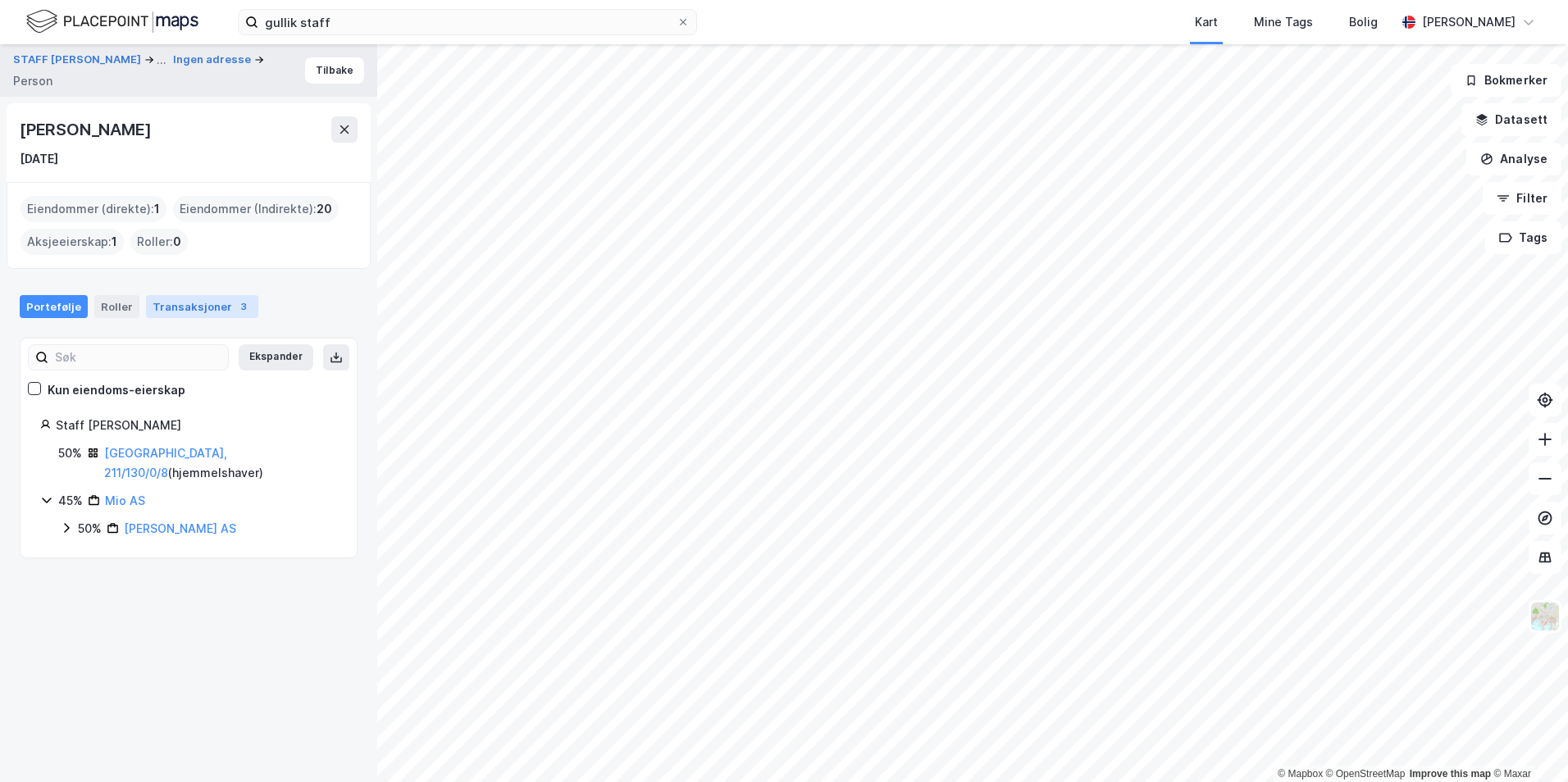
click at [164, 300] on div "Transaksjoner 3" at bounding box center [202, 307] width 113 height 23
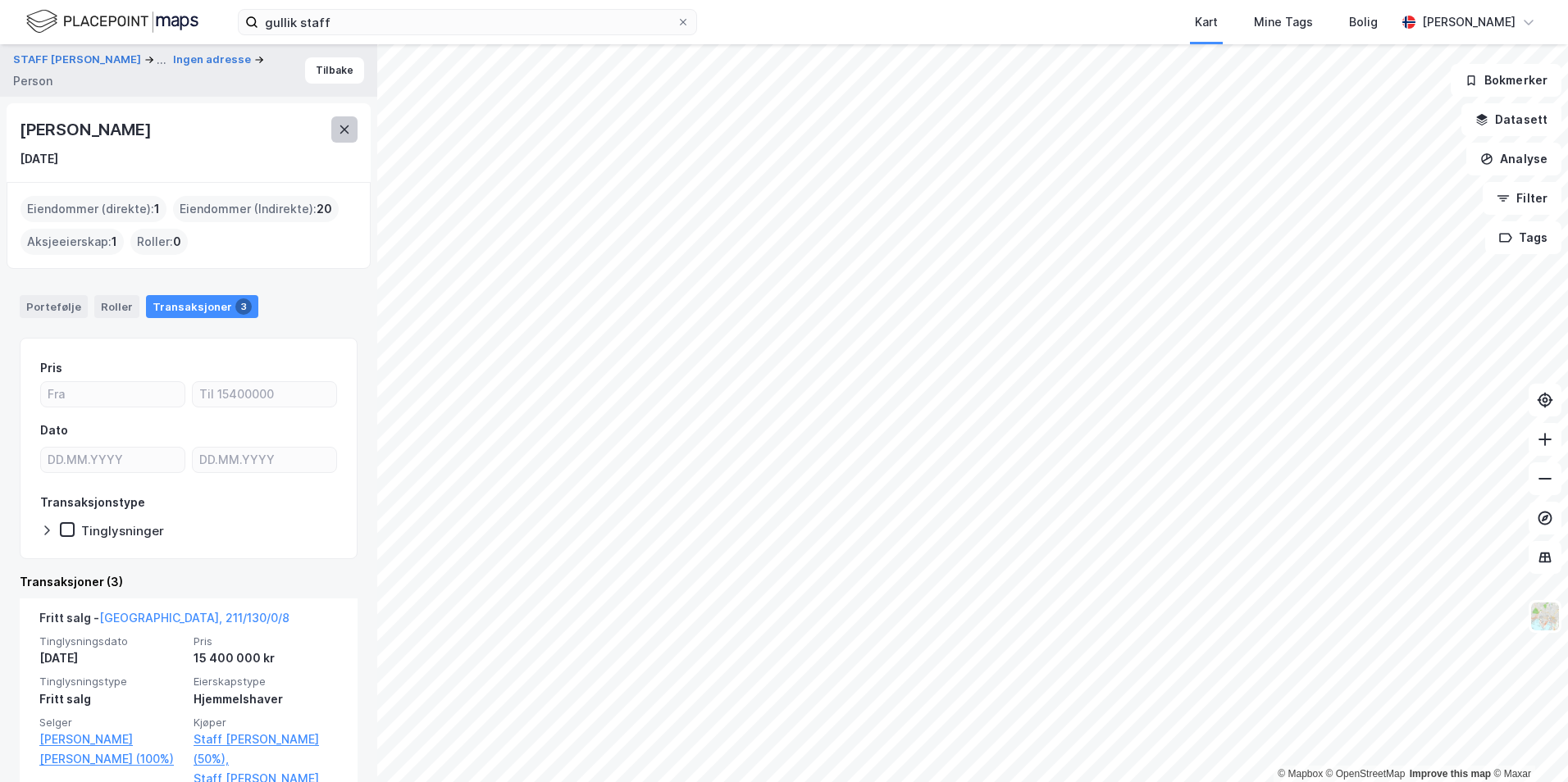
click at [338, 120] on button at bounding box center [345, 129] width 26 height 26
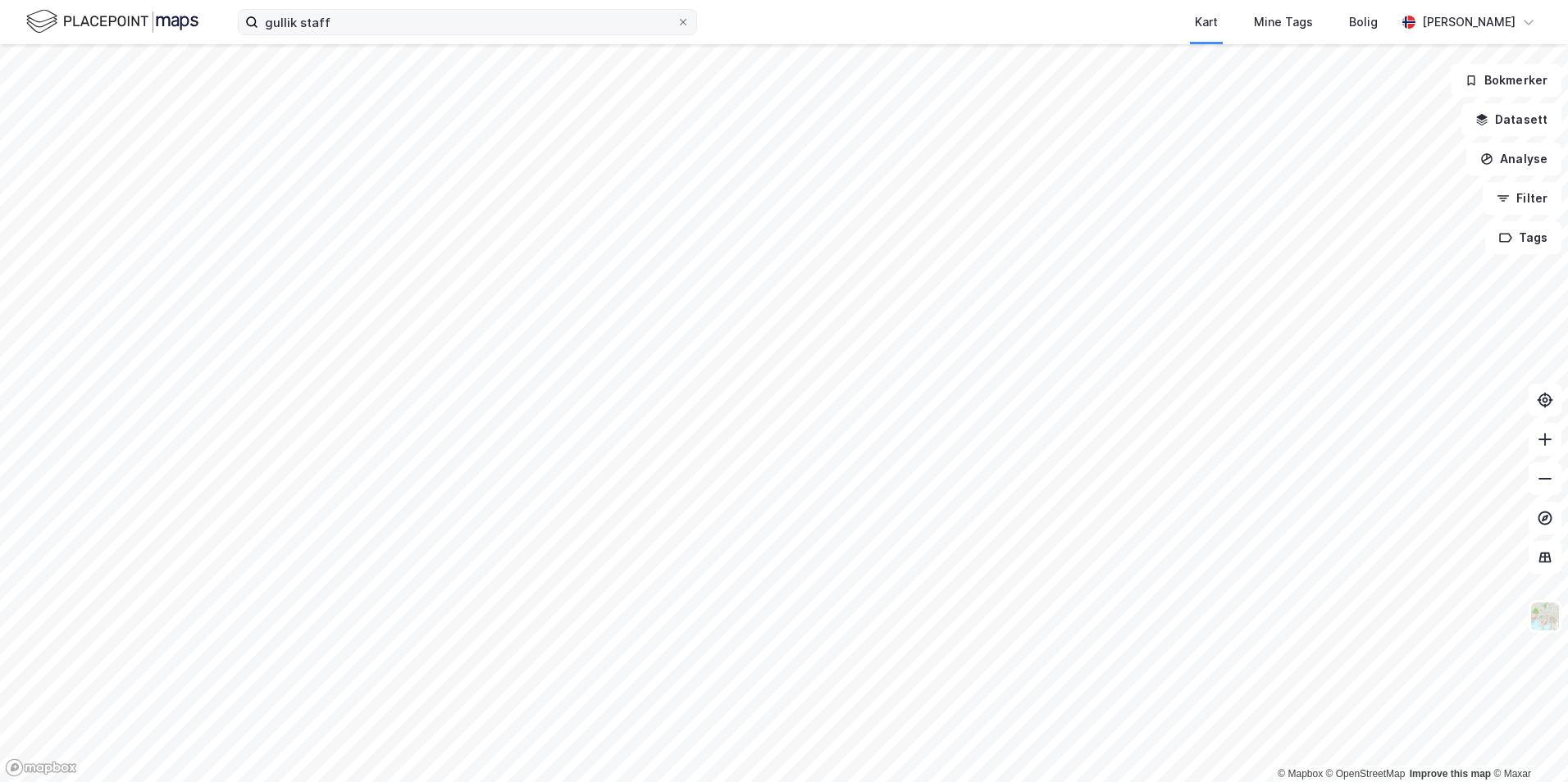
click at [685, 25] on icon at bounding box center [683, 21] width 6 height 6
click at [677, 25] on input "gullik staff" at bounding box center [467, 22] width 418 height 25
click at [776, 39] on div "Kart Mine Tags [PERSON_NAME] [PERSON_NAME] © Mapbox © OpenStreetMap Improve thi…" at bounding box center [784, 391] width 1568 height 782
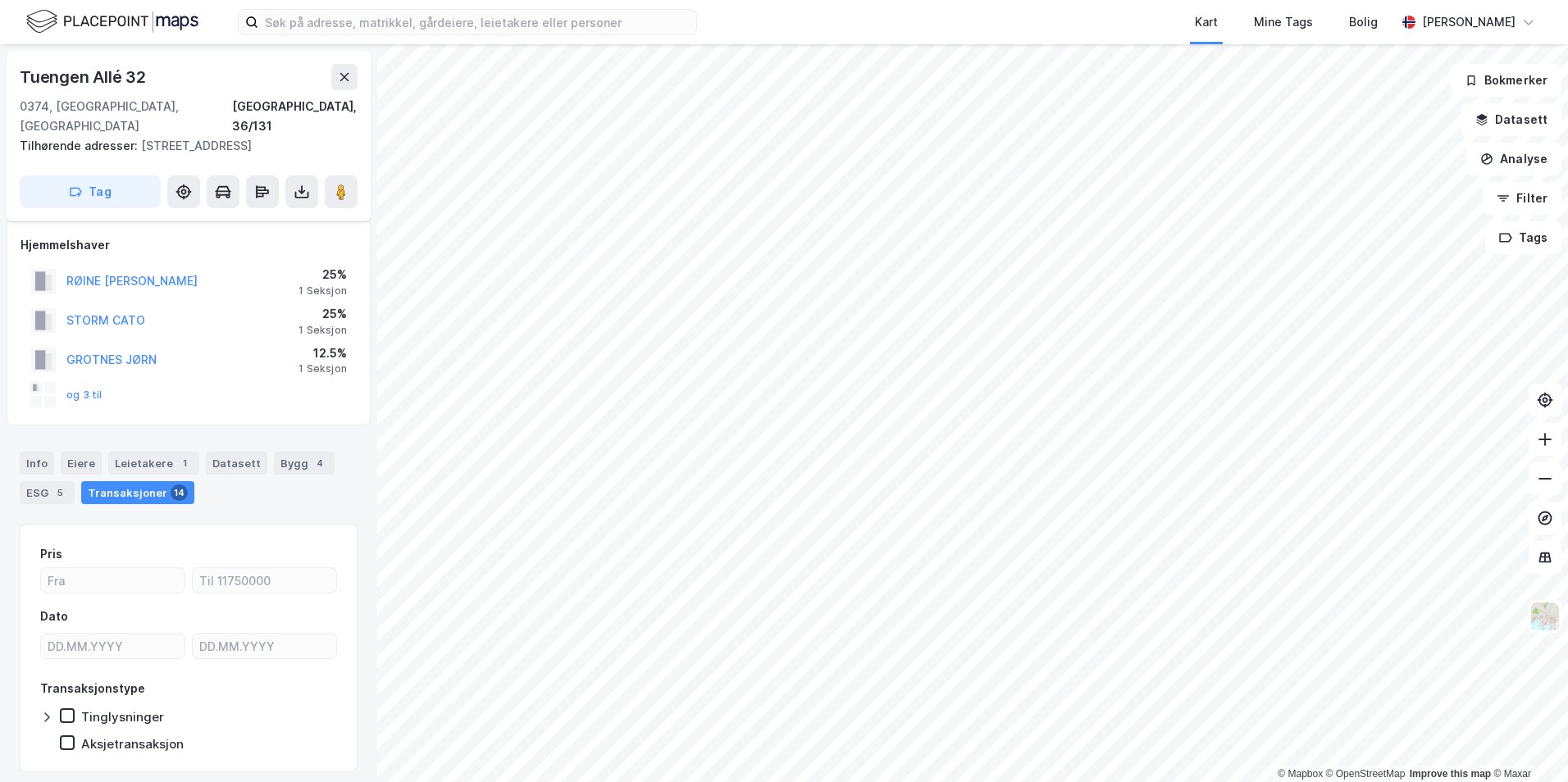
scroll to position [30, 0]
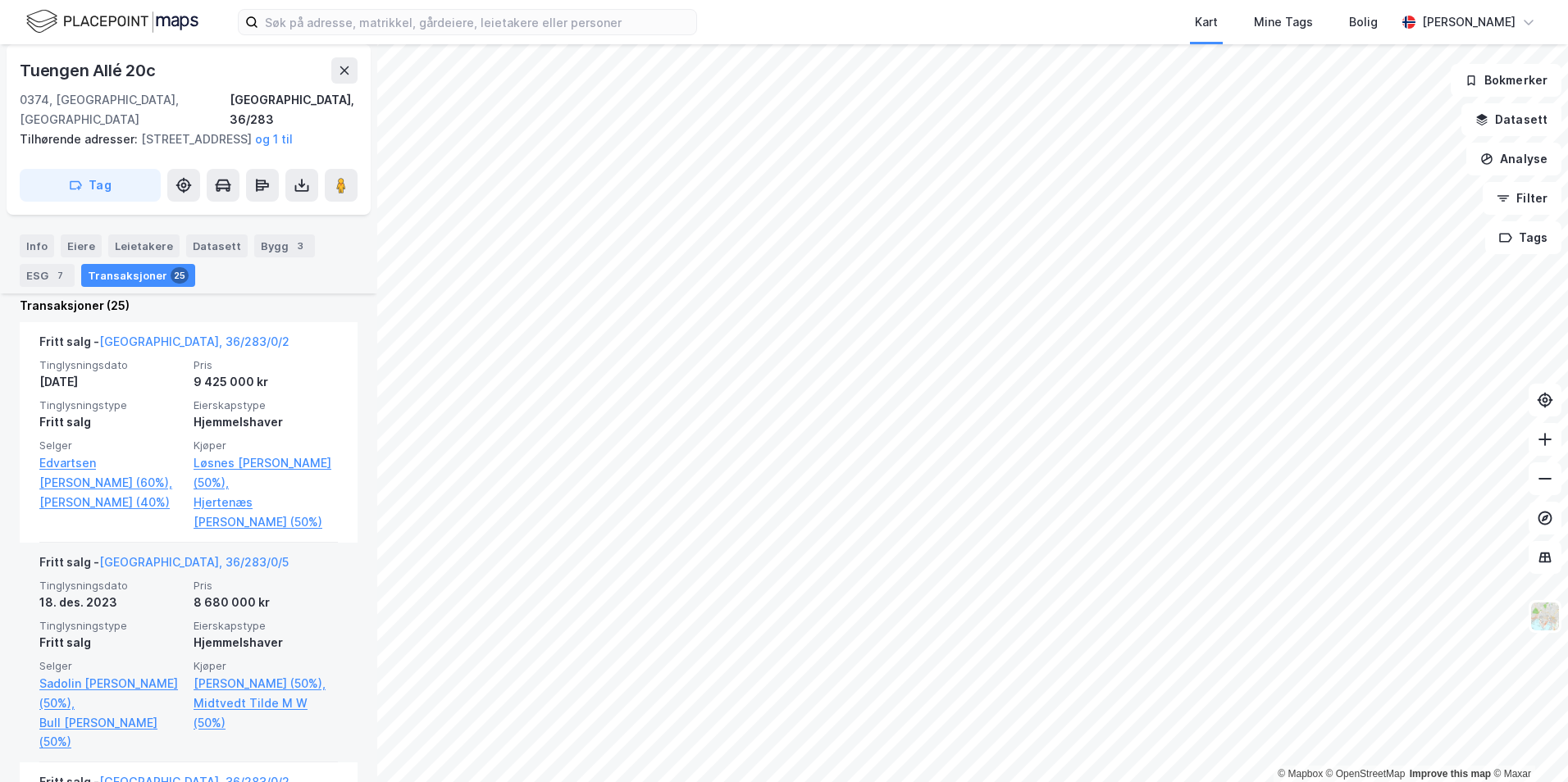
scroll to position [488, 0]
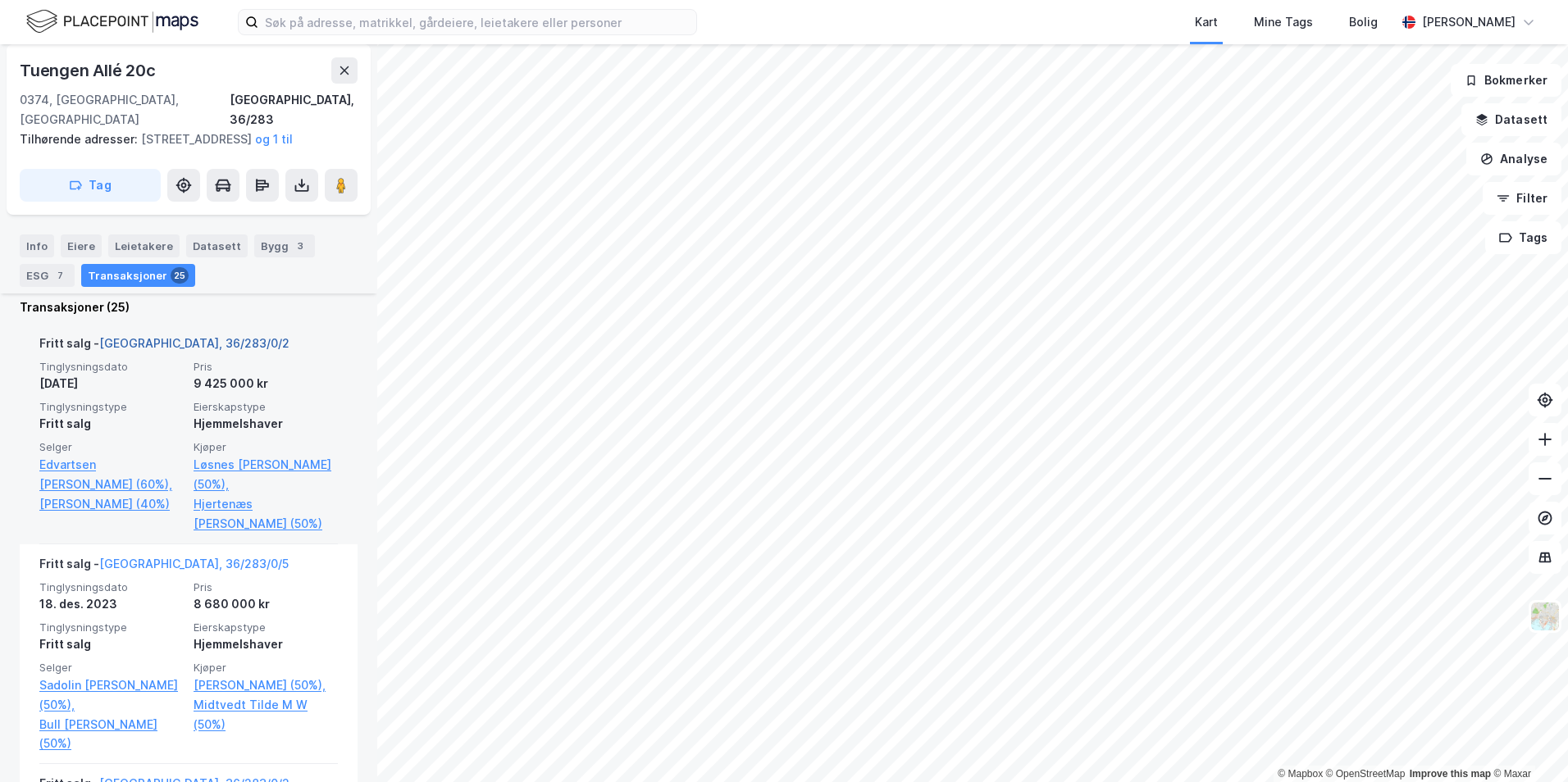
click at [139, 339] on link "[GEOGRAPHIC_DATA], 36/283/0/2" at bounding box center [194, 343] width 190 height 14
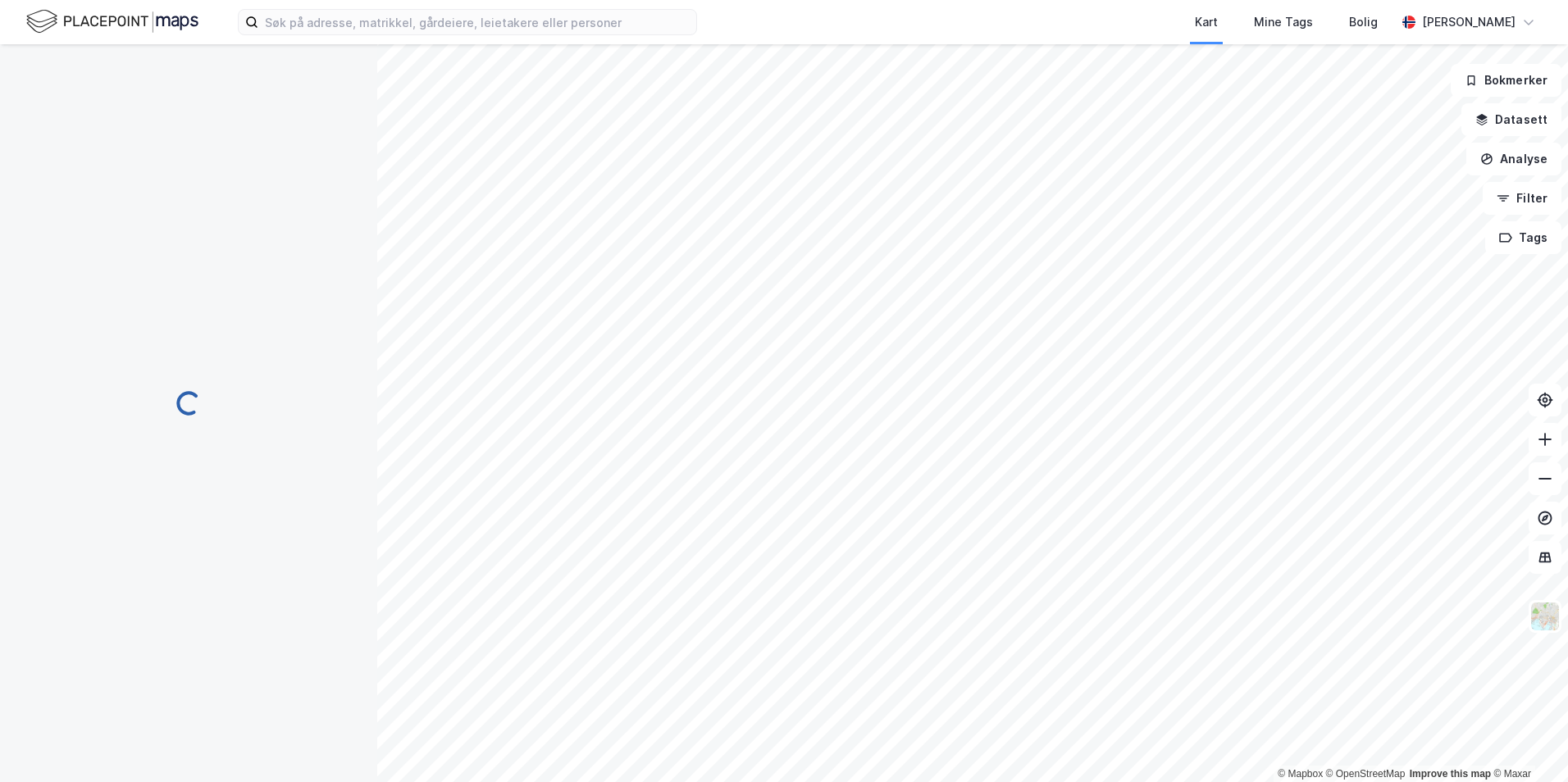
scroll to position [78, 0]
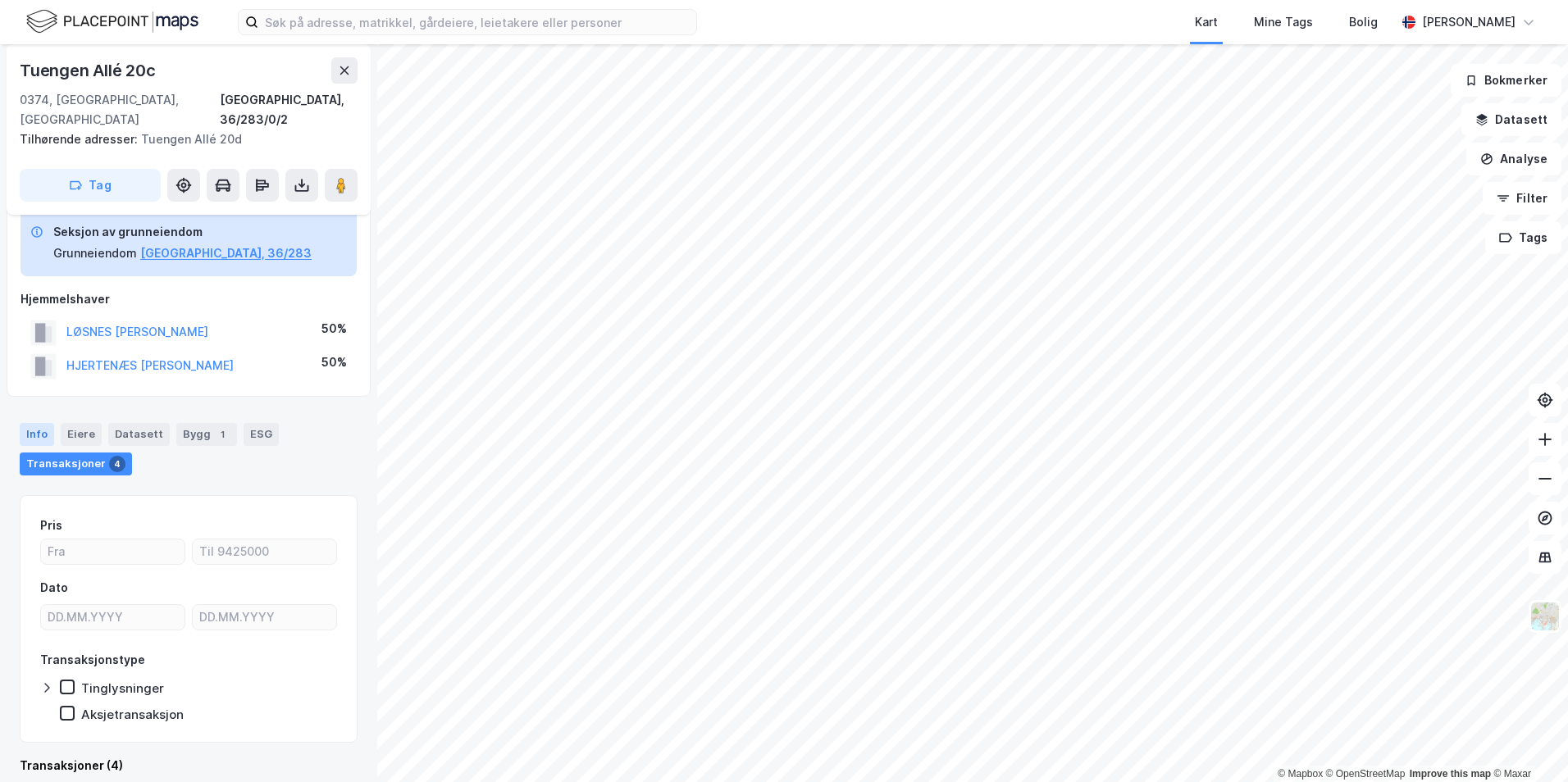
click at [44, 423] on div "Info" at bounding box center [36, 435] width 34 height 23
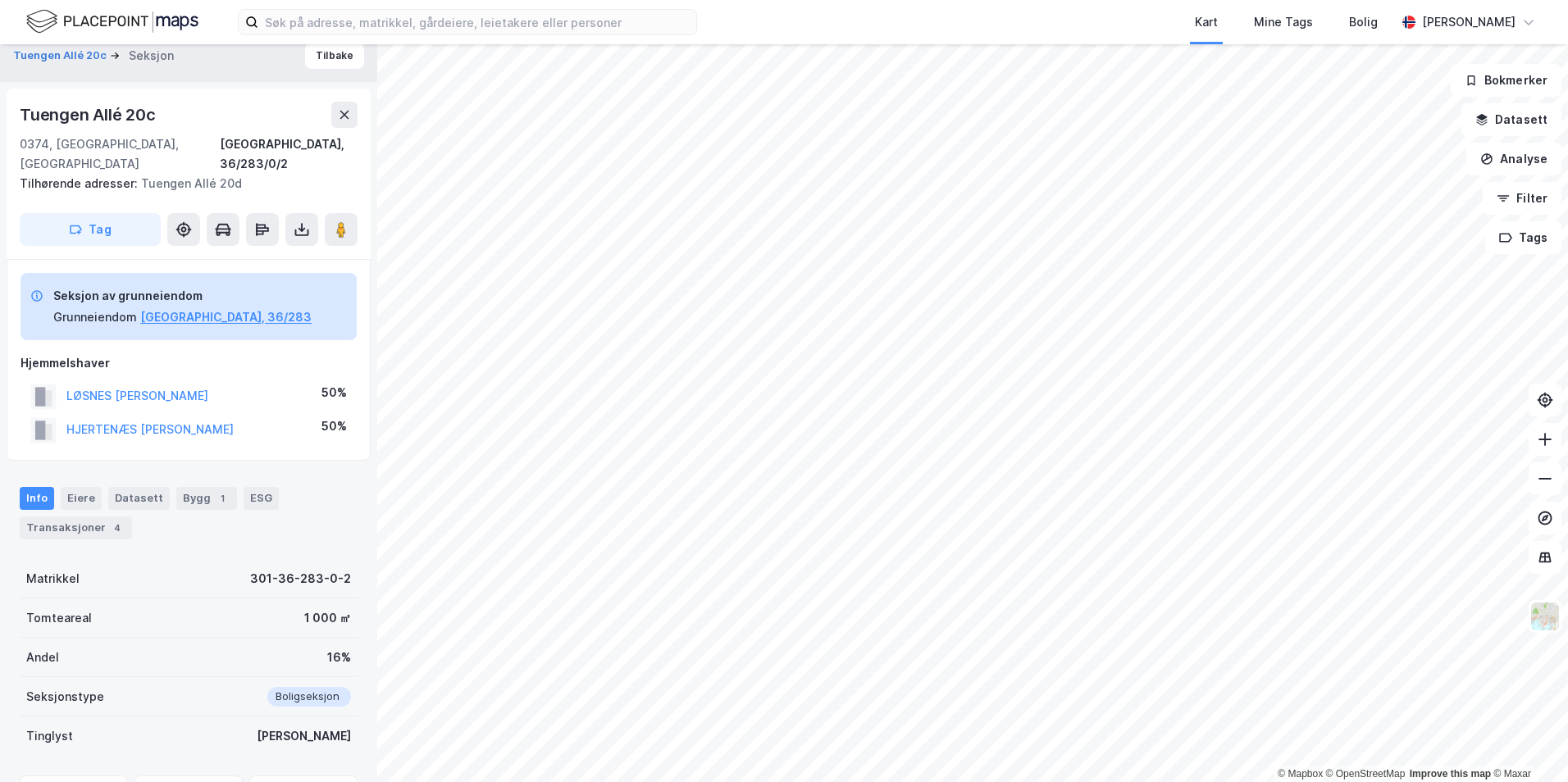
scroll to position [14, 0]
